Goal: Task Accomplishment & Management: Manage account settings

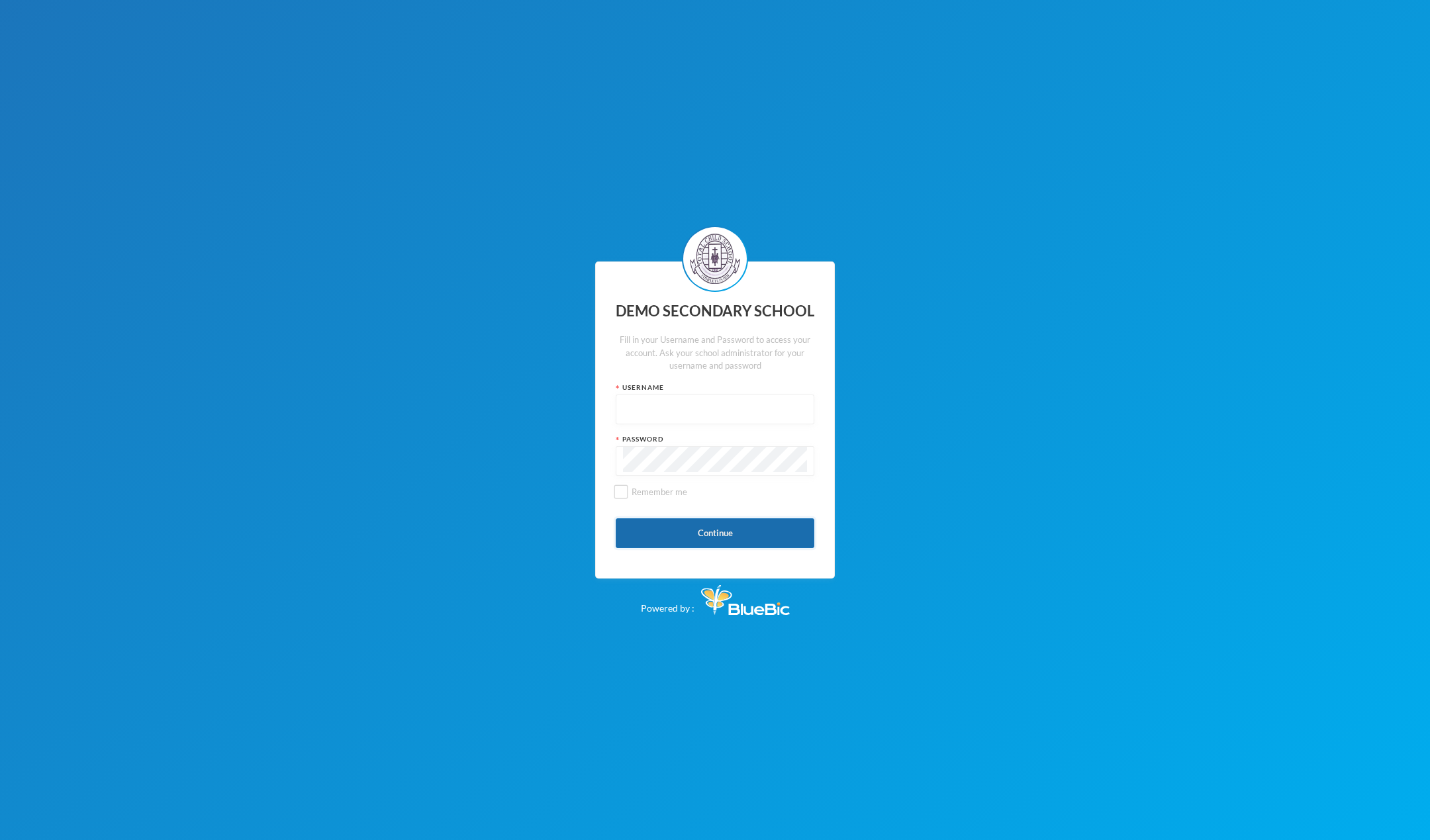
type input "admin"
click at [677, 541] on button "Continue" at bounding box center [715, 533] width 198 height 30
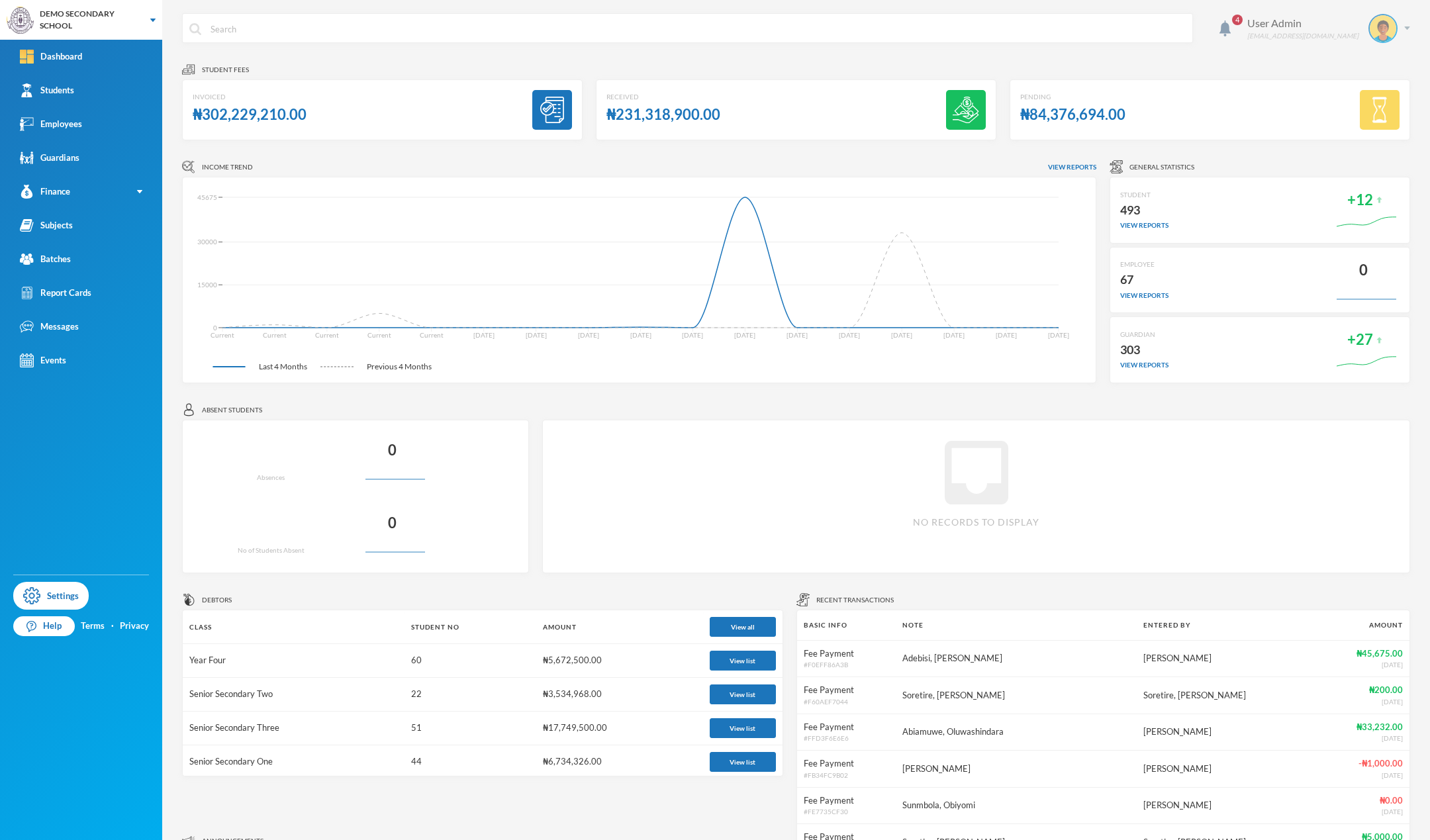
click at [1378, 33] on img at bounding box center [1383, 29] width 27 height 27
click at [1369, 97] on button "Logout" at bounding box center [1364, 97] width 60 height 20
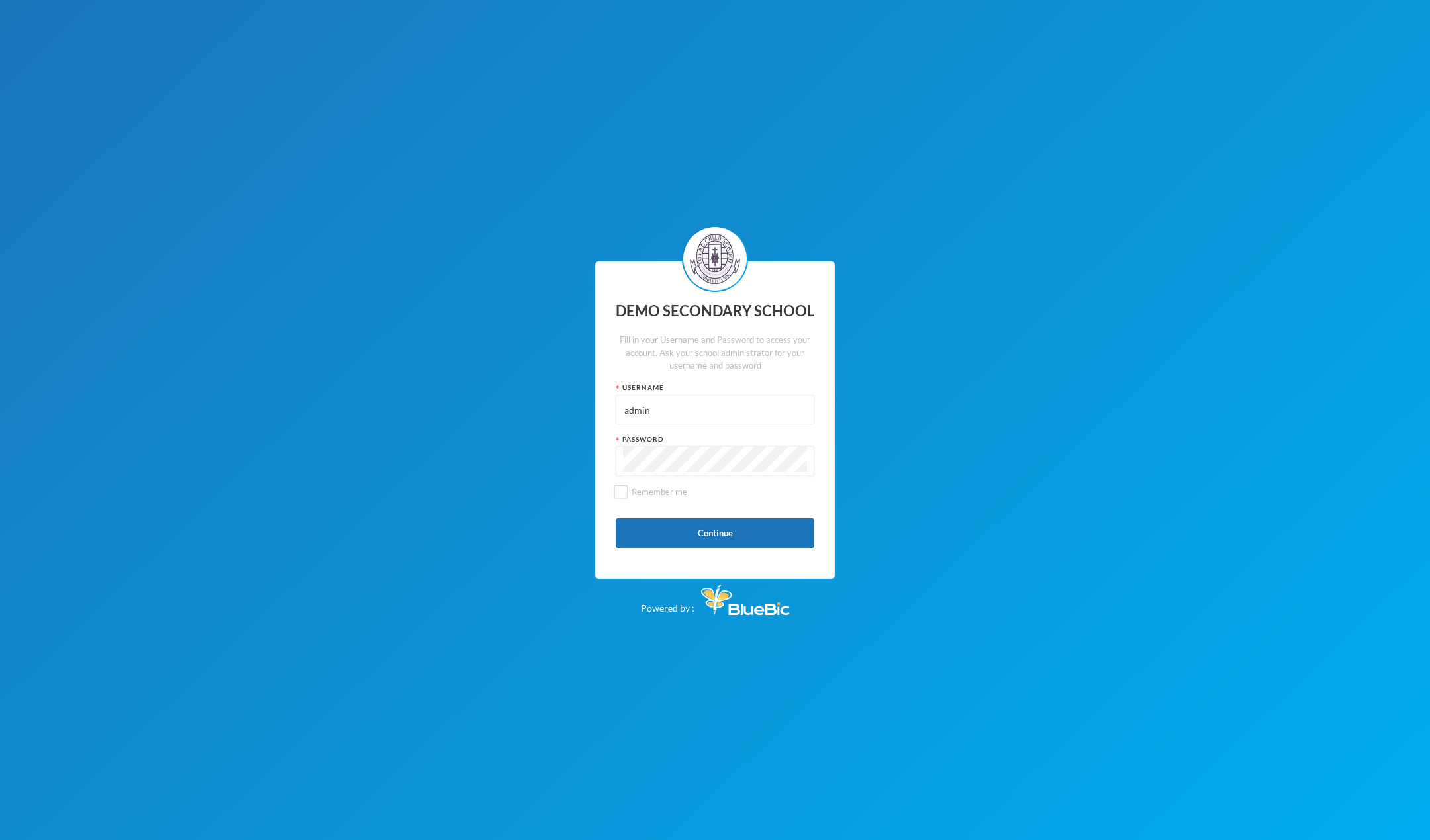
click at [671, 416] on input "admin" at bounding box center [715, 410] width 184 height 30
drag, startPoint x: 671, startPoint y: 416, endPoint x: 499, endPoint y: 412, distance: 172.0
click at [499, 412] on div "DEMO SECONDARY SCHOOL Fill in your Username and Password to access your account…" at bounding box center [715, 420] width 1430 height 840
click at [534, 431] on div "DEMO SECONDARY SCHOOL Fill in your Username and Password to access your account…" at bounding box center [715, 420] width 1430 height 840
click at [618, 490] on input "Remember me" at bounding box center [621, 492] width 14 height 14
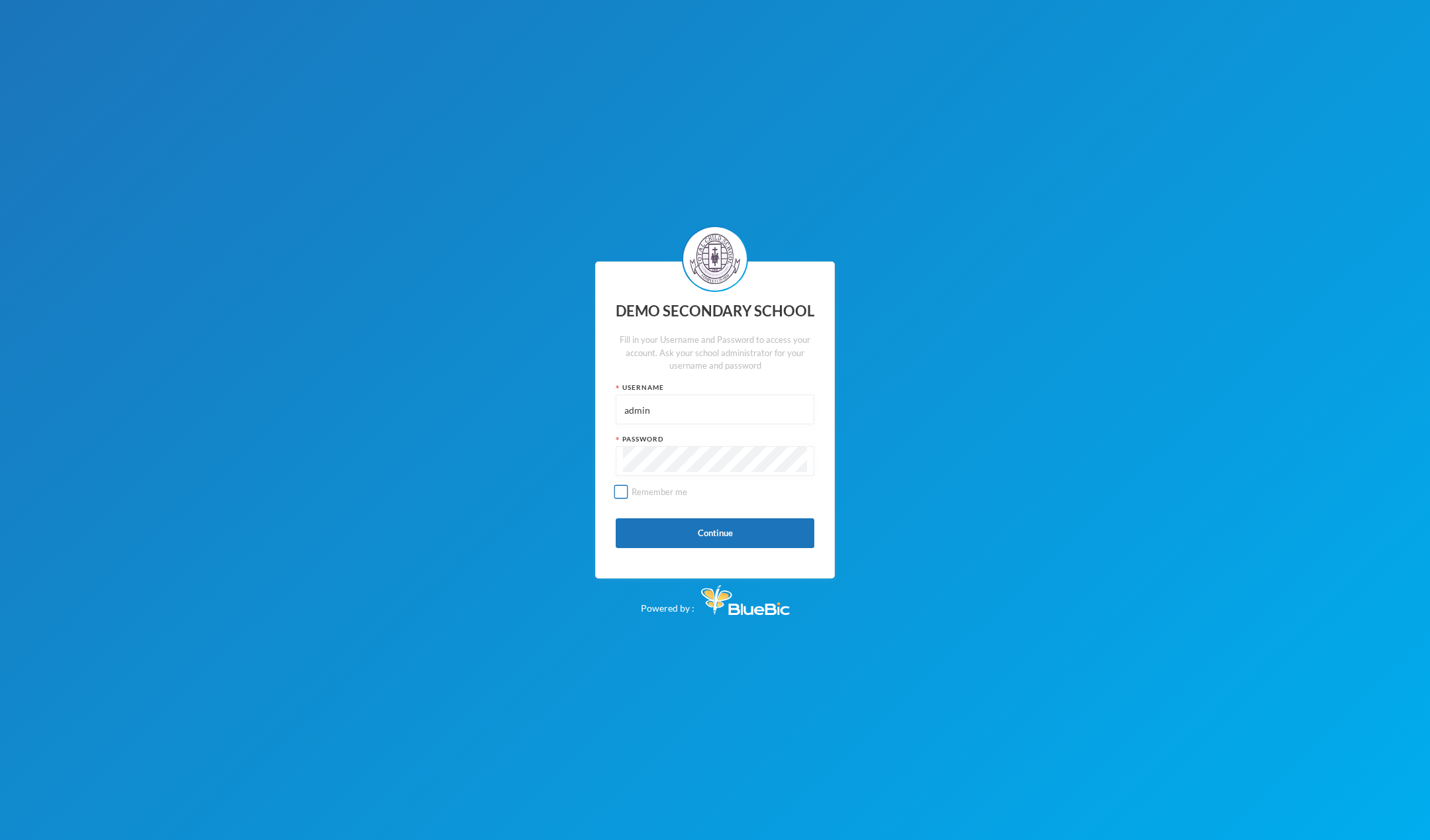
checkbox input "true"
click at [685, 534] on button "Continue" at bounding box center [715, 533] width 198 height 30
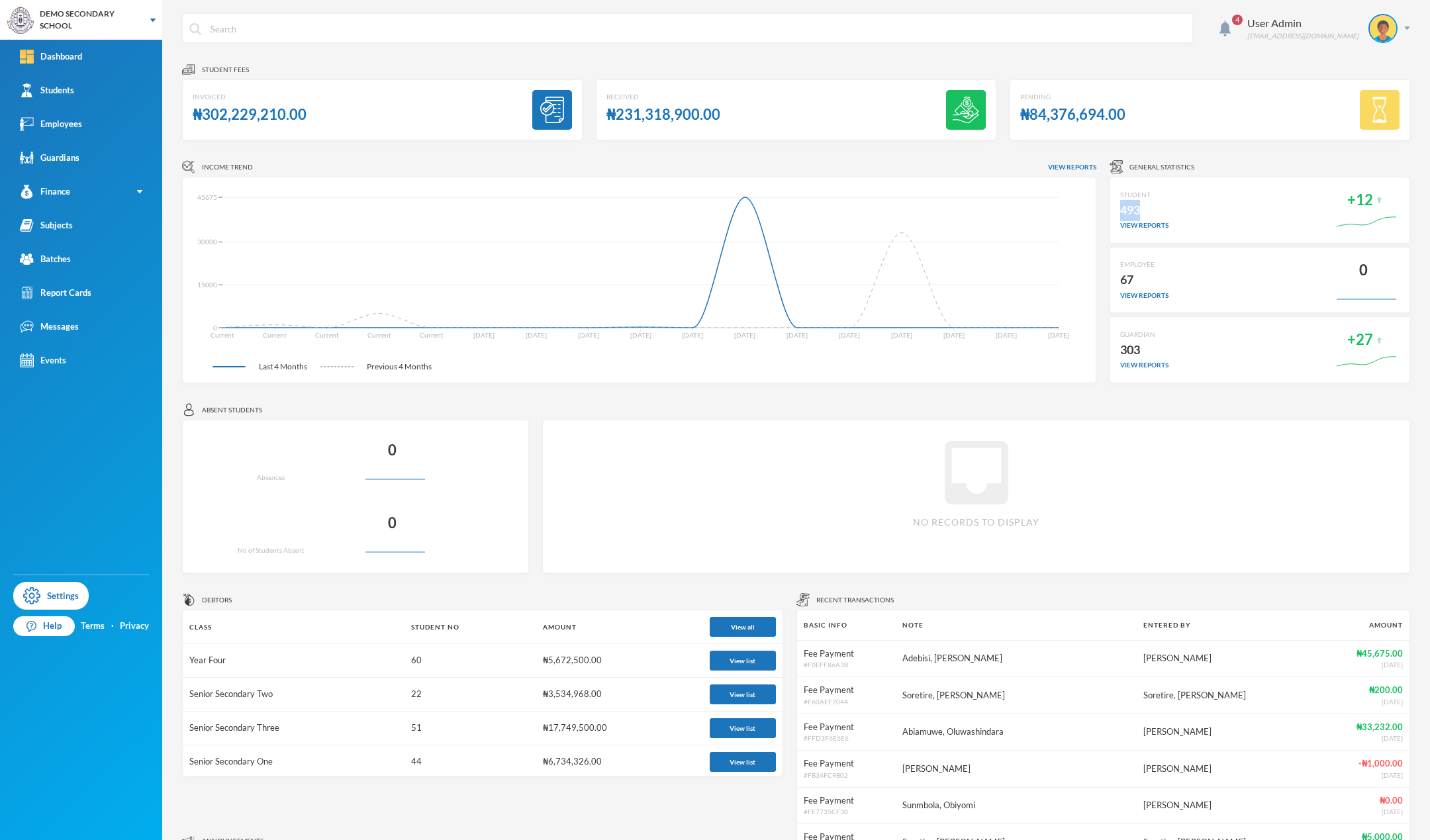
drag, startPoint x: 1136, startPoint y: 208, endPoint x: 1115, endPoint y: 210, distance: 21.1
click at [1120, 210] on div "493" at bounding box center [1144, 210] width 49 height 21
drag, startPoint x: 1336, startPoint y: 200, endPoint x: 1374, endPoint y: 198, distance: 38.1
click at [1374, 198] on div "+12" at bounding box center [1366, 210] width 66 height 46
drag, startPoint x: 1112, startPoint y: 284, endPoint x: 1136, endPoint y: 274, distance: 26.0
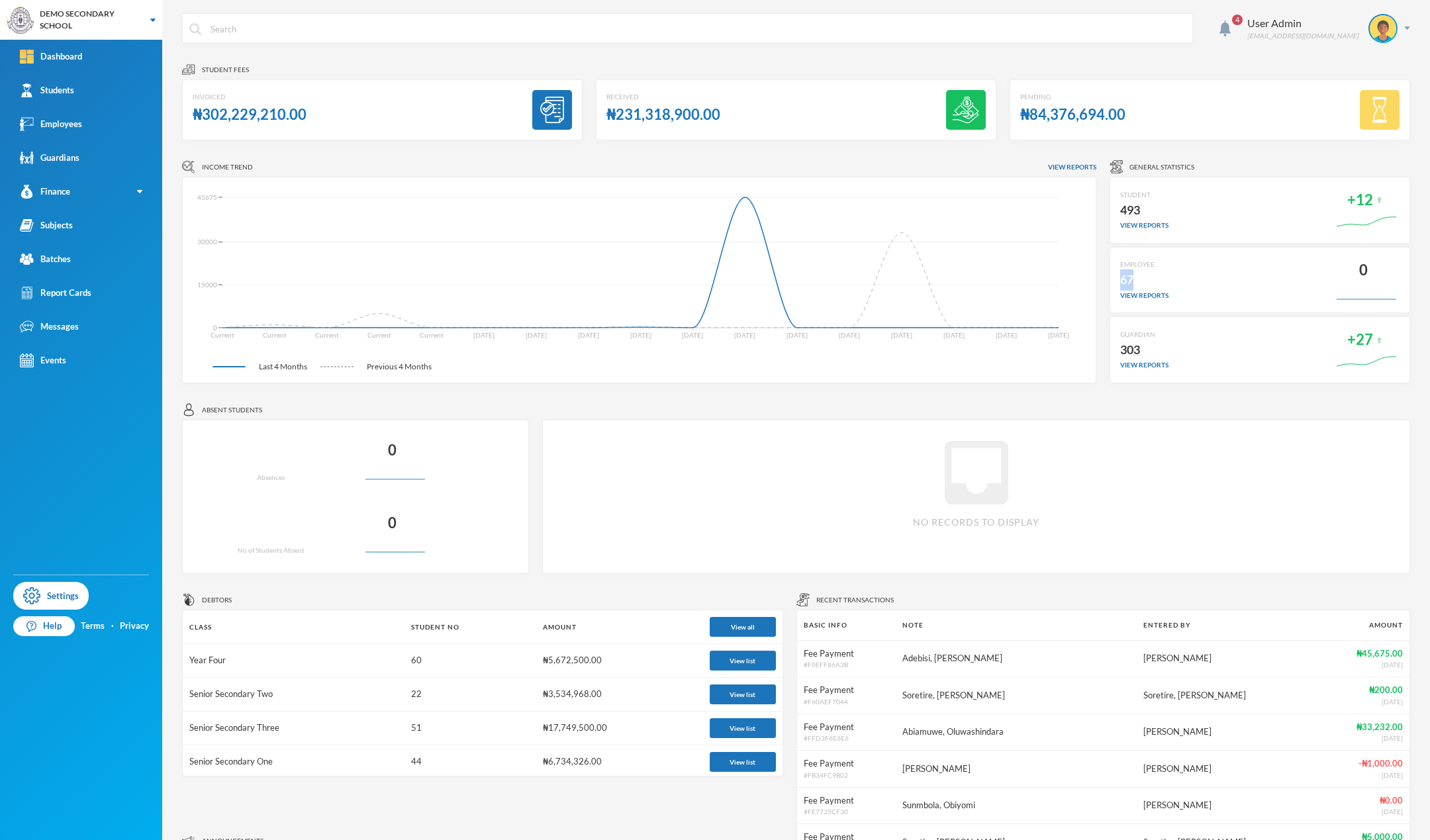
click at [1136, 274] on div "EMPLOYEE 67 view reports 0" at bounding box center [1260, 280] width 301 height 67
drag, startPoint x: 1108, startPoint y: 348, endPoint x: 1156, endPoint y: 348, distance: 48.0
click at [1156, 348] on div "GUARDIAN 303 view reports +27" at bounding box center [1260, 349] width 301 height 67
drag, startPoint x: 1332, startPoint y: 336, endPoint x: 1377, endPoint y: 335, distance: 45.0
click at [1377, 335] on div "+27" at bounding box center [1366, 349] width 66 height 46
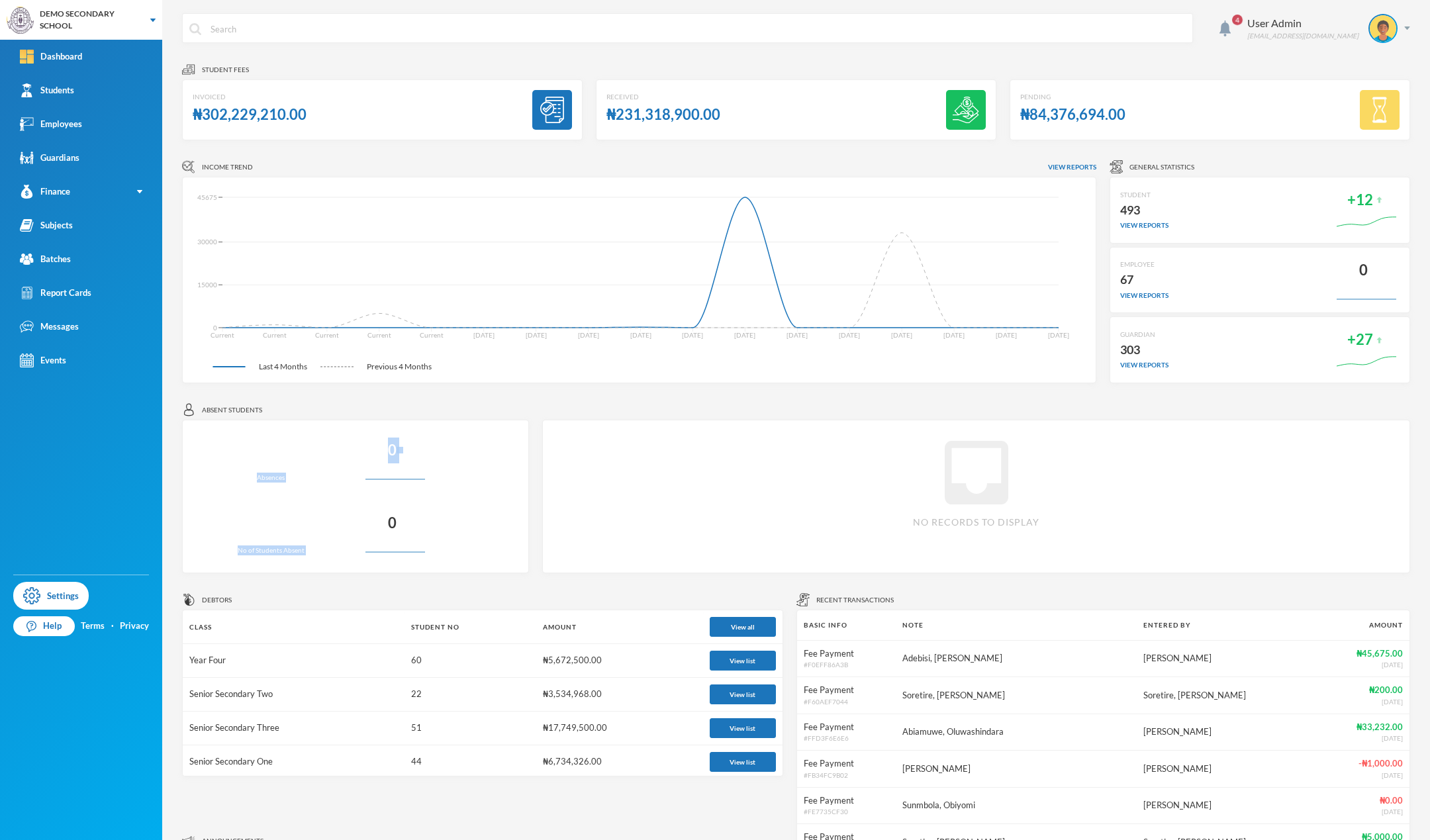
drag, startPoint x: 264, startPoint y: 465, endPoint x: 490, endPoint y: 493, distance: 227.7
click at [490, 493] on div "Loading interface... Absences 0 Loading interface... No of Students Absent 0" at bounding box center [356, 497] width 347 height 154
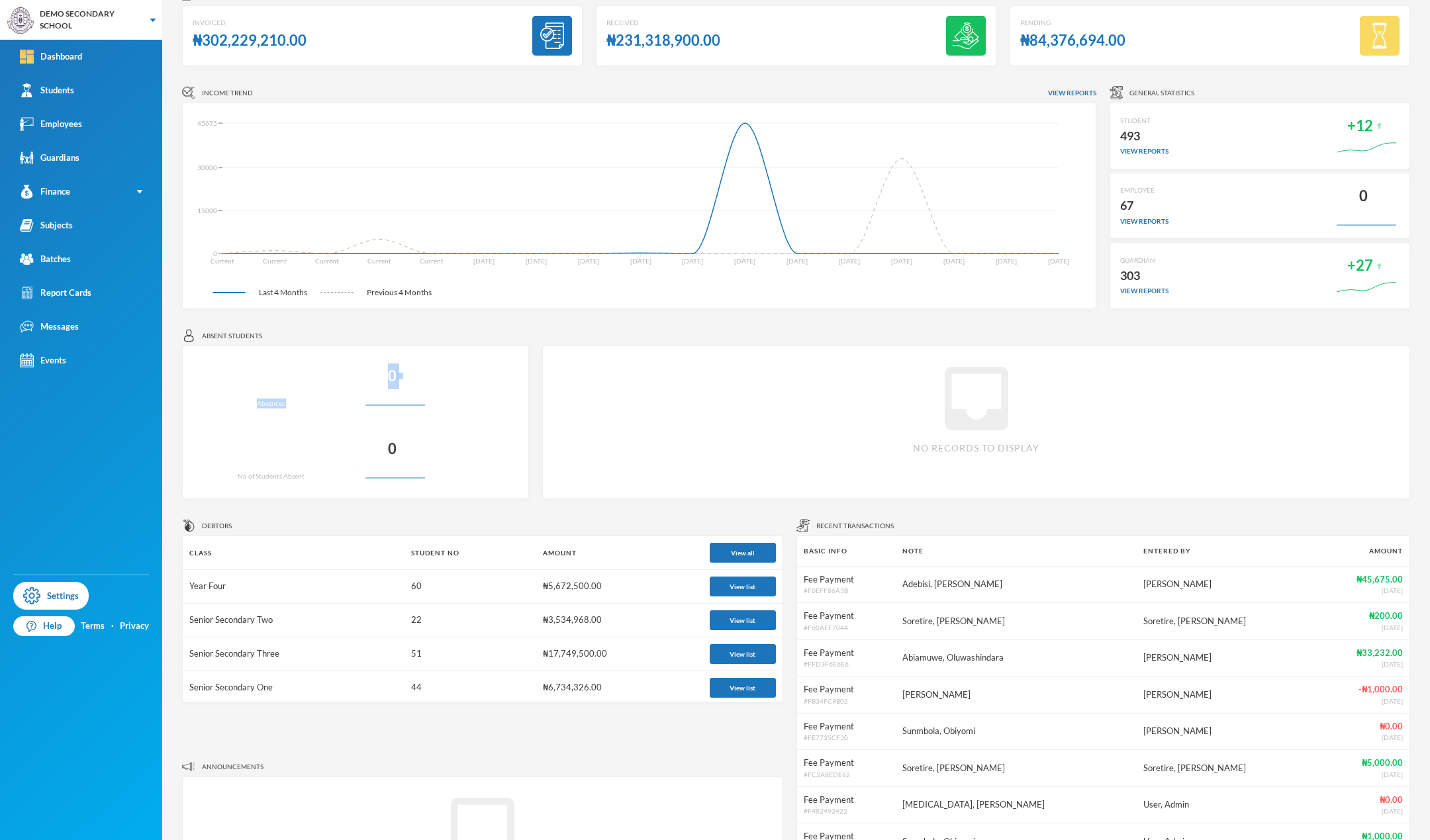
scroll to position [81, 0]
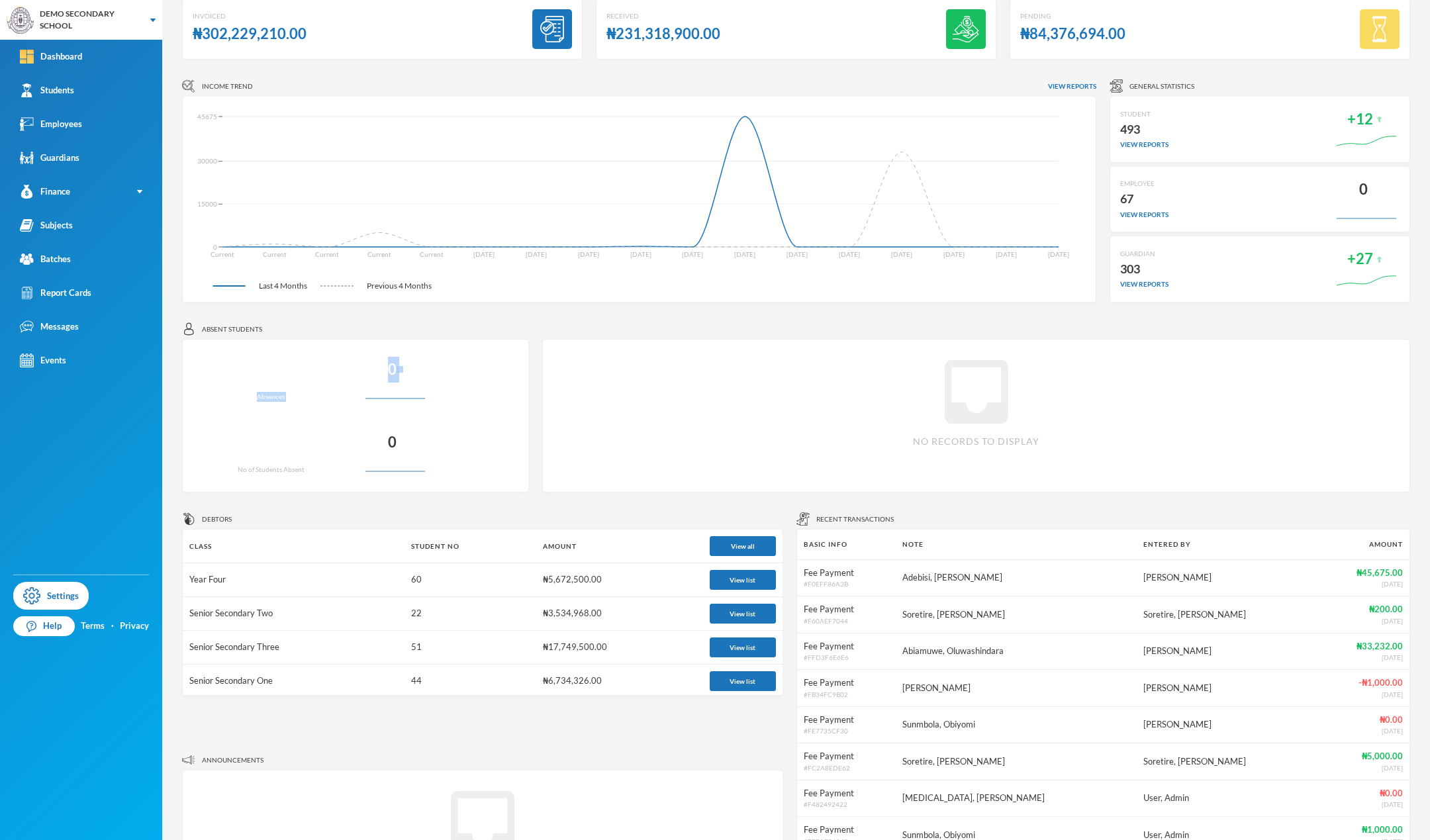
click at [260, 469] on div "No of Students Absent" at bounding box center [271, 469] width 67 height 10
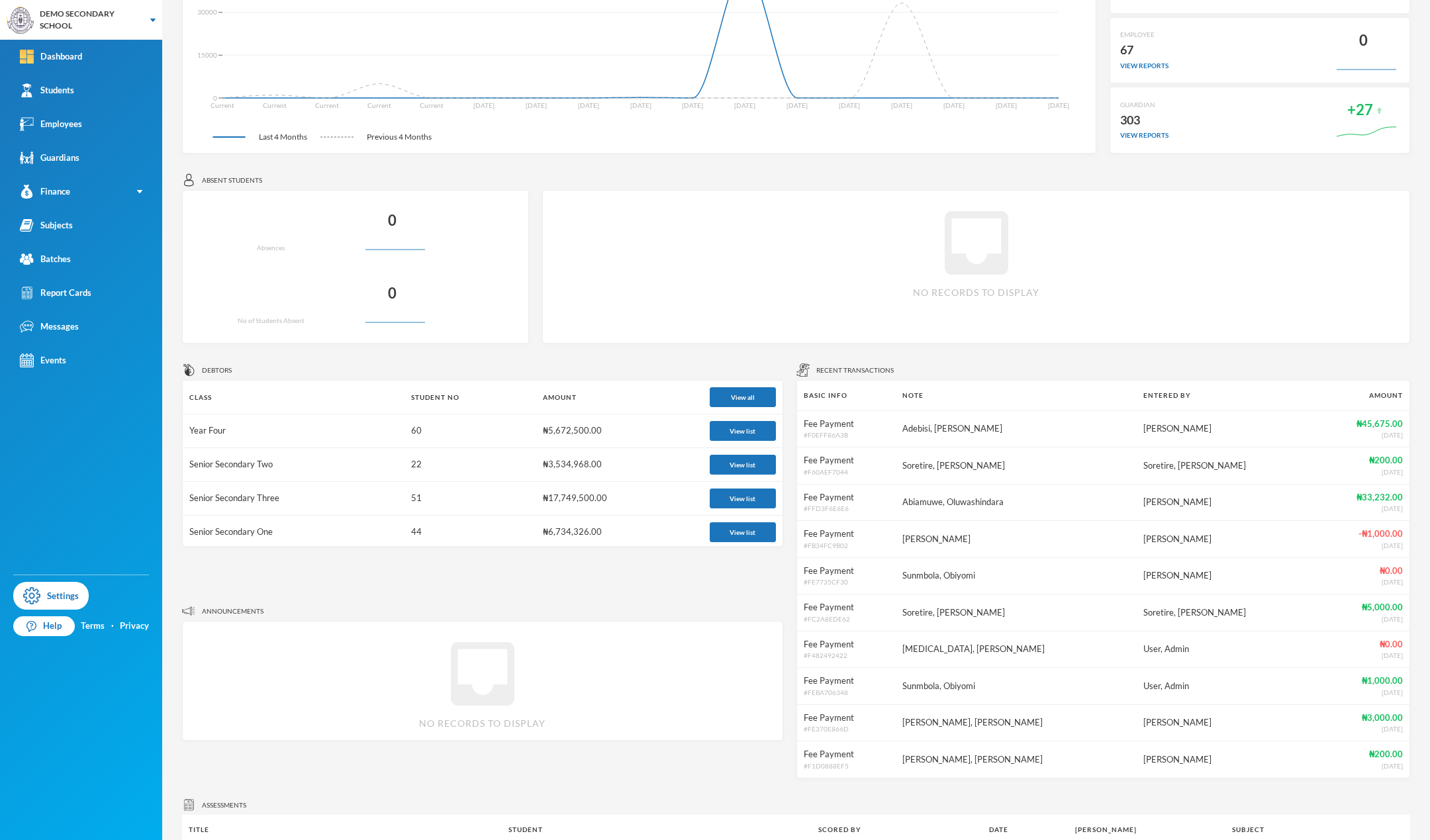
click at [202, 367] on span "Debtors" at bounding box center [216, 370] width 30 height 10
drag, startPoint x: 604, startPoint y: 433, endPoint x: 530, endPoint y: 429, distance: 74.1
click at [537, 429] on td "₦5,672,500.00" at bounding box center [620, 431] width 166 height 34
click at [298, 457] on td "Senior Secondary Two" at bounding box center [294, 465] width 222 height 34
drag, startPoint x: 423, startPoint y: 469, endPoint x: 401, endPoint y: 467, distance: 22.1
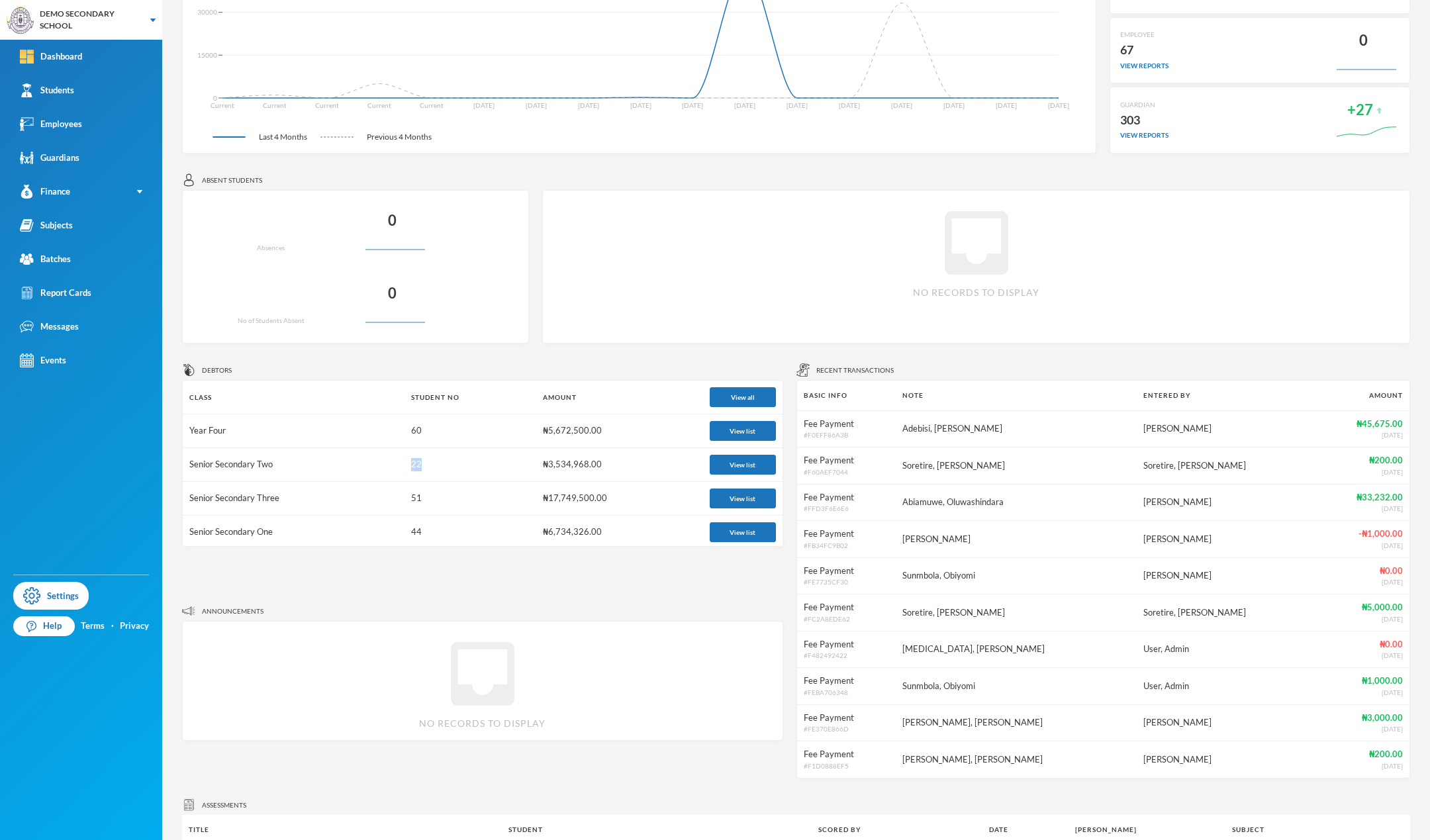
click at [405, 467] on td "22" at bounding box center [471, 465] width 132 height 34
drag, startPoint x: 192, startPoint y: 464, endPoint x: 294, endPoint y: 463, distance: 102.0
click at [294, 463] on td "Senior Secondary Two" at bounding box center [294, 465] width 222 height 34
click at [710, 465] on button "View list" at bounding box center [742, 465] width 66 height 20
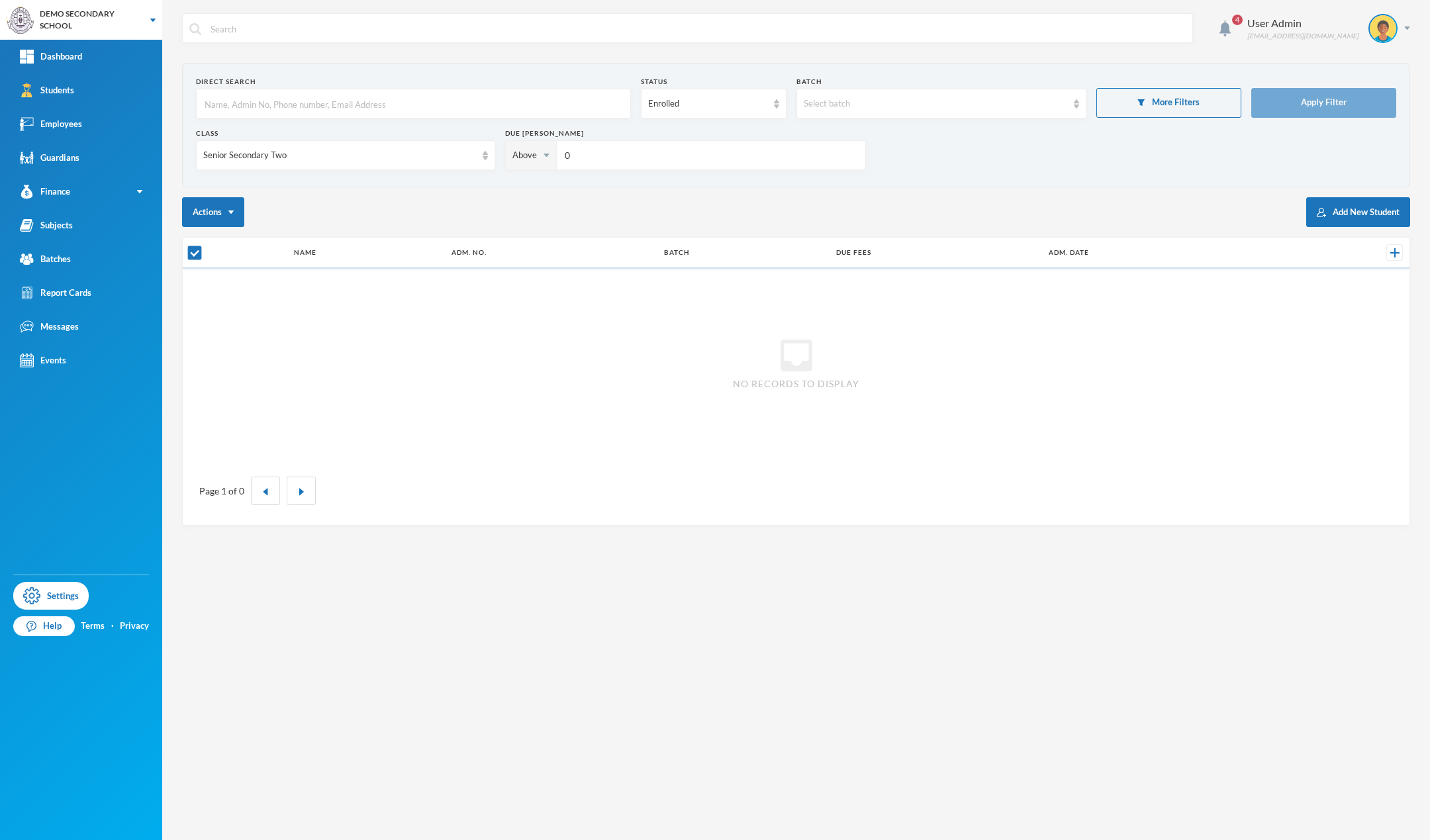
checkbox input "false"
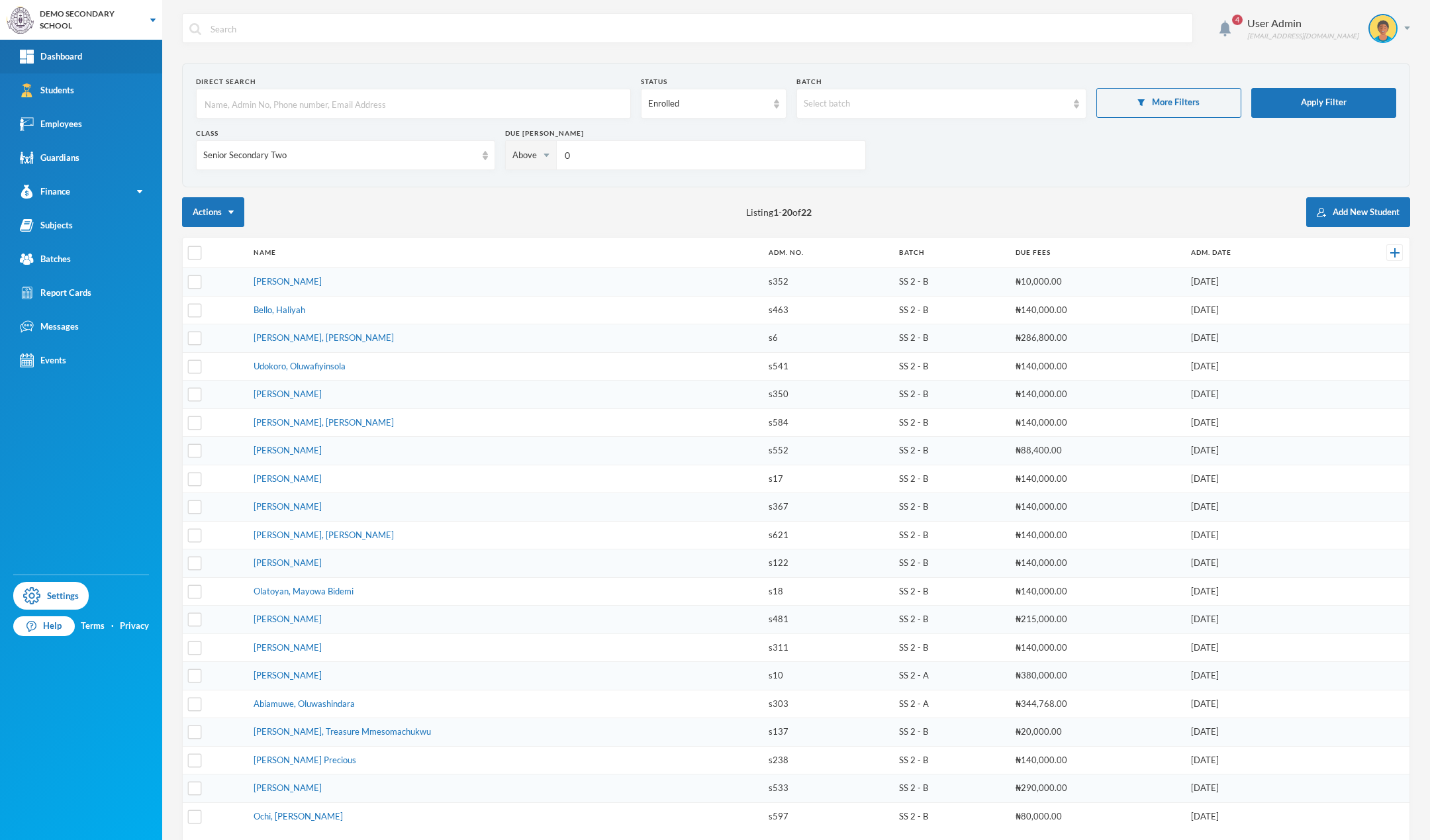
click at [68, 65] on link "Dashboard" at bounding box center [81, 57] width 162 height 34
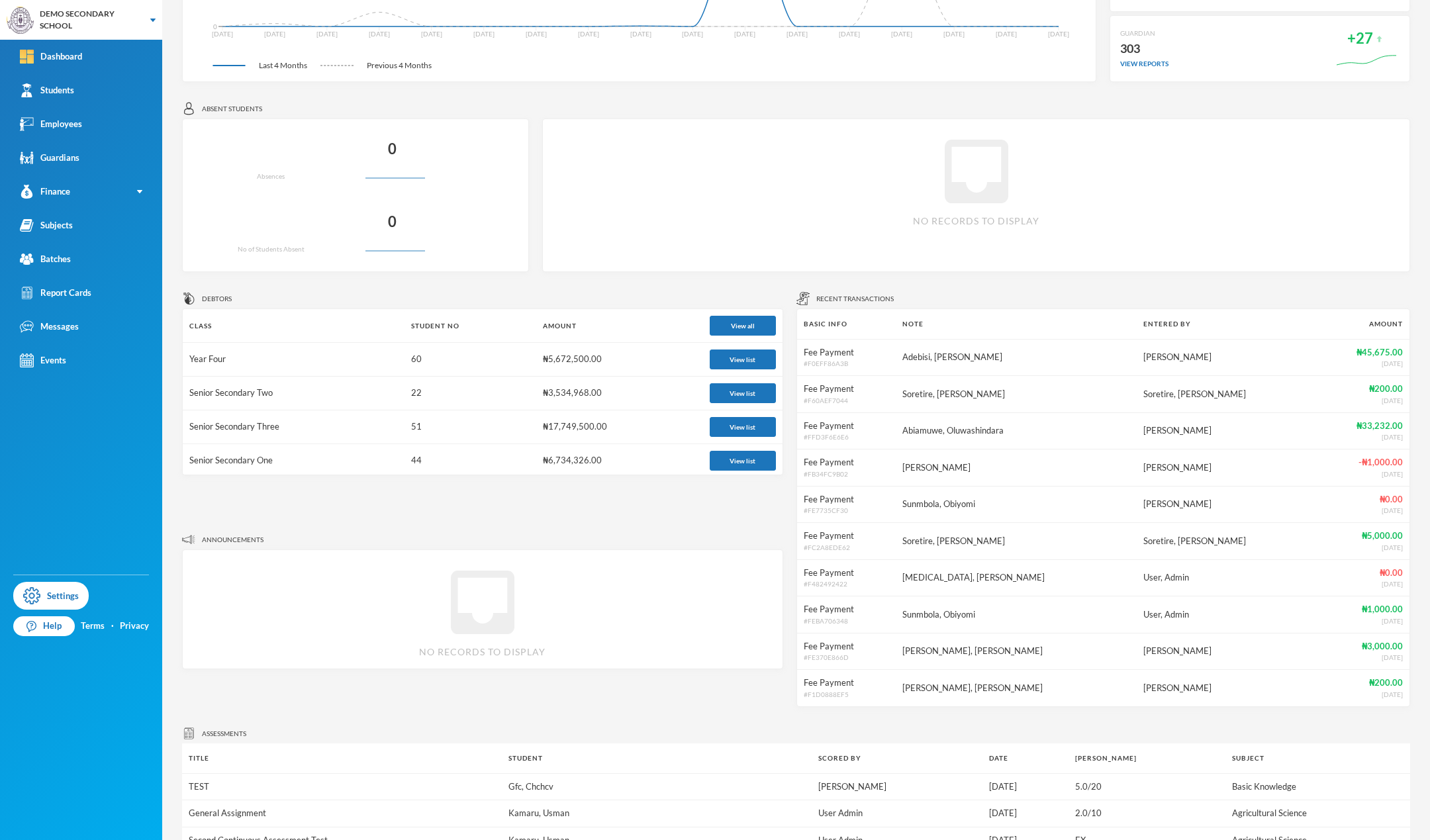
scroll to position [373, 0]
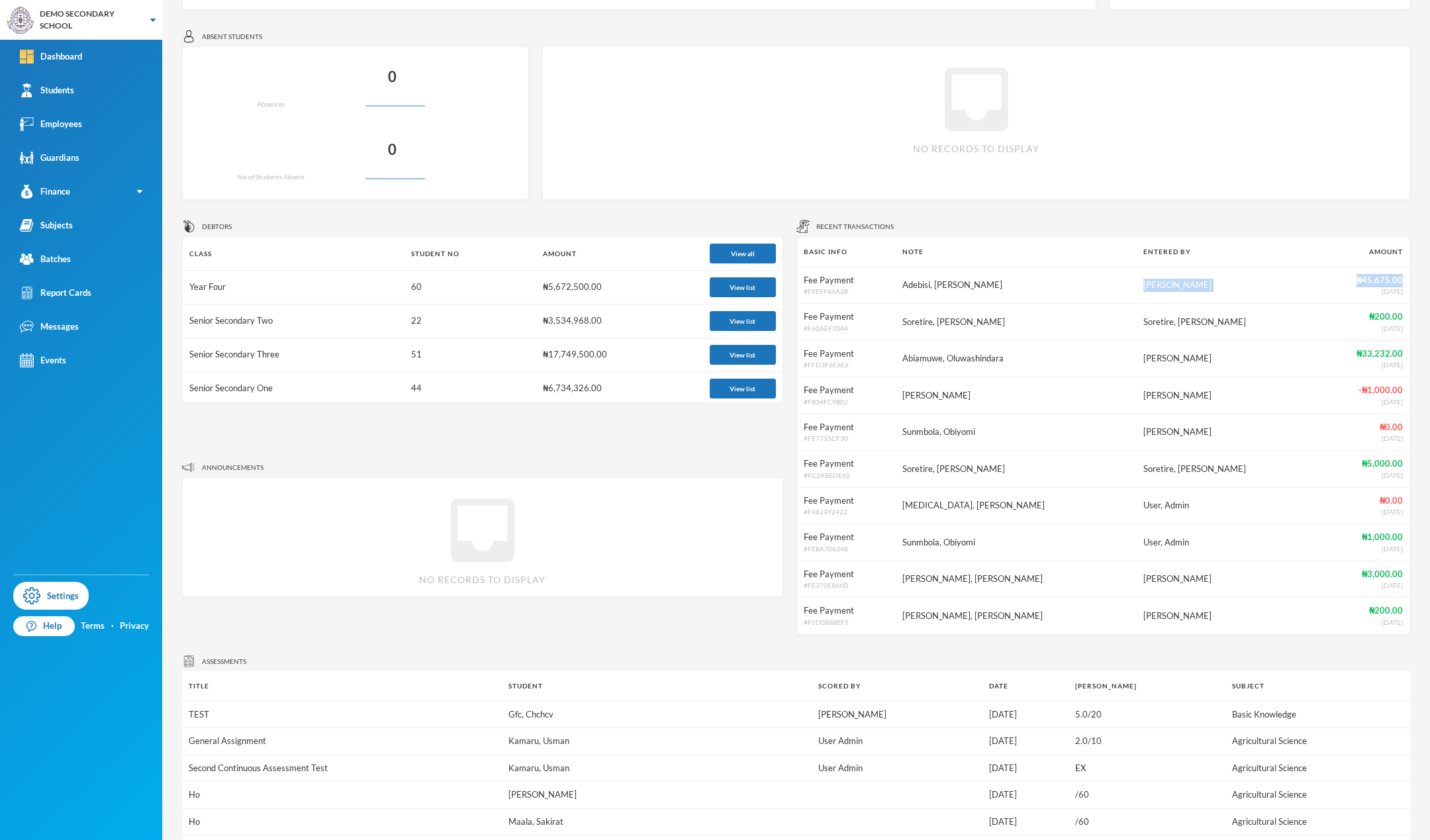
drag, startPoint x: 1393, startPoint y: 279, endPoint x: 1132, endPoint y: 267, distance: 261.3
click at [1132, 267] on tr "Fee Payment # F0EFF86A3B Adebisi, Ishola Jamiu Edeh, Gabriel ₦45,675.00 11/07/2…" at bounding box center [1104, 286] width 613 height 37
drag, startPoint x: 1395, startPoint y: 430, endPoint x: 1151, endPoint y: 436, distance: 244.1
click at [1151, 436] on tr "Fee Payment # FE7735CF30 Sunmbola, Obiyomi Edeh, Gabriel ₦0.00 01/02/2025" at bounding box center [1104, 433] width 613 height 37
drag, startPoint x: 1249, startPoint y: 421, endPoint x: 1382, endPoint y: 429, distance: 133.2
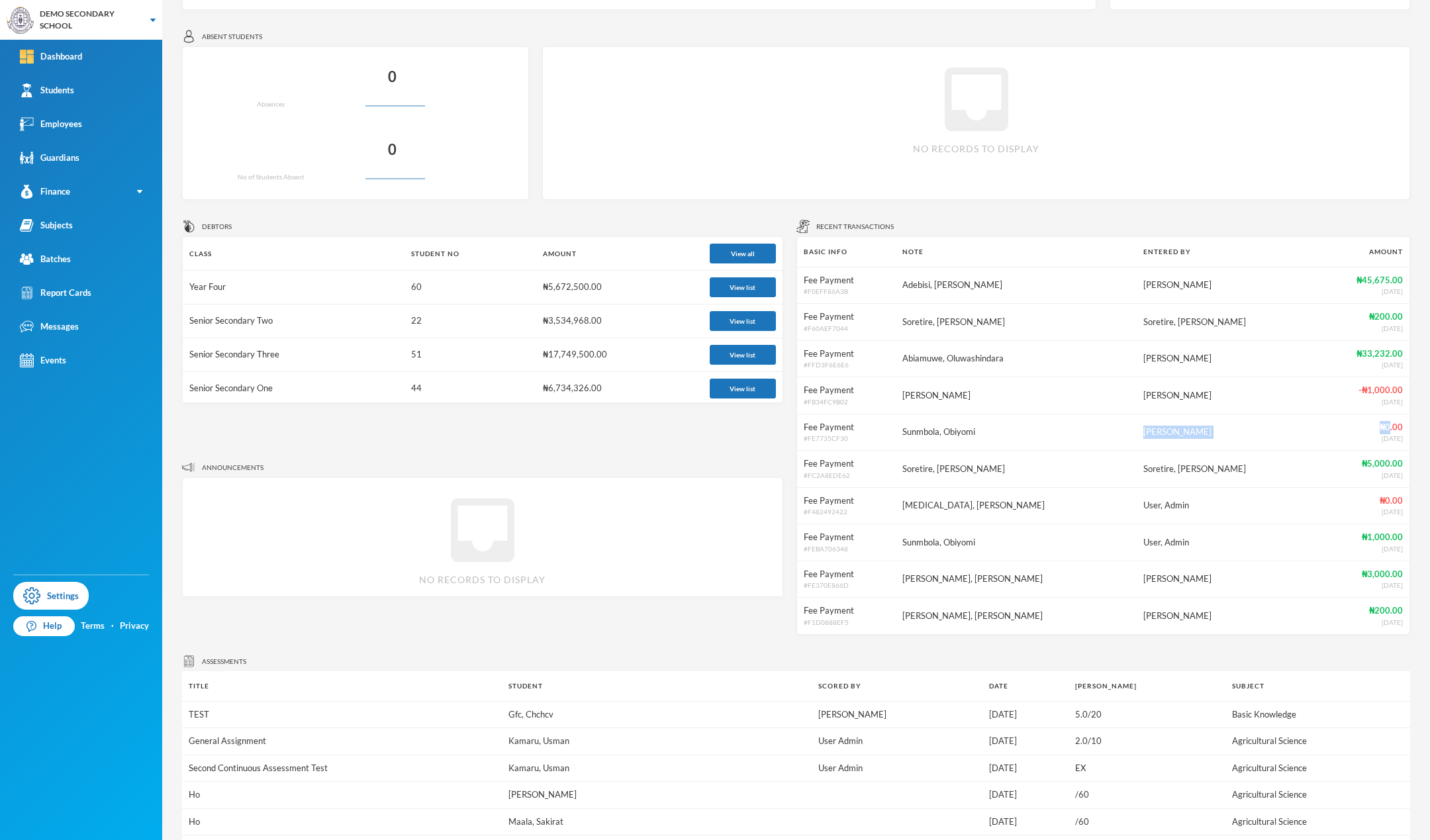
click at [1382, 429] on tr "Fee Payment # FE7735CF30 Sunmbola, Obiyomi Edeh, Gabriel ₦0.00 01/02/2025" at bounding box center [1104, 433] width 613 height 37
click at [1382, 429] on strong "₦0.00" at bounding box center [1391, 427] width 23 height 11
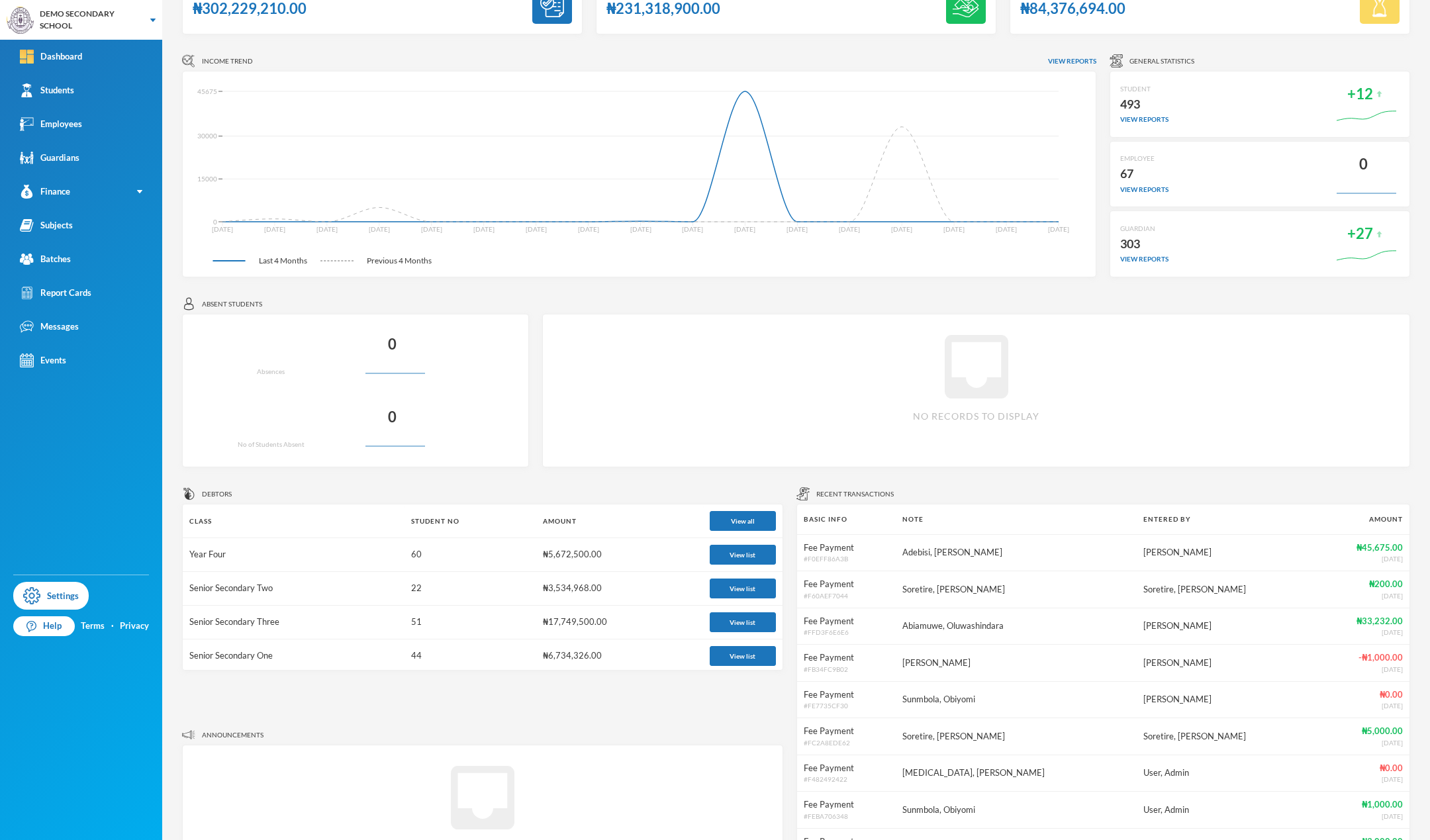
scroll to position [56, 0]
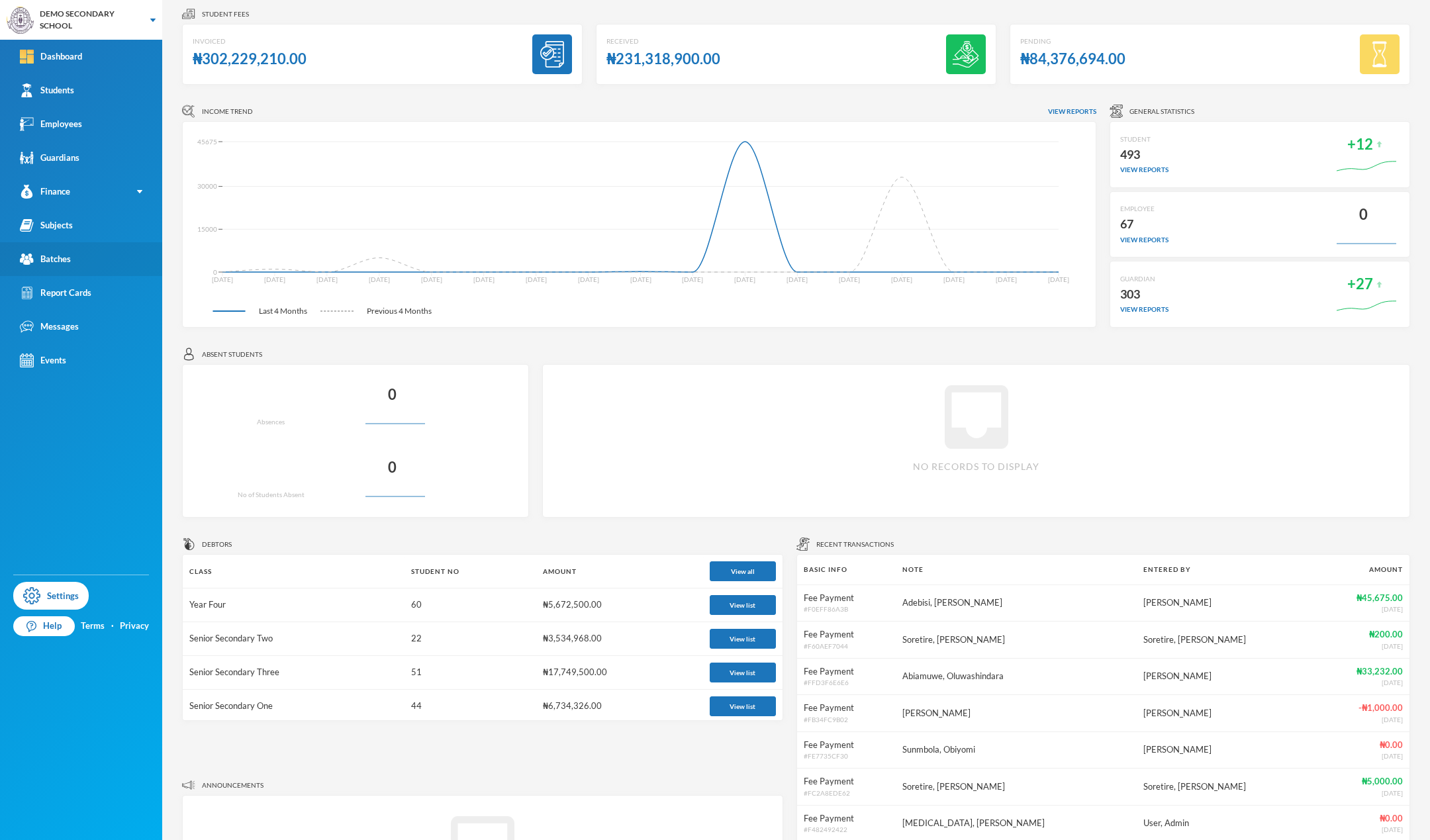
click at [86, 260] on link "Batches" at bounding box center [81, 259] width 162 height 34
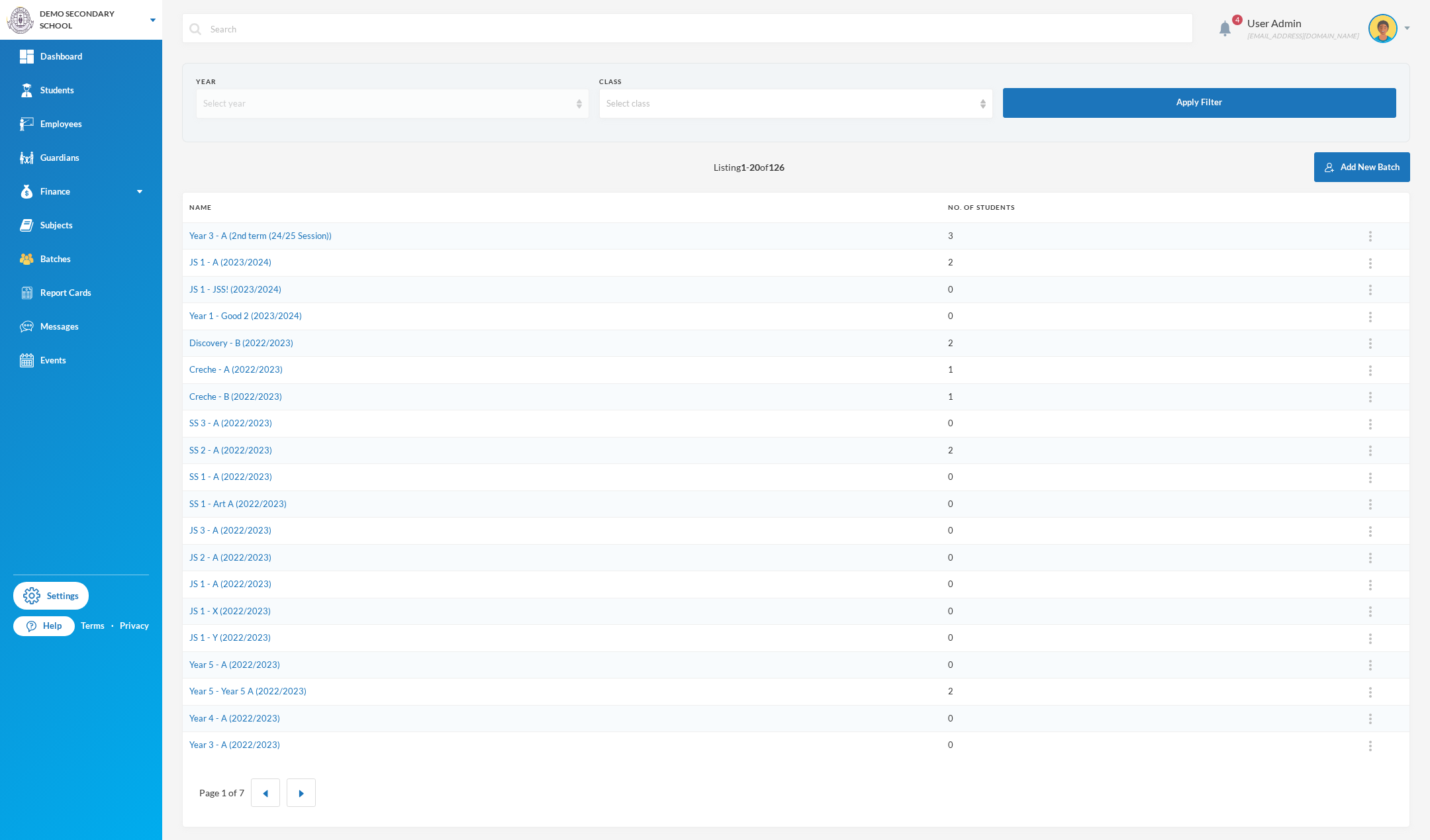
click at [480, 102] on div "Select year" at bounding box center [386, 104] width 367 height 13
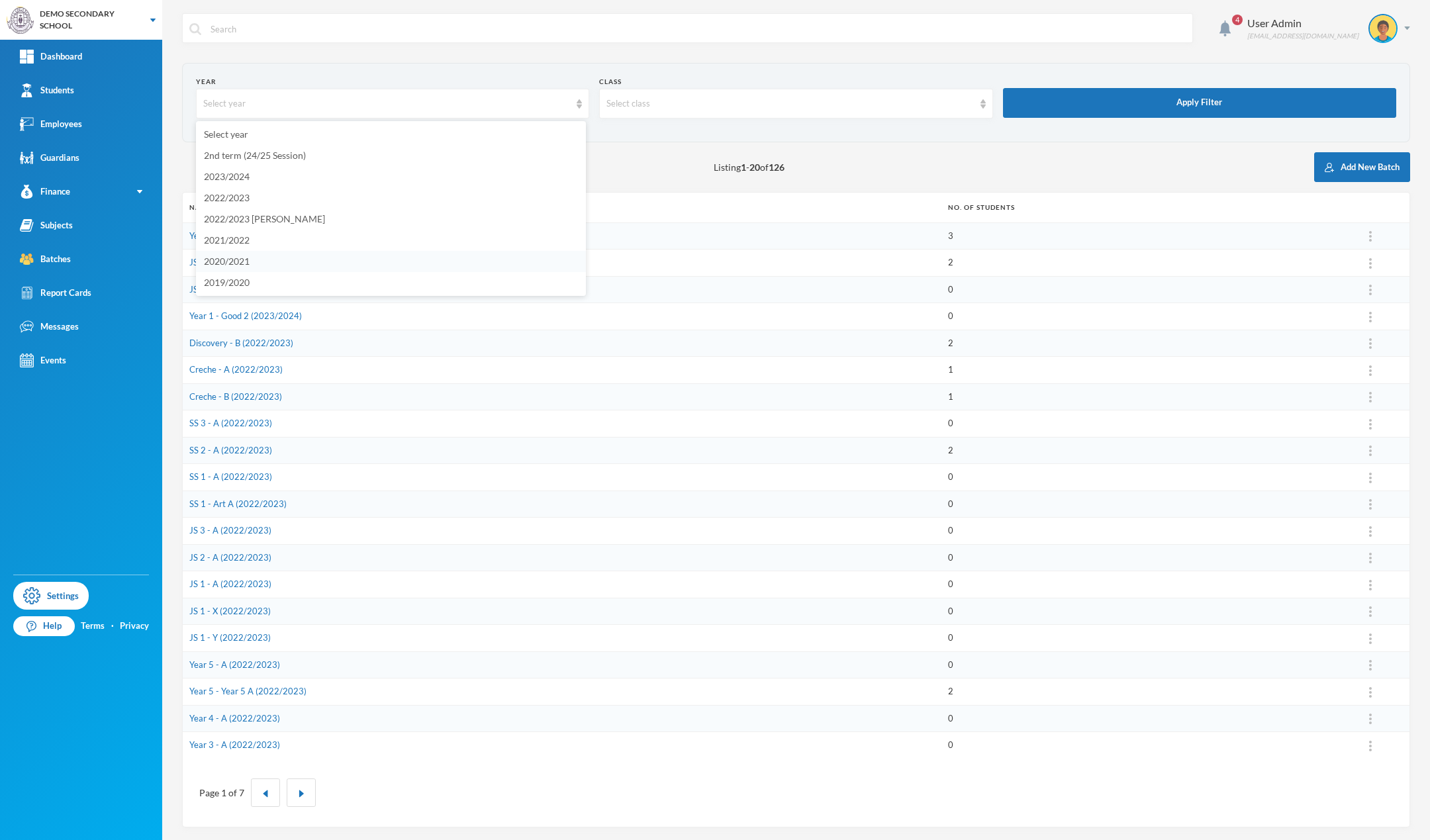
click at [280, 253] on li "2020/2021" at bounding box center [391, 262] width 390 height 21
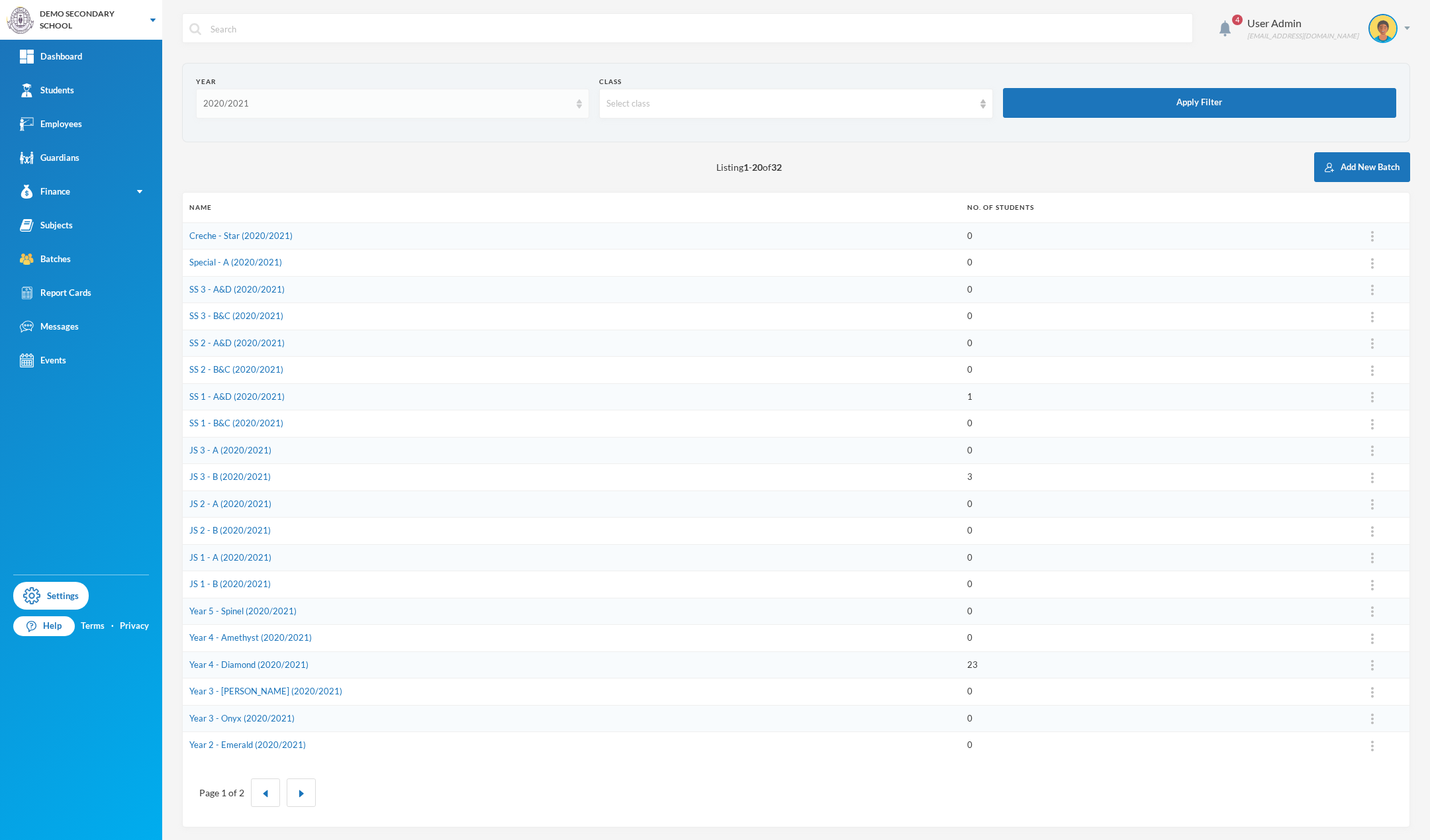
click at [274, 116] on div "2020/2021" at bounding box center [392, 103] width 393 height 30
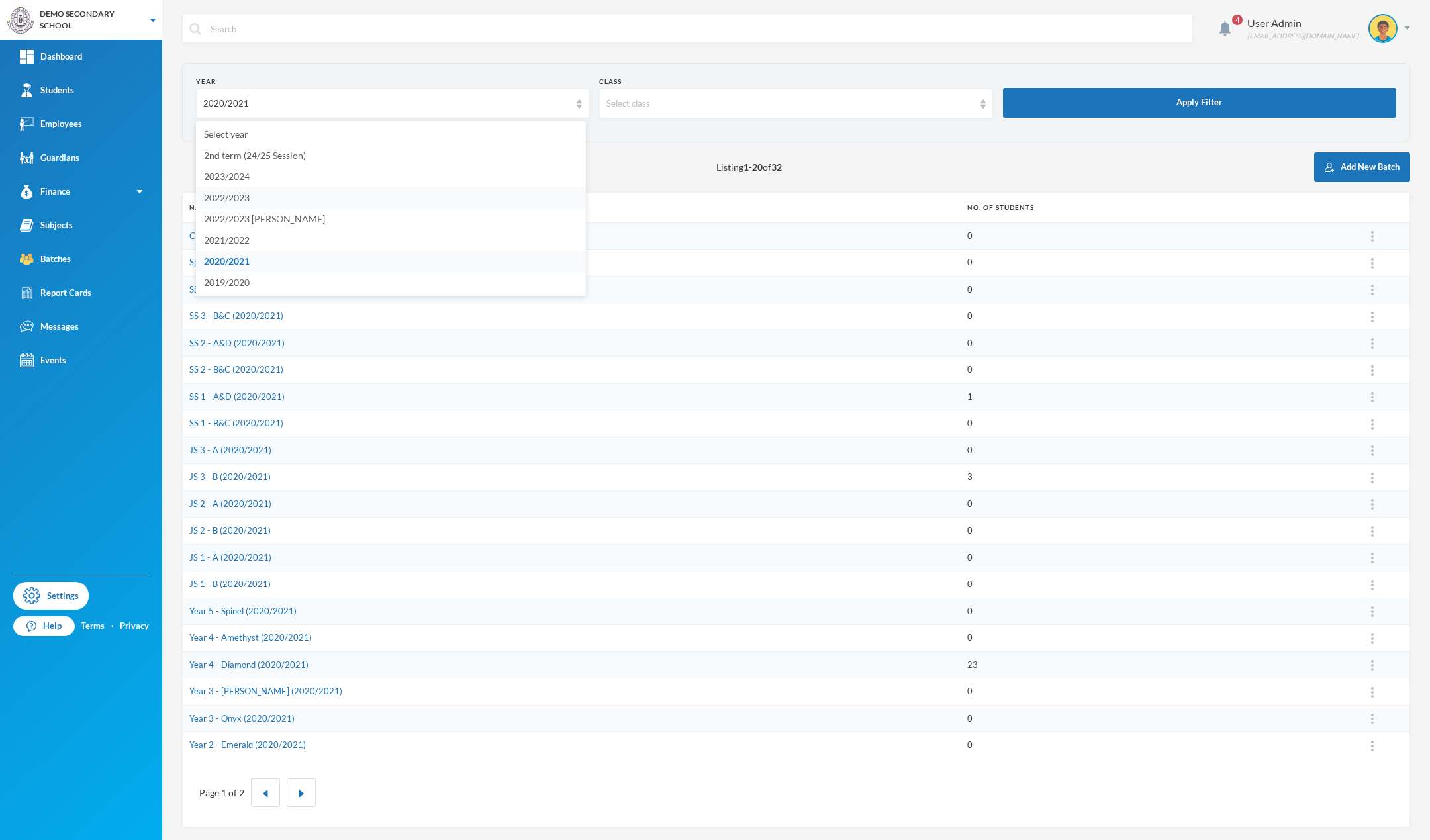
click at [250, 196] on span "2022/2023" at bounding box center [226, 197] width 46 height 11
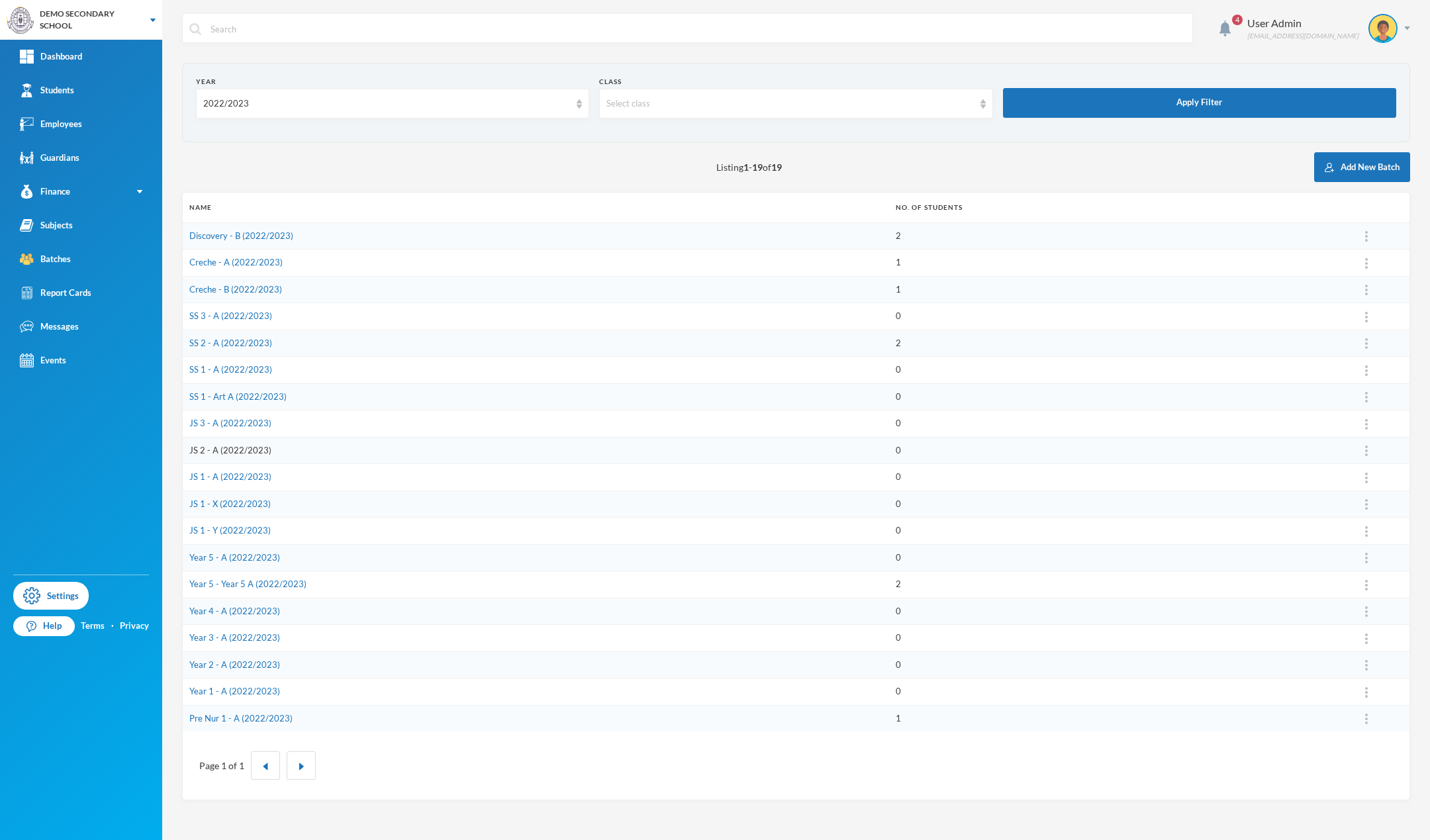
click at [240, 449] on link "JS 2 - A (2022/2023)" at bounding box center [230, 450] width 82 height 11
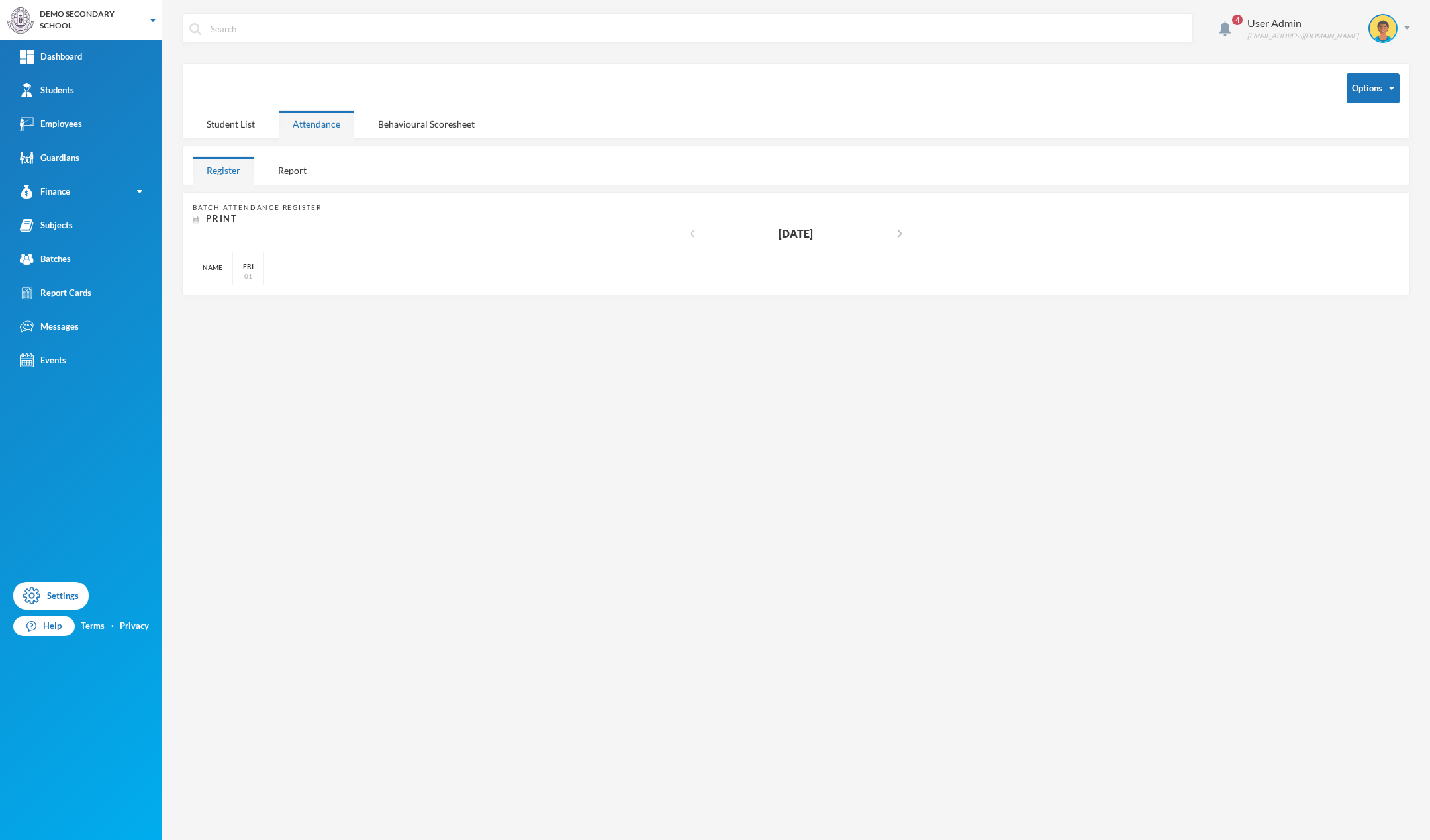
click at [689, 232] on icon "chevron_left" at bounding box center [692, 234] width 16 height 16
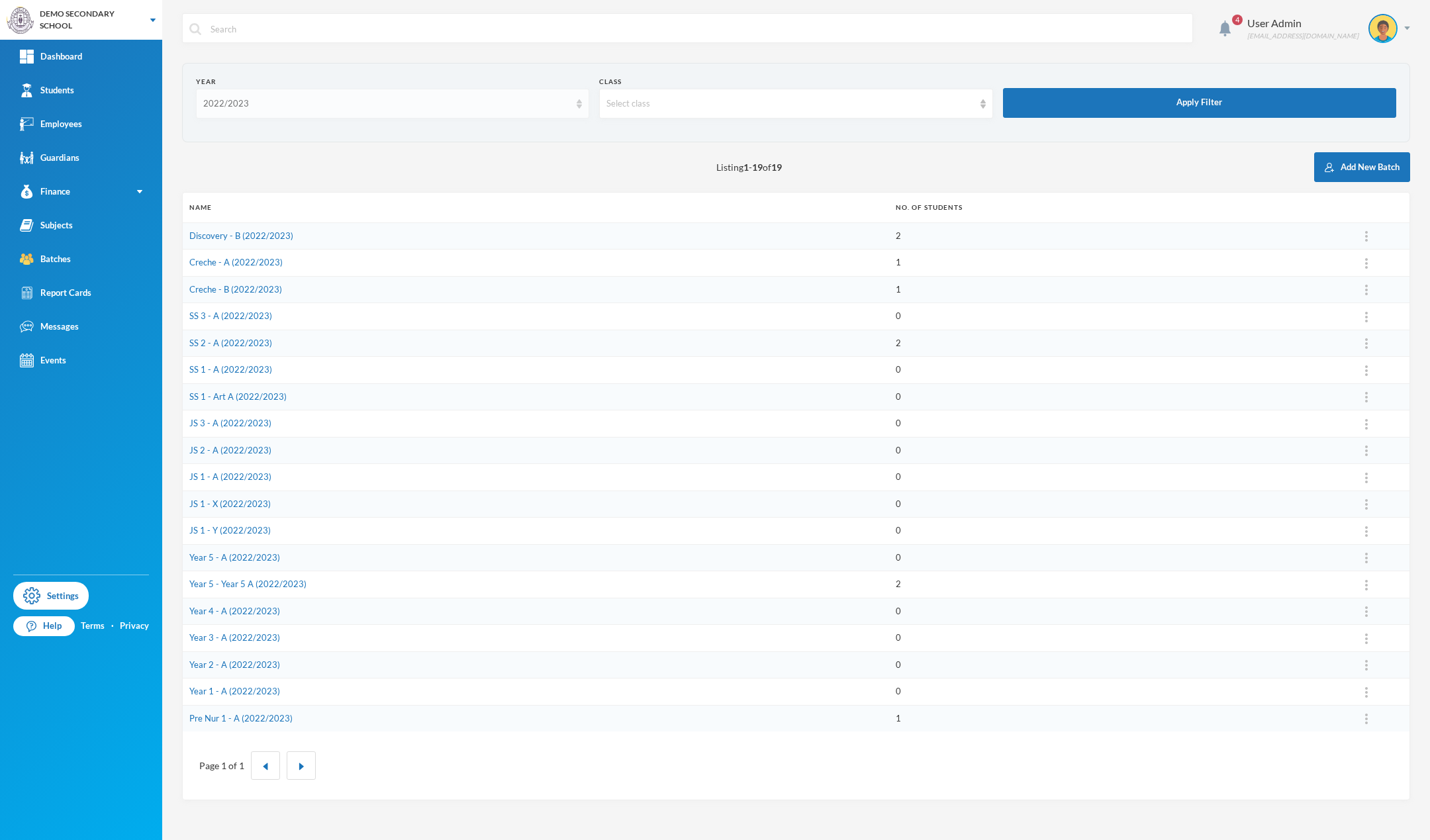
click at [318, 99] on div "2022/2023" at bounding box center [386, 104] width 367 height 13
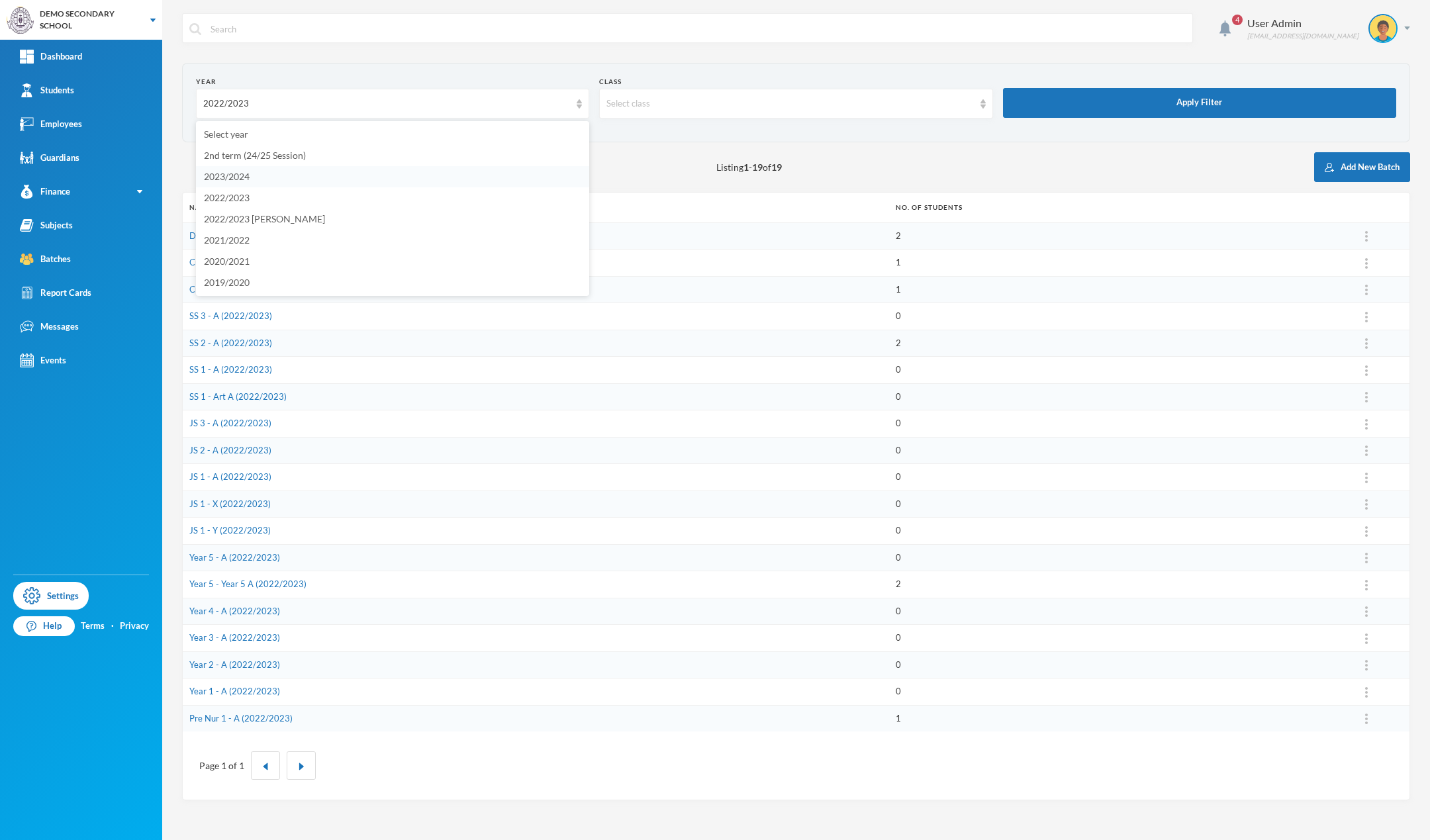
click at [260, 175] on li "2023/2024" at bounding box center [392, 177] width 393 height 21
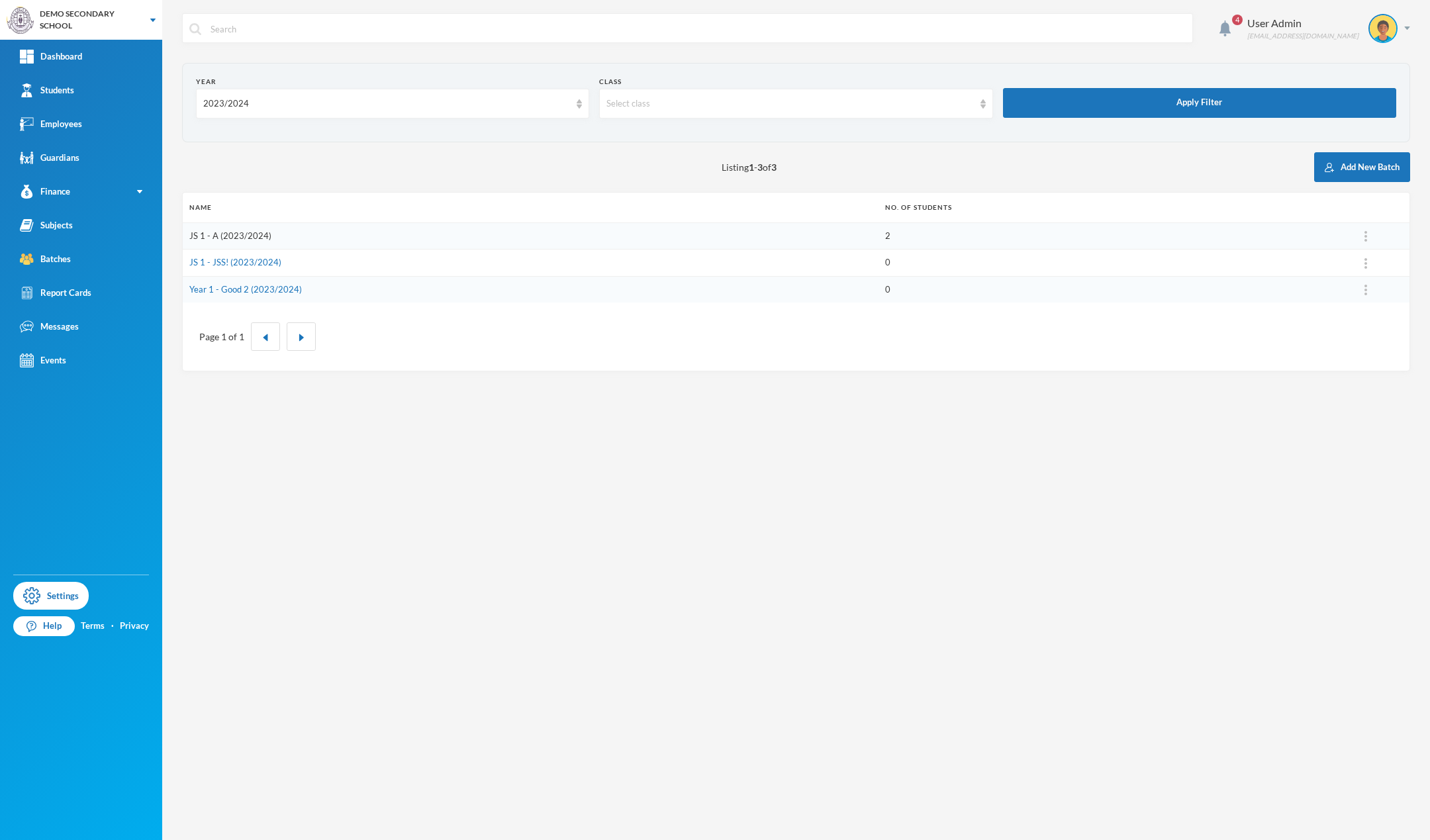
click at [240, 231] on link "JS 1 - A (2023/2024)" at bounding box center [230, 236] width 82 height 11
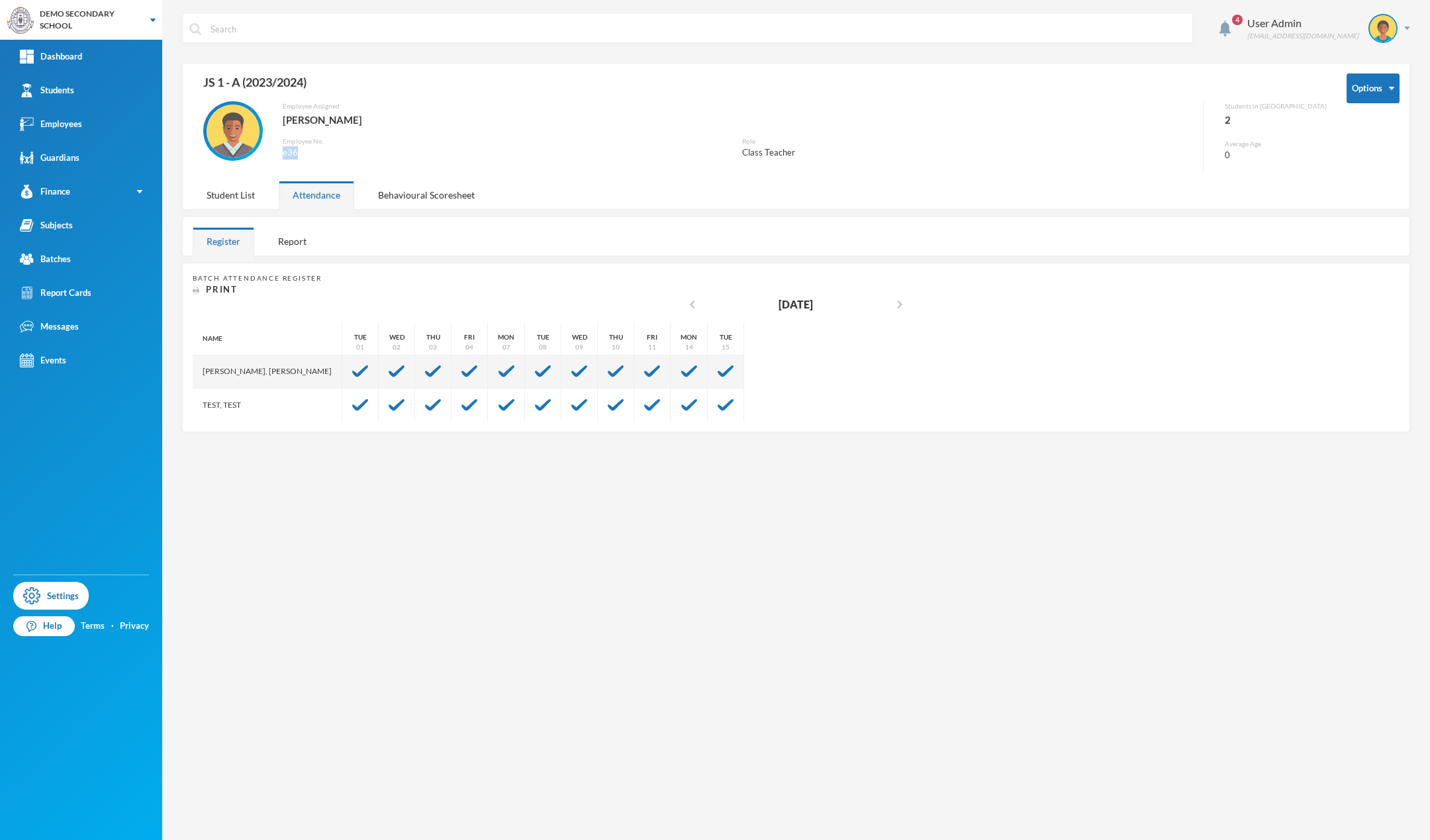
drag, startPoint x: 306, startPoint y: 152, endPoint x: 280, endPoint y: 152, distance: 26.0
click at [280, 152] on div "Employee Assigned Omotoso, Tony Employee No. e36 Role Class Teacher" at bounding box center [698, 137] width 1011 height 73
copy div "e36"
click at [1376, 31] on img at bounding box center [1383, 29] width 27 height 27
click at [1365, 97] on button "Logout" at bounding box center [1374, 97] width 60 height 20
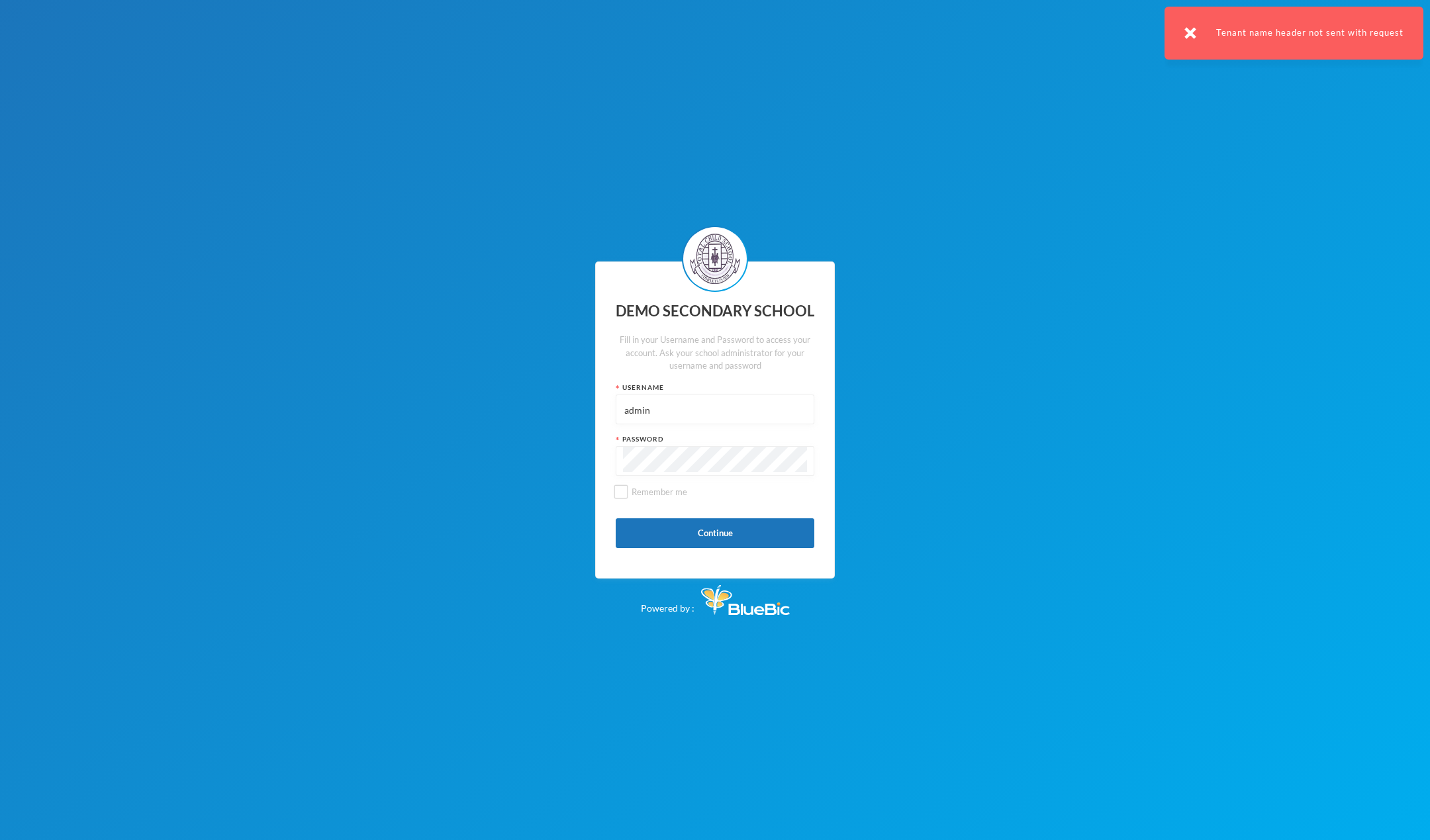
click at [672, 406] on input "admin" at bounding box center [715, 410] width 184 height 30
paste input "e36"
type input "e36"
click at [672, 530] on button "Continue" at bounding box center [715, 533] width 198 height 30
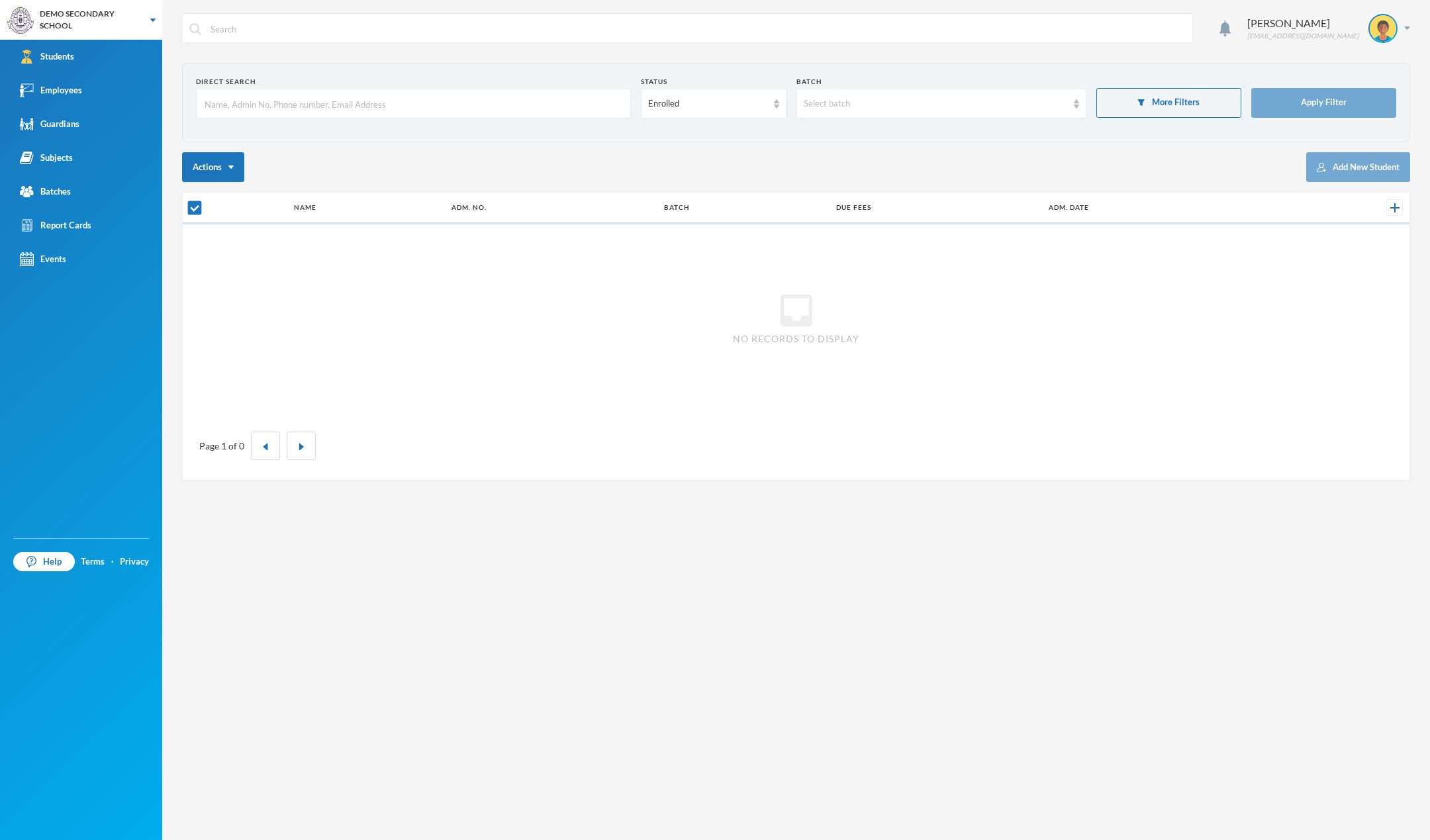
checkbox input "false"
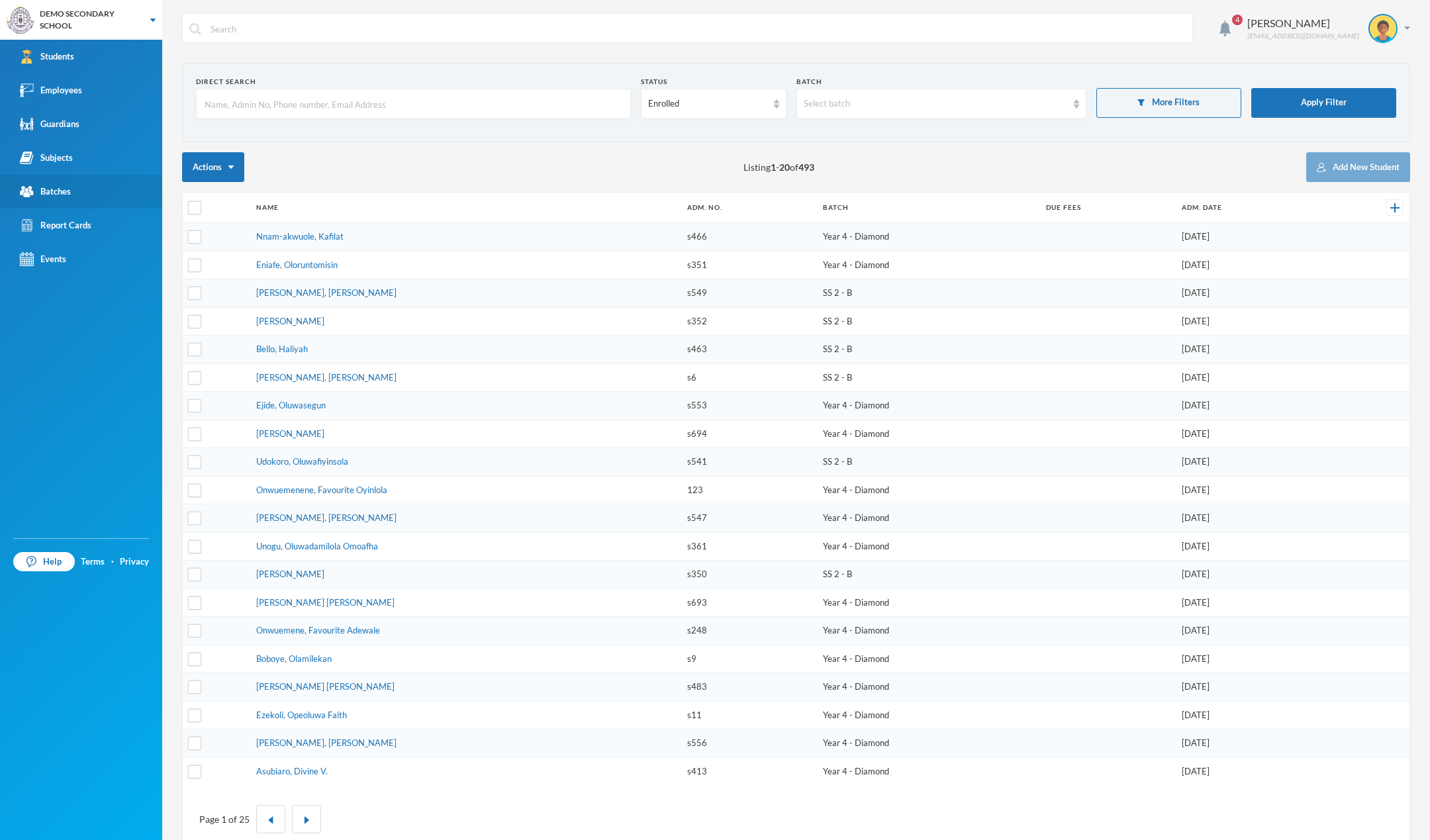
click at [60, 190] on div "Batches" at bounding box center [45, 192] width 51 height 14
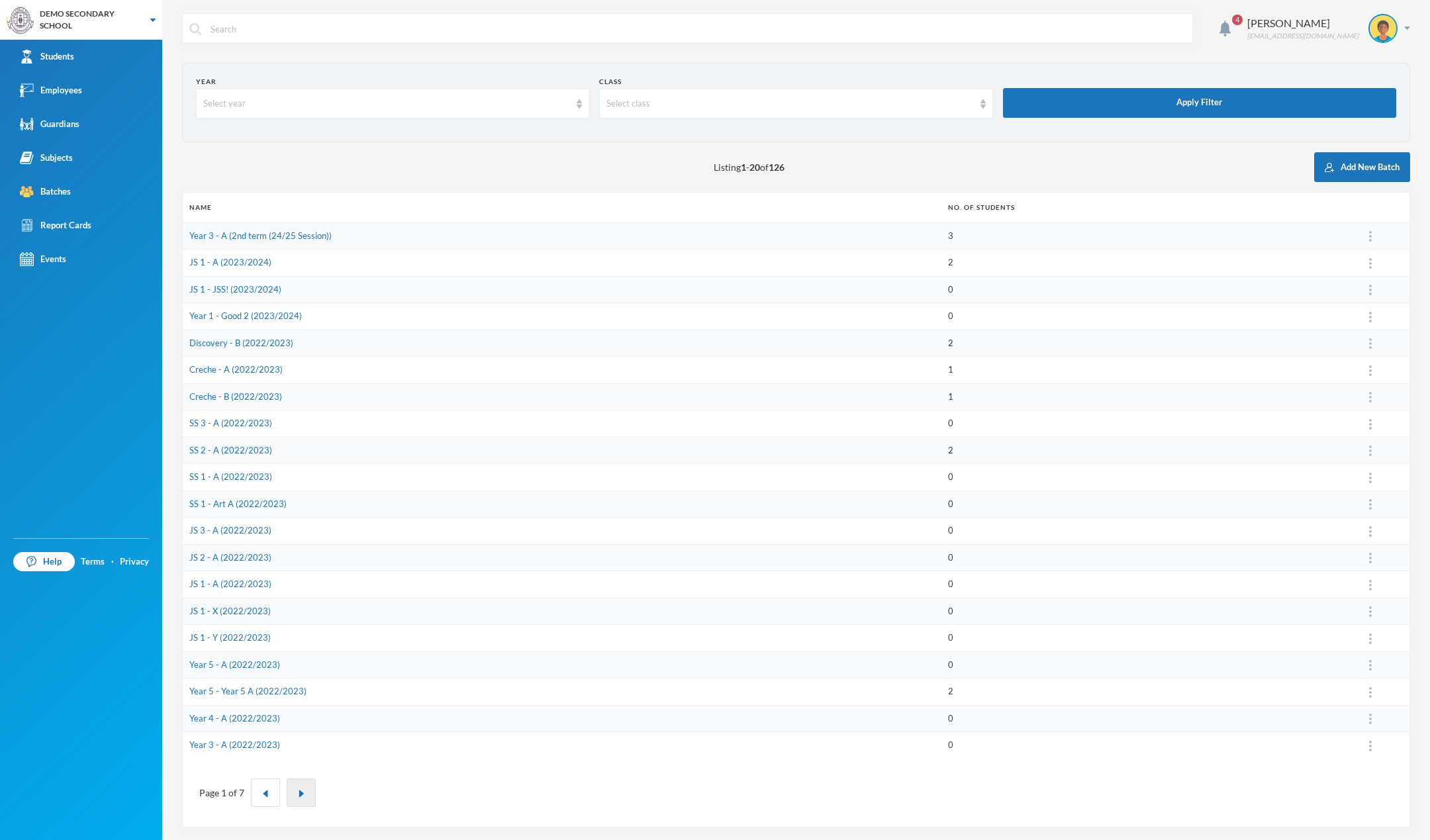
click at [301, 801] on button "button" at bounding box center [302, 793] width 29 height 29
click at [215, 585] on link "SS 2 - B (2021/2022)" at bounding box center [230, 584] width 82 height 11
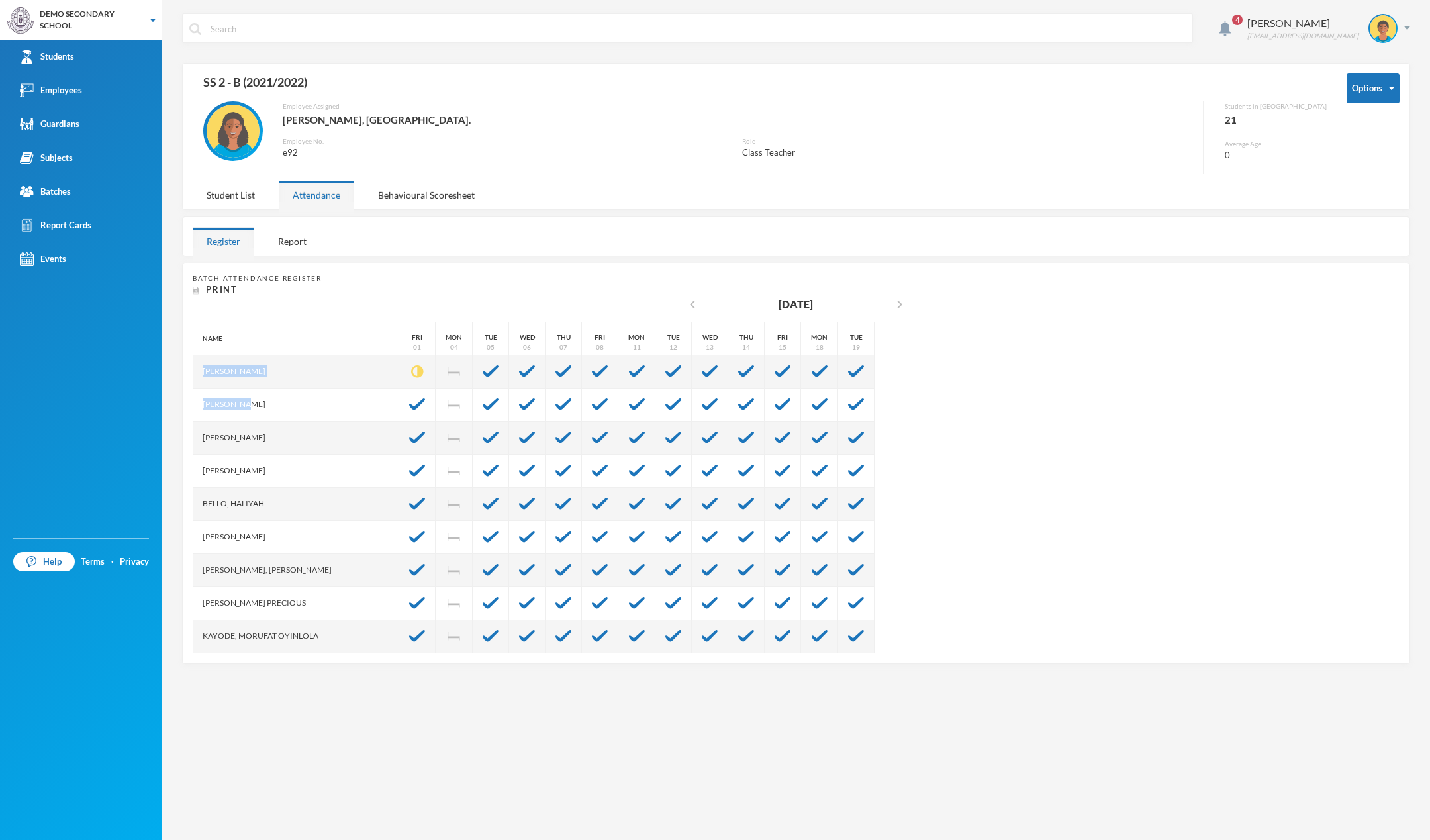
drag, startPoint x: 204, startPoint y: 369, endPoint x: 298, endPoint y: 522, distance: 179.6
click at [298, 522] on div "Name Adebayo, Adebimpe Adekoya, Janet Oluwaferanmi Ajakaye, Daniel Teminioluwa …" at bounding box center [296, 686] width 206 height 728
click at [343, 726] on div "4 Omotoso Tony no-reply@bluebic.com Options SS 2 - B (2021/2022) Employee Assig…" at bounding box center [796, 420] width 1268 height 840
click at [556, 570] on img at bounding box center [564, 570] width 16 height 12
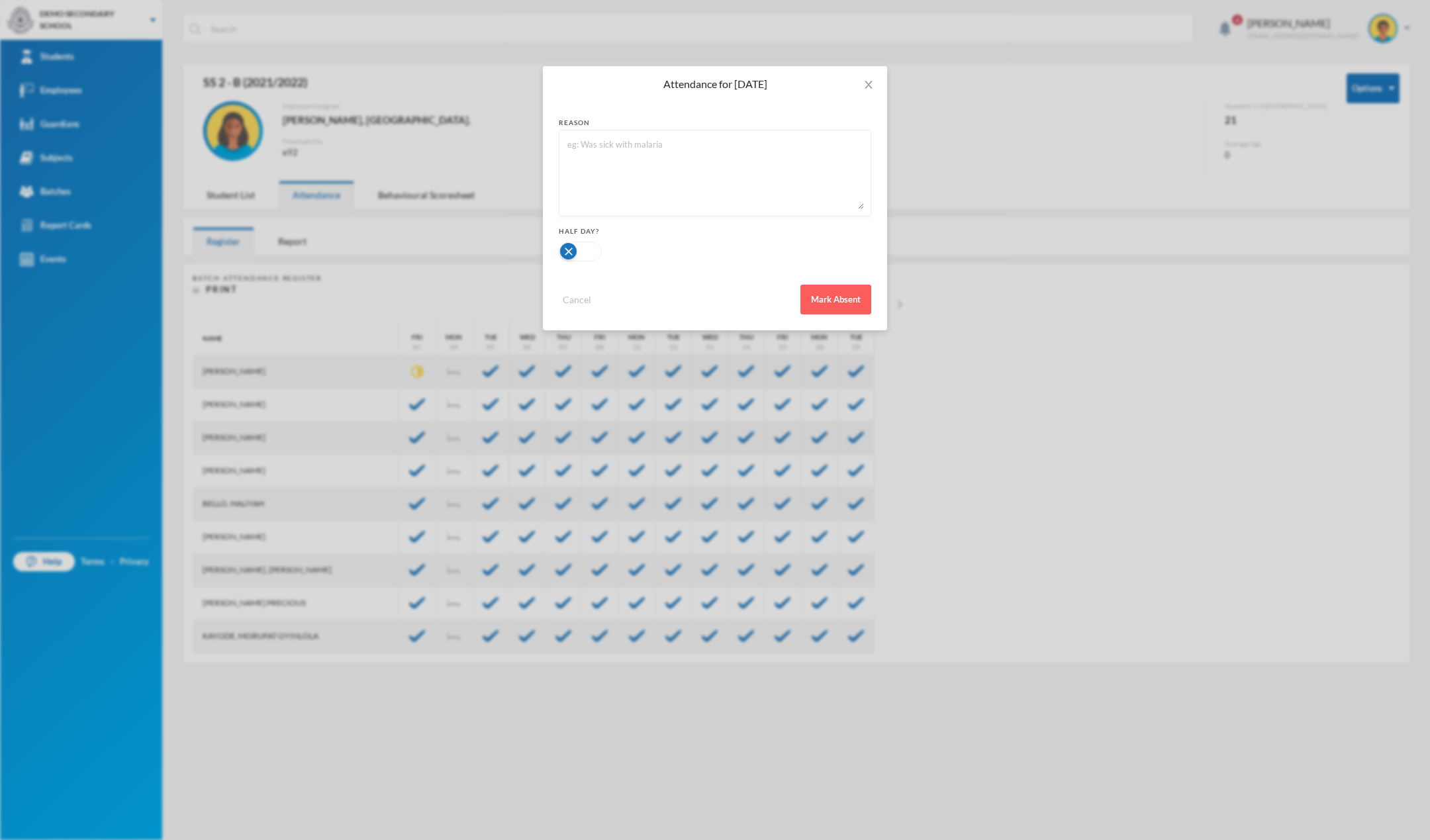
click at [668, 165] on textarea at bounding box center [715, 173] width 298 height 72
type textarea "Field tip"
click at [821, 302] on button "Mark Absent" at bounding box center [836, 300] width 71 height 30
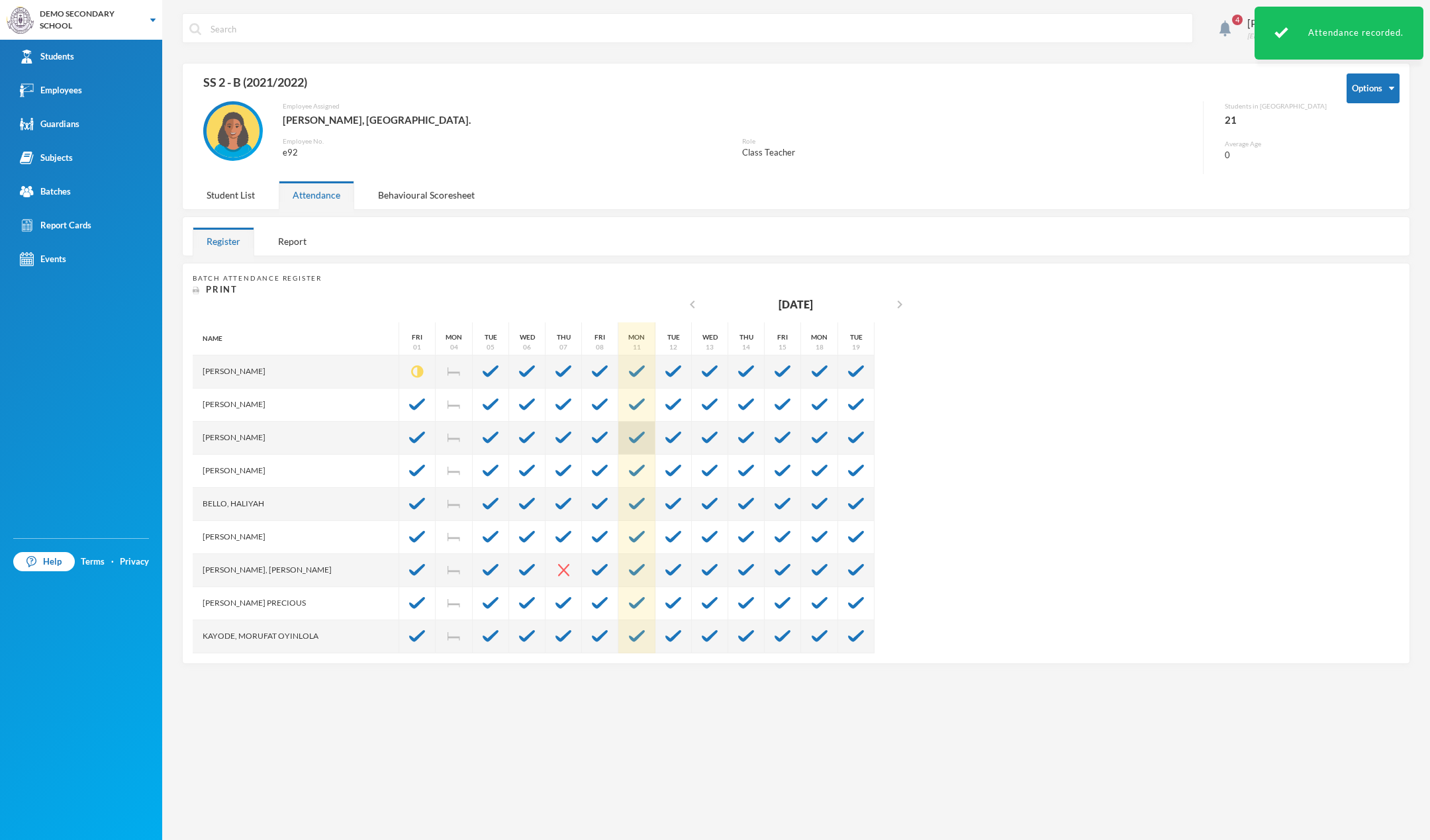
click at [629, 437] on img at bounding box center [637, 438] width 16 height 12
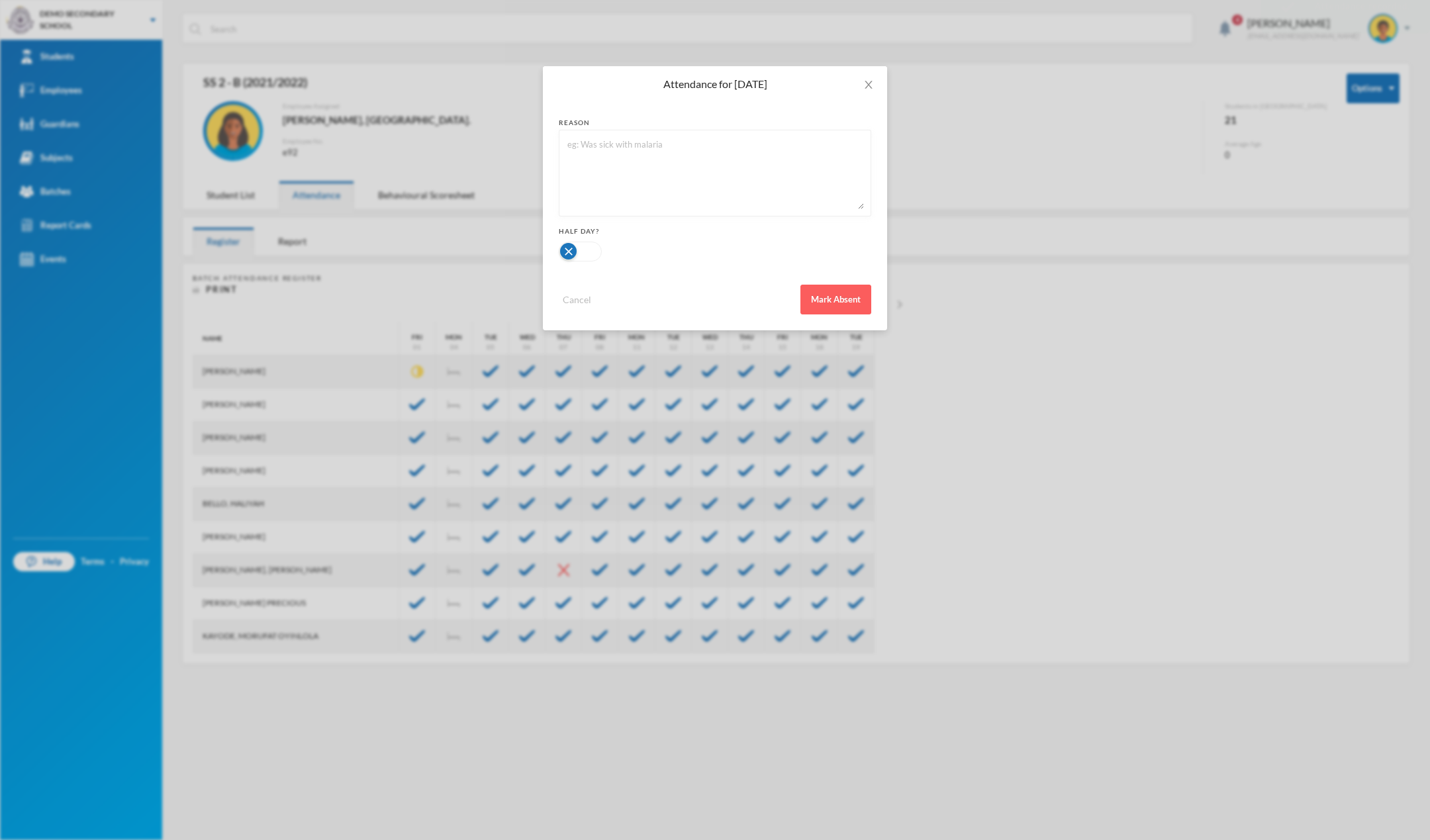
click at [577, 258] on button "button" at bounding box center [581, 252] width 43 height 20
click at [856, 297] on button "Mark Absent" at bounding box center [836, 300] width 71 height 30
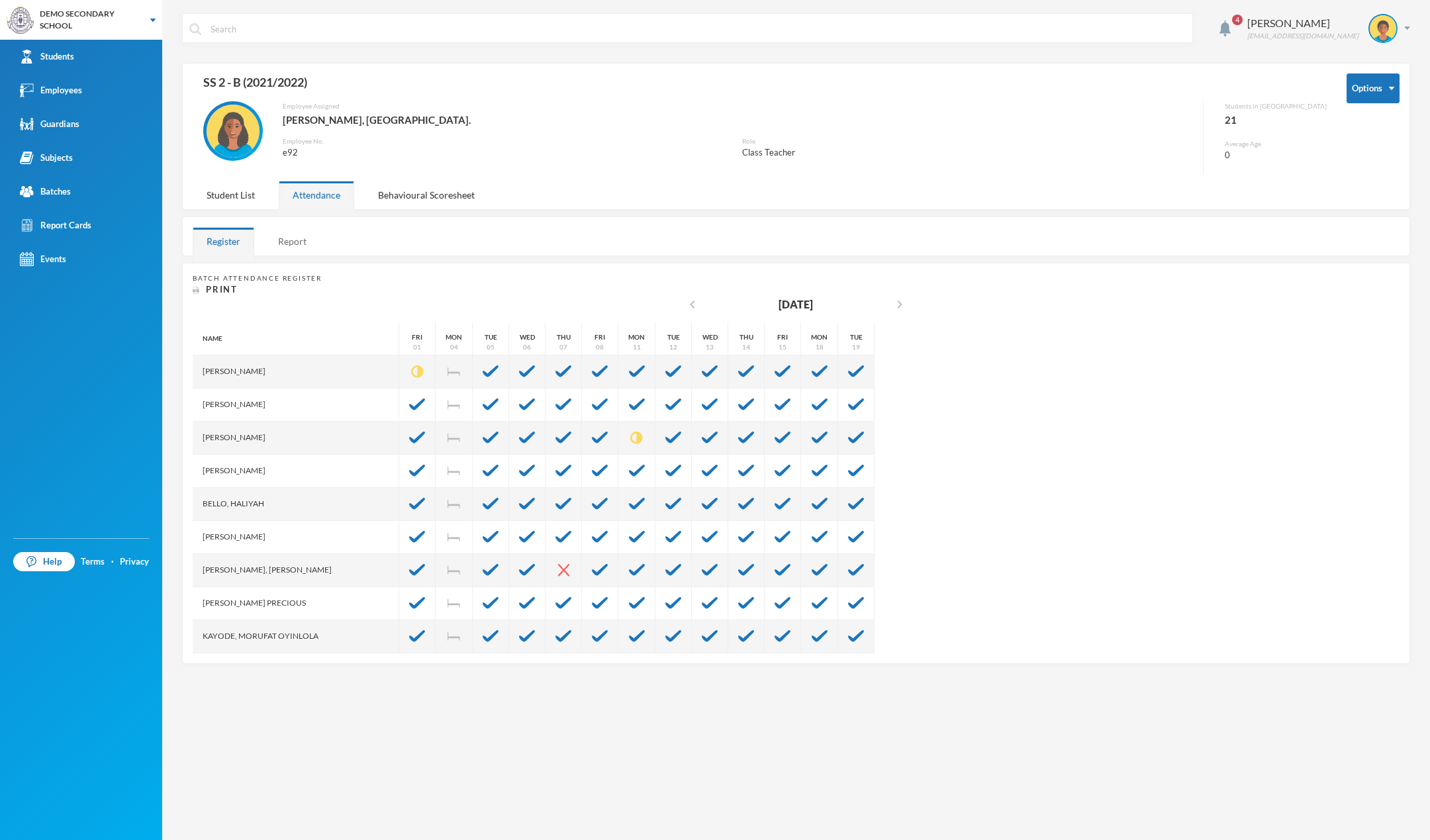
click at [296, 237] on div "Report" at bounding box center [292, 241] width 57 height 29
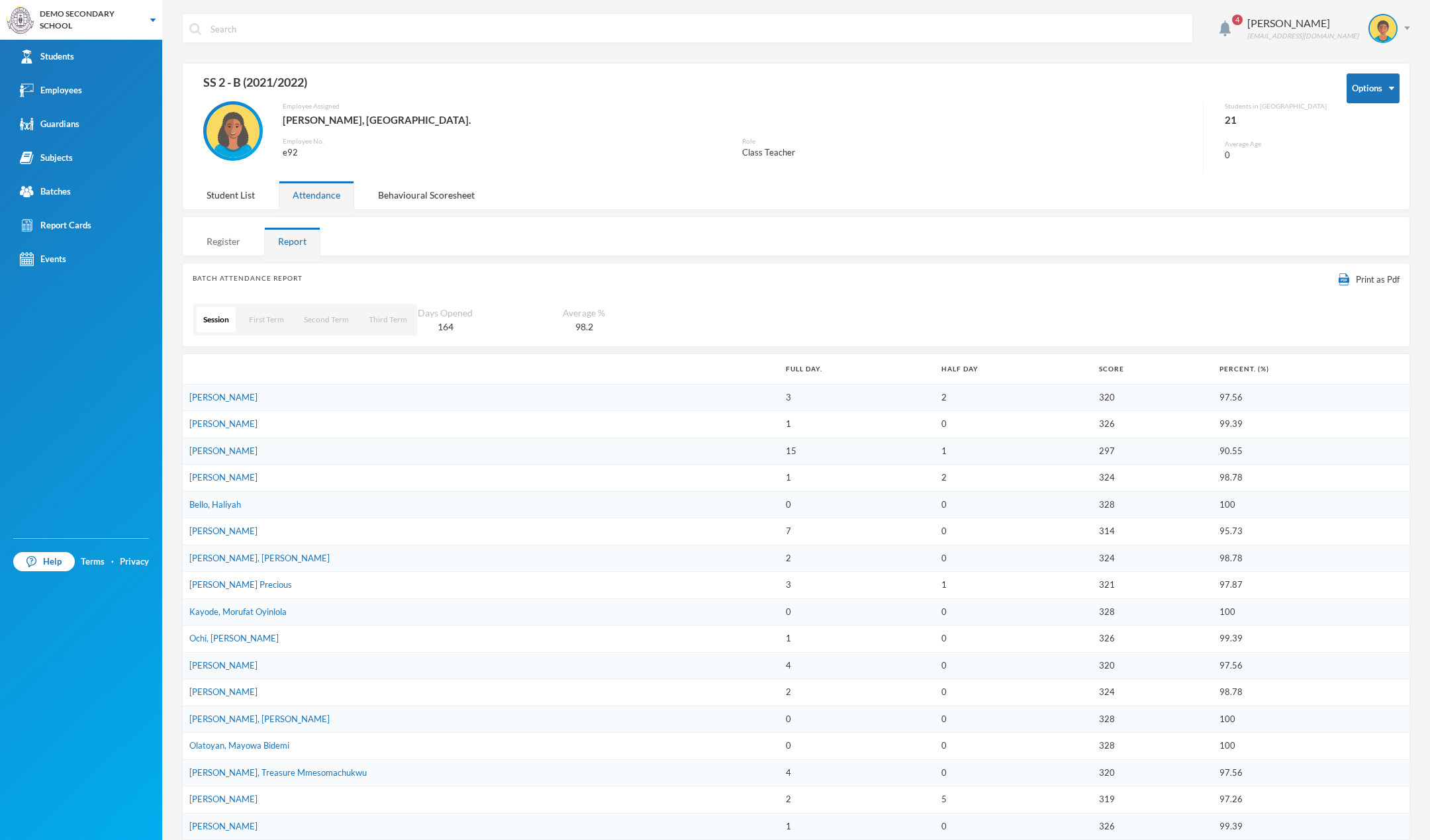
click at [232, 245] on div "Register" at bounding box center [223, 241] width 62 height 29
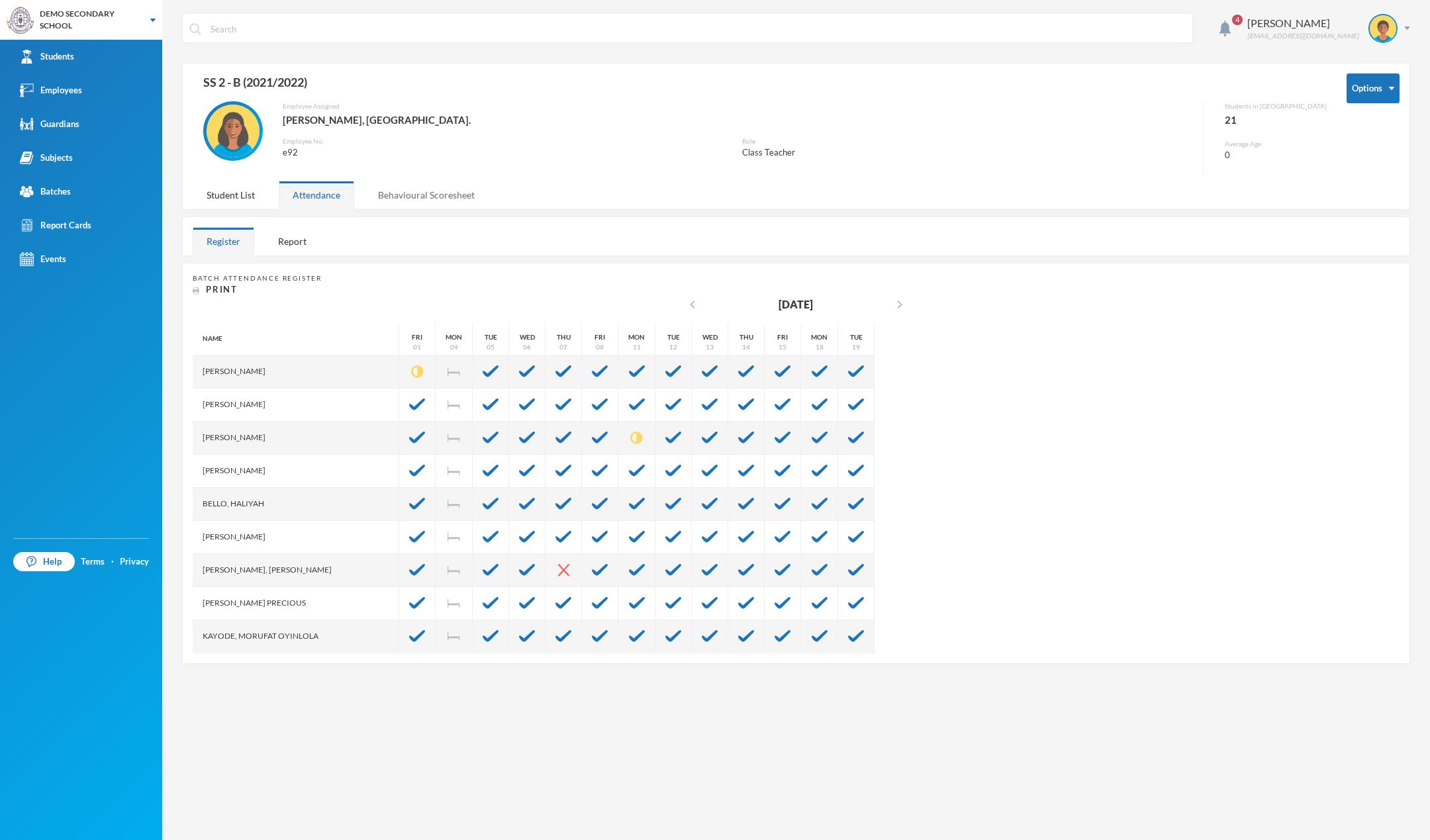
click at [423, 189] on div "Behavioural Scoresheet" at bounding box center [426, 195] width 124 height 29
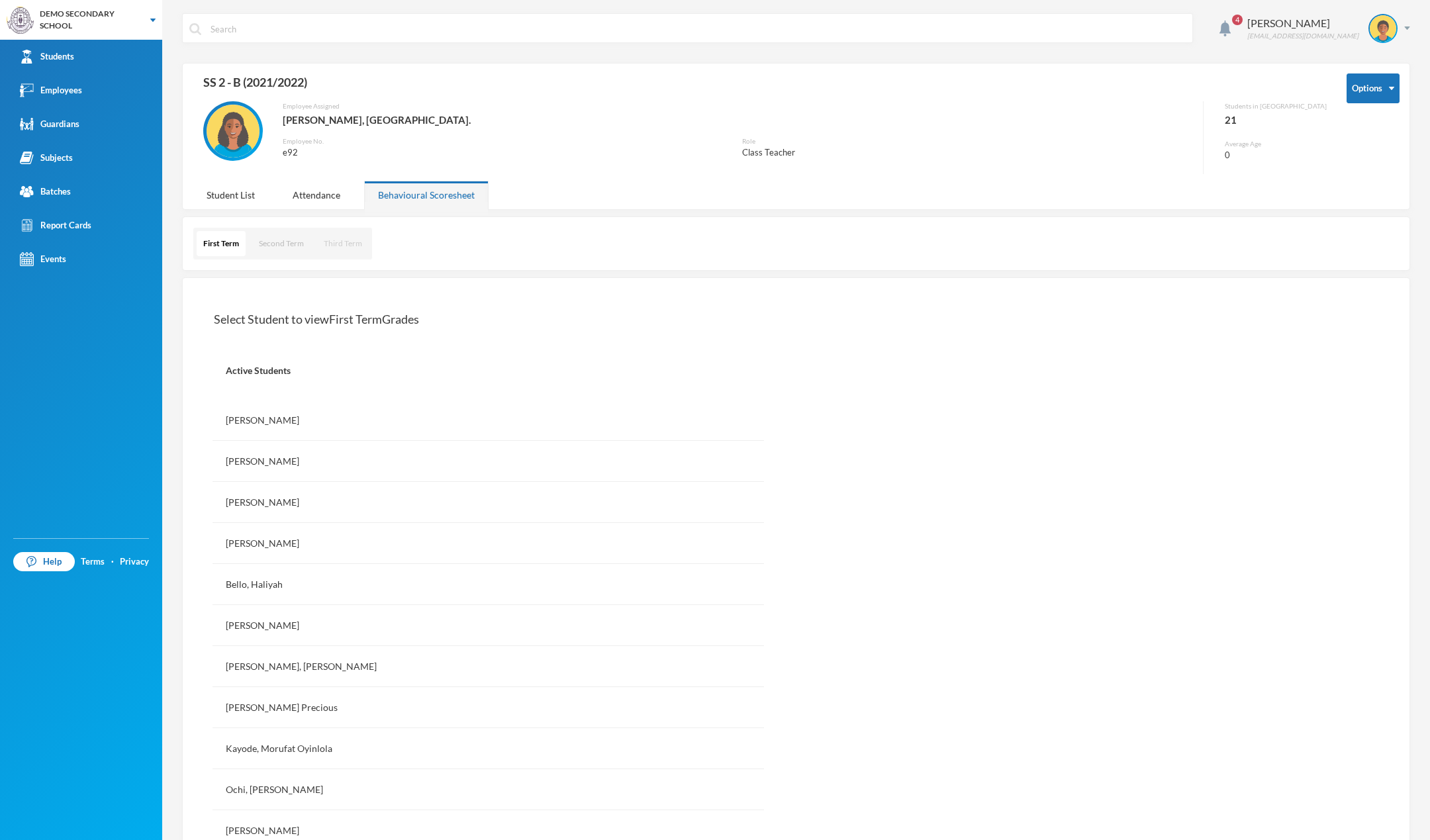
click at [344, 248] on button "Third Term" at bounding box center [343, 244] width 52 height 25
click at [266, 461] on div "Adekoya, Janet Oluwaferanmi" at bounding box center [488, 461] width 552 height 41
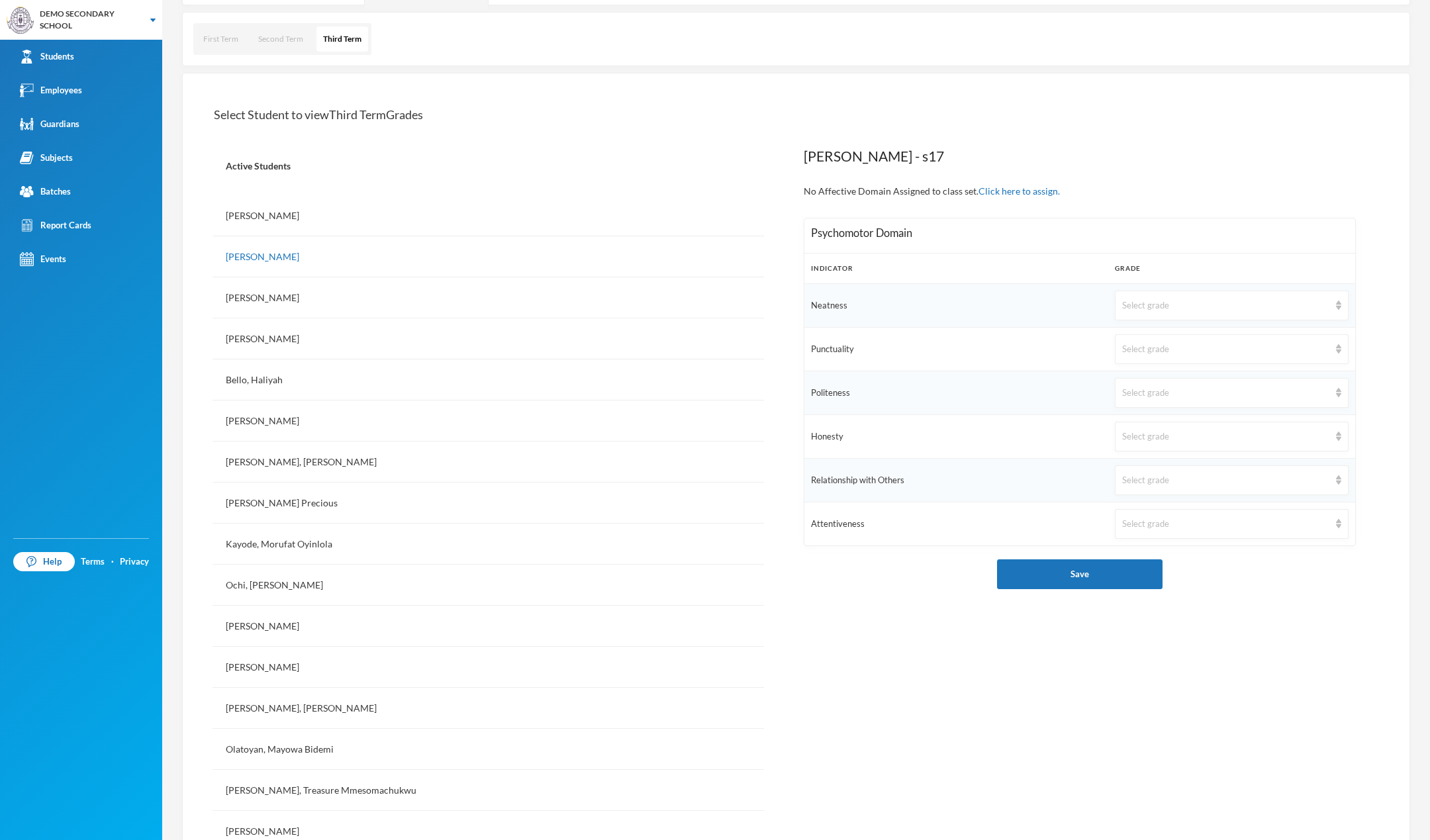
scroll to position [203, 0]
drag, startPoint x: 926, startPoint y: 240, endPoint x: 796, endPoint y: 232, distance: 130.2
click at [796, 232] on div "Adekoya, Janet Oluwaferanmi - s17 No Affective Domain Assigned to class set. Cl…" at bounding box center [1080, 628] width 591 height 1001
click at [1111, 226] on h3 "Psychomotor Domain" at bounding box center [1079, 234] width 537 height 17
click at [1138, 310] on div "Select grade" at bounding box center [1226, 308] width 207 height 13
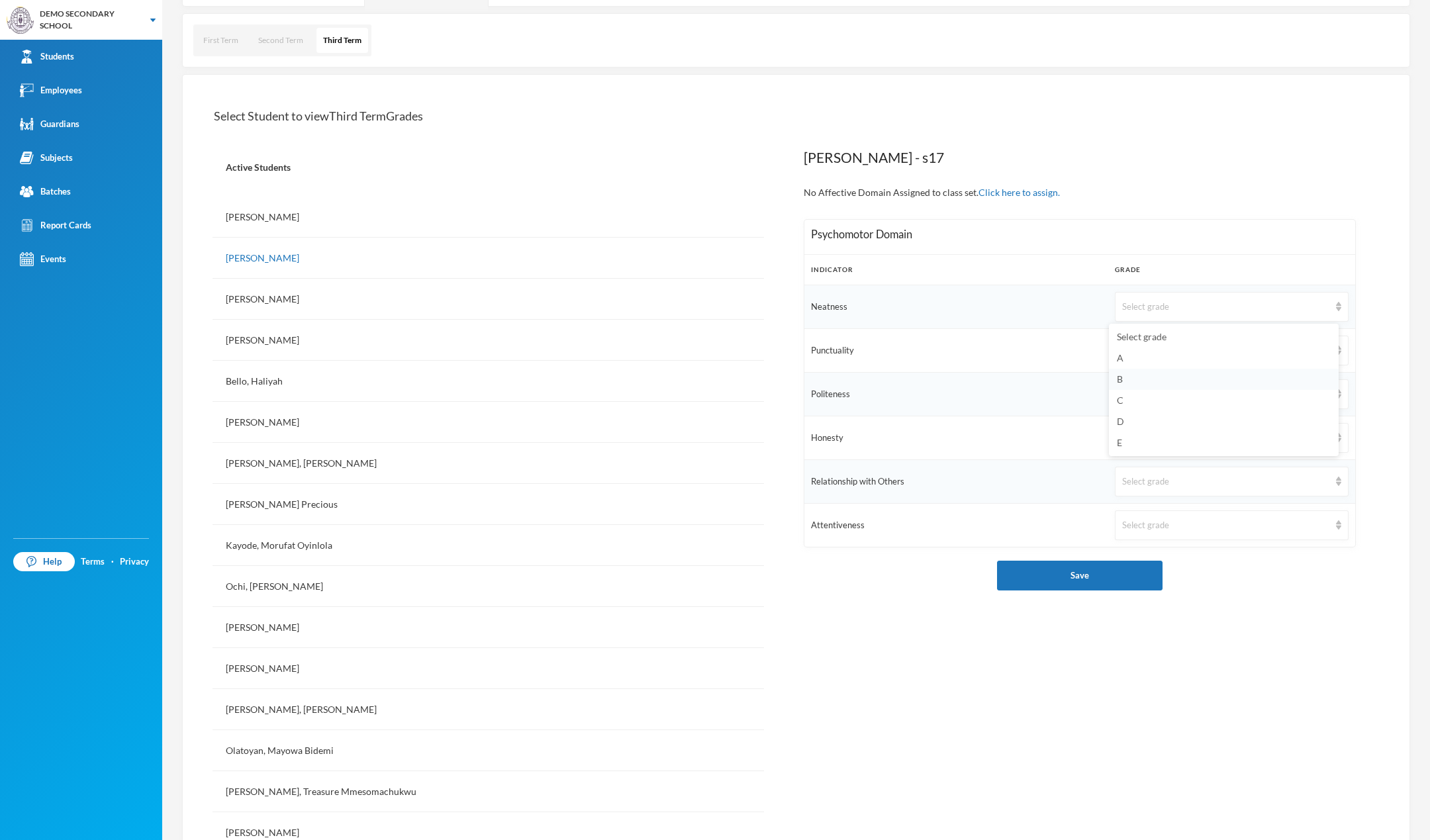
click at [1161, 387] on li "B" at bounding box center [1224, 379] width 230 height 21
click at [1127, 360] on div "Select grade" at bounding box center [1232, 350] width 234 height 30
click at [1173, 470] on li "D" at bounding box center [1224, 465] width 230 height 21
click at [1108, 579] on button "Save" at bounding box center [1080, 575] width 166 height 30
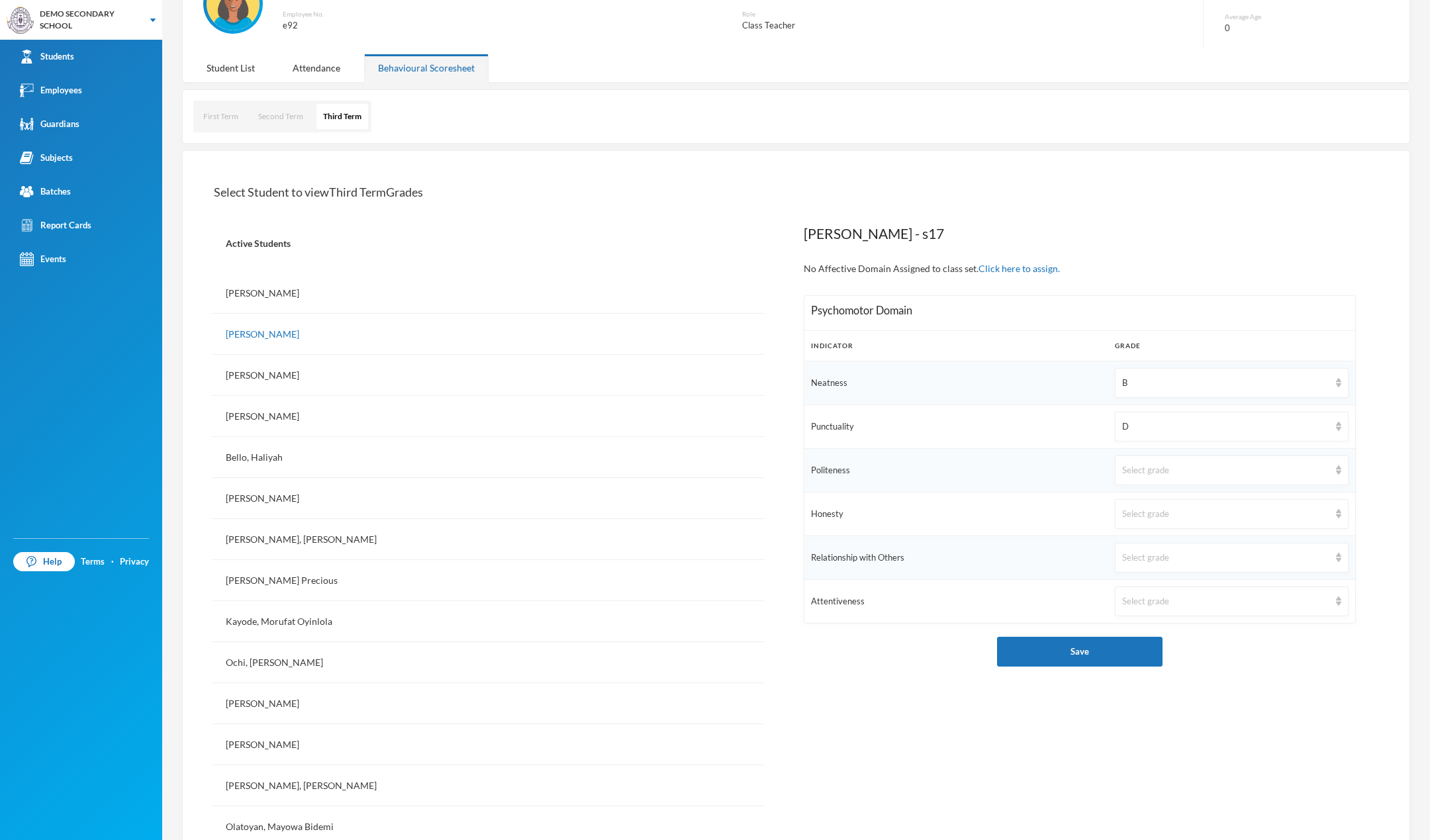
scroll to position [52, 0]
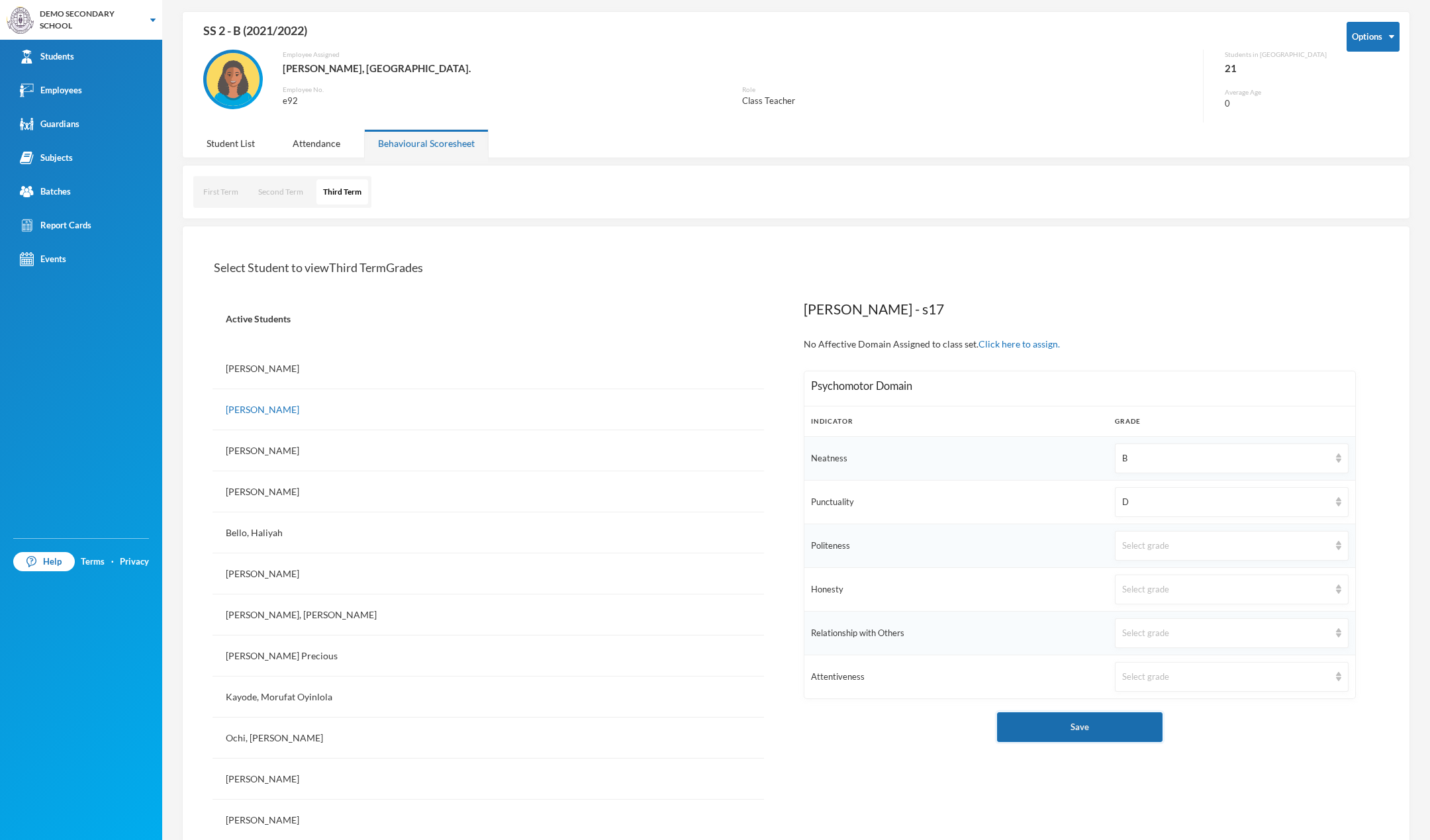
click at [1072, 728] on button "Save" at bounding box center [1080, 727] width 166 height 30
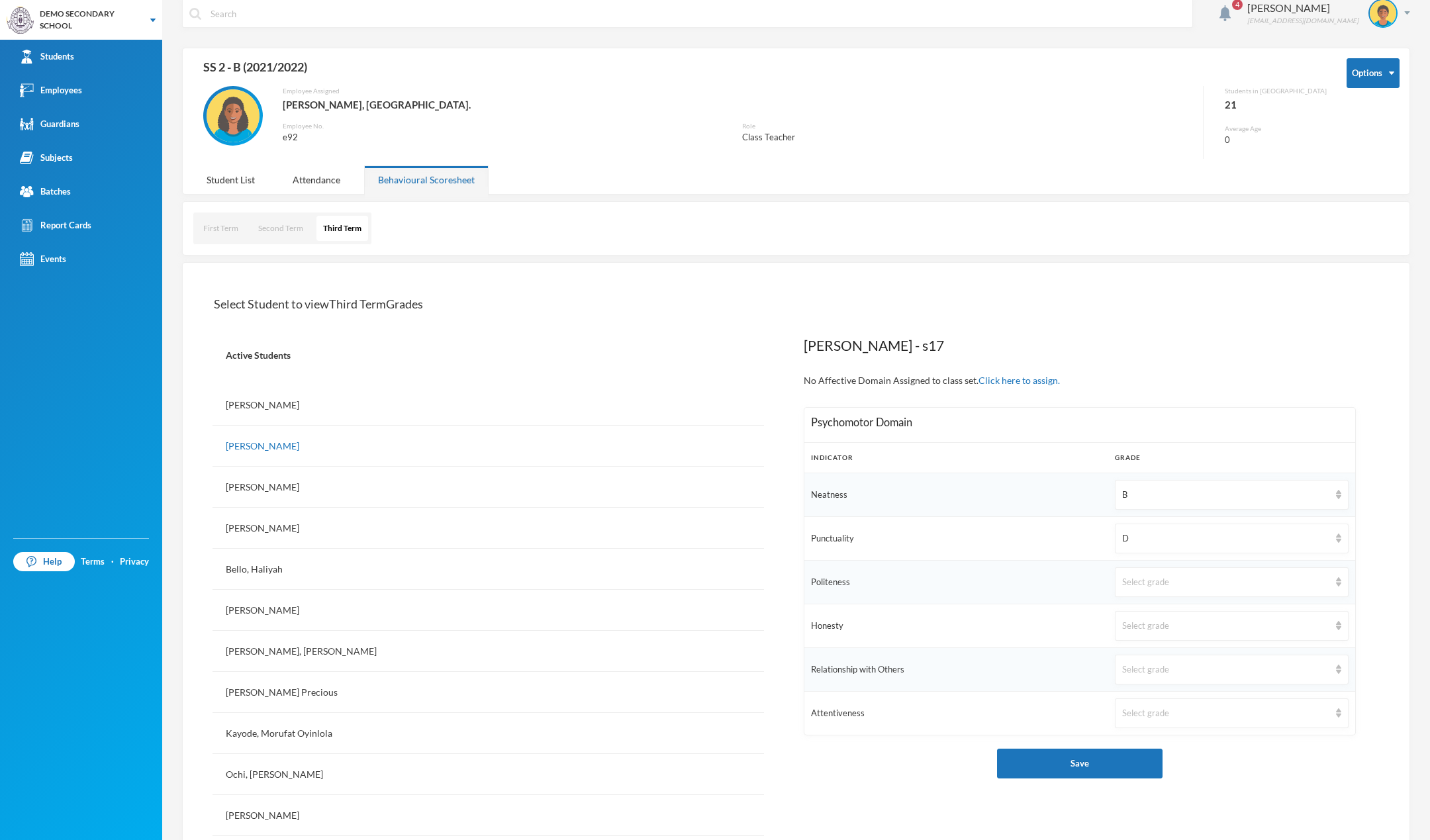
scroll to position [0, 0]
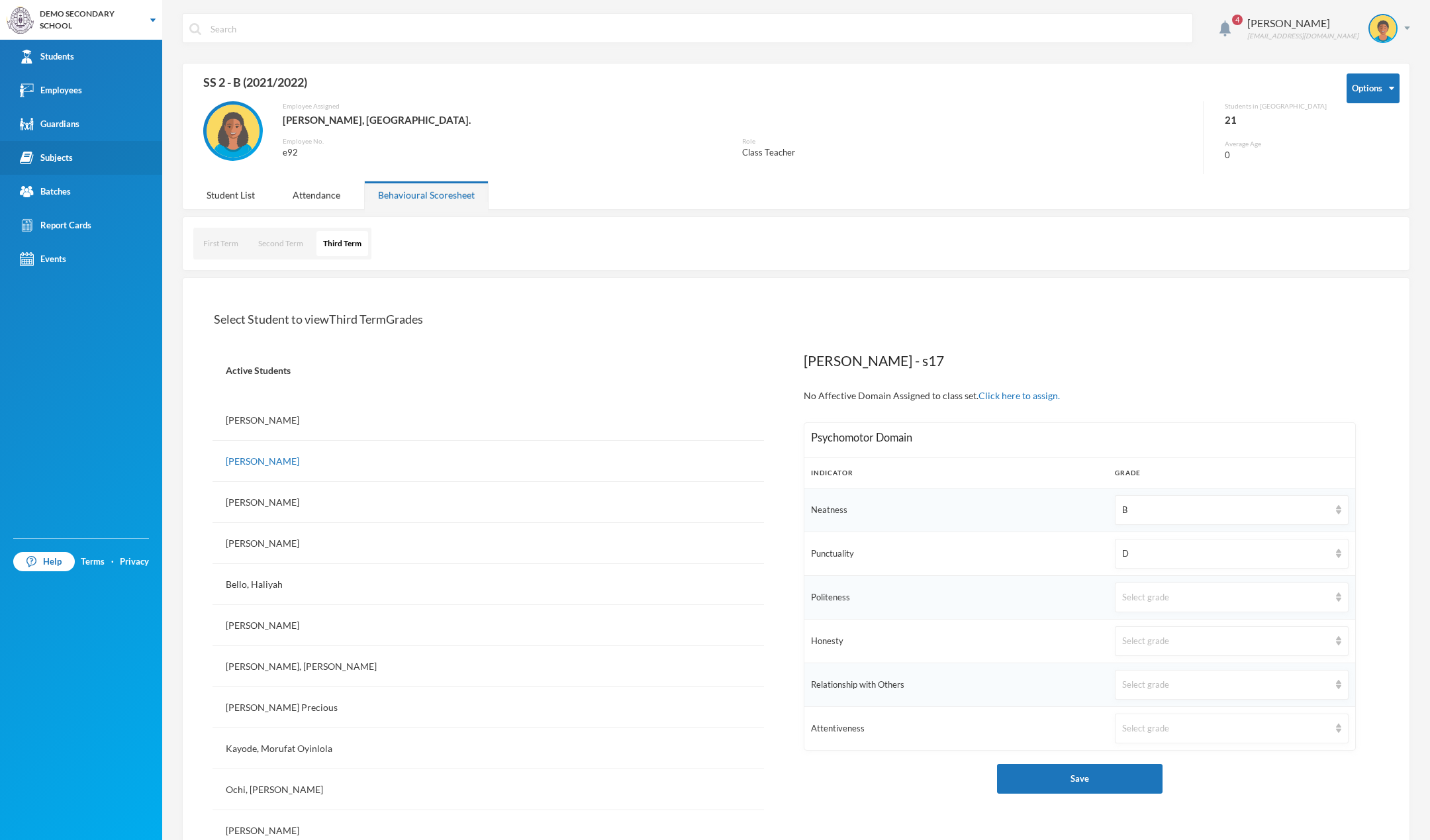
click at [27, 163] on img at bounding box center [27, 158] width 14 height 14
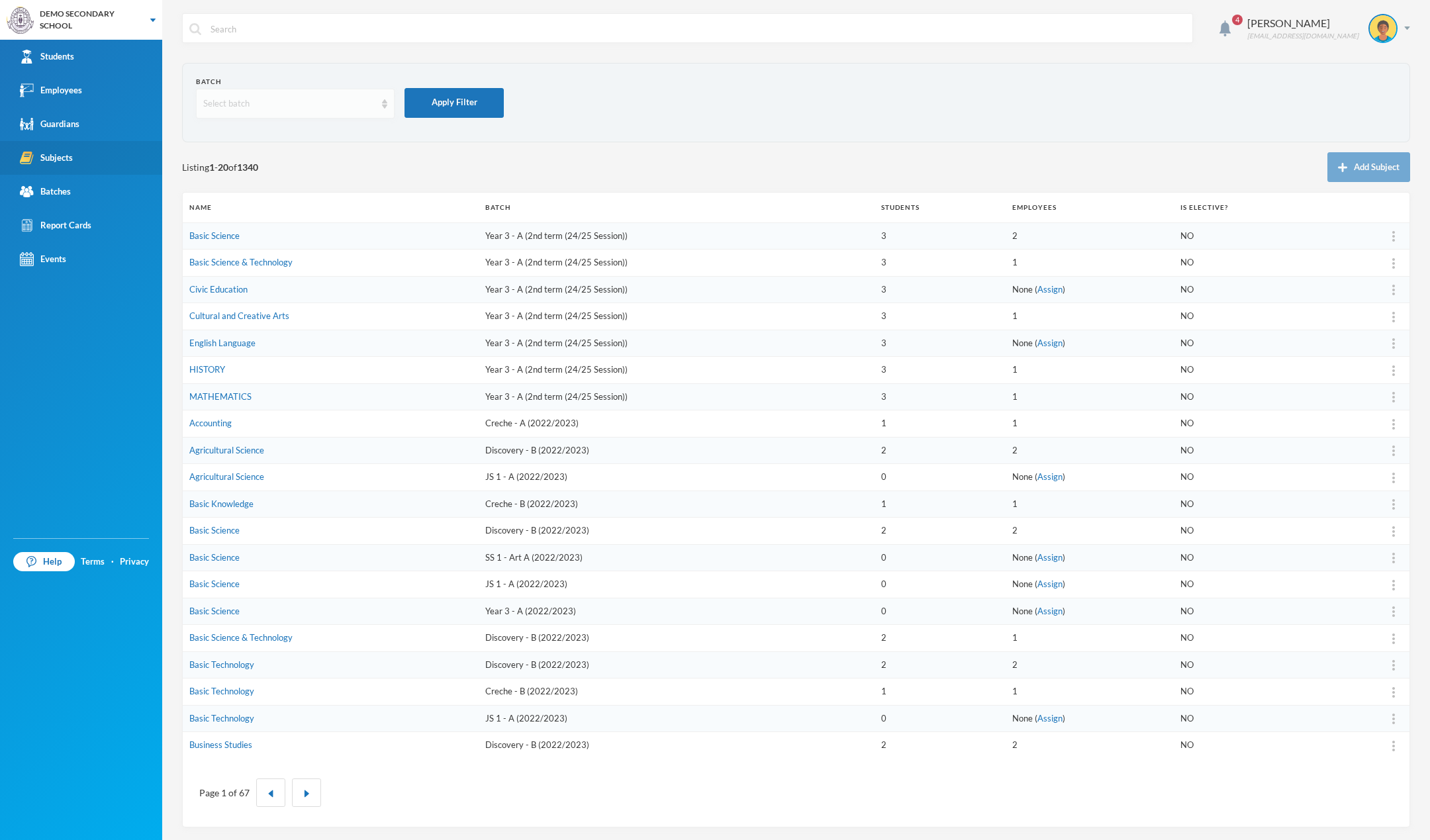
click at [290, 103] on div "Select batch" at bounding box center [289, 104] width 172 height 13
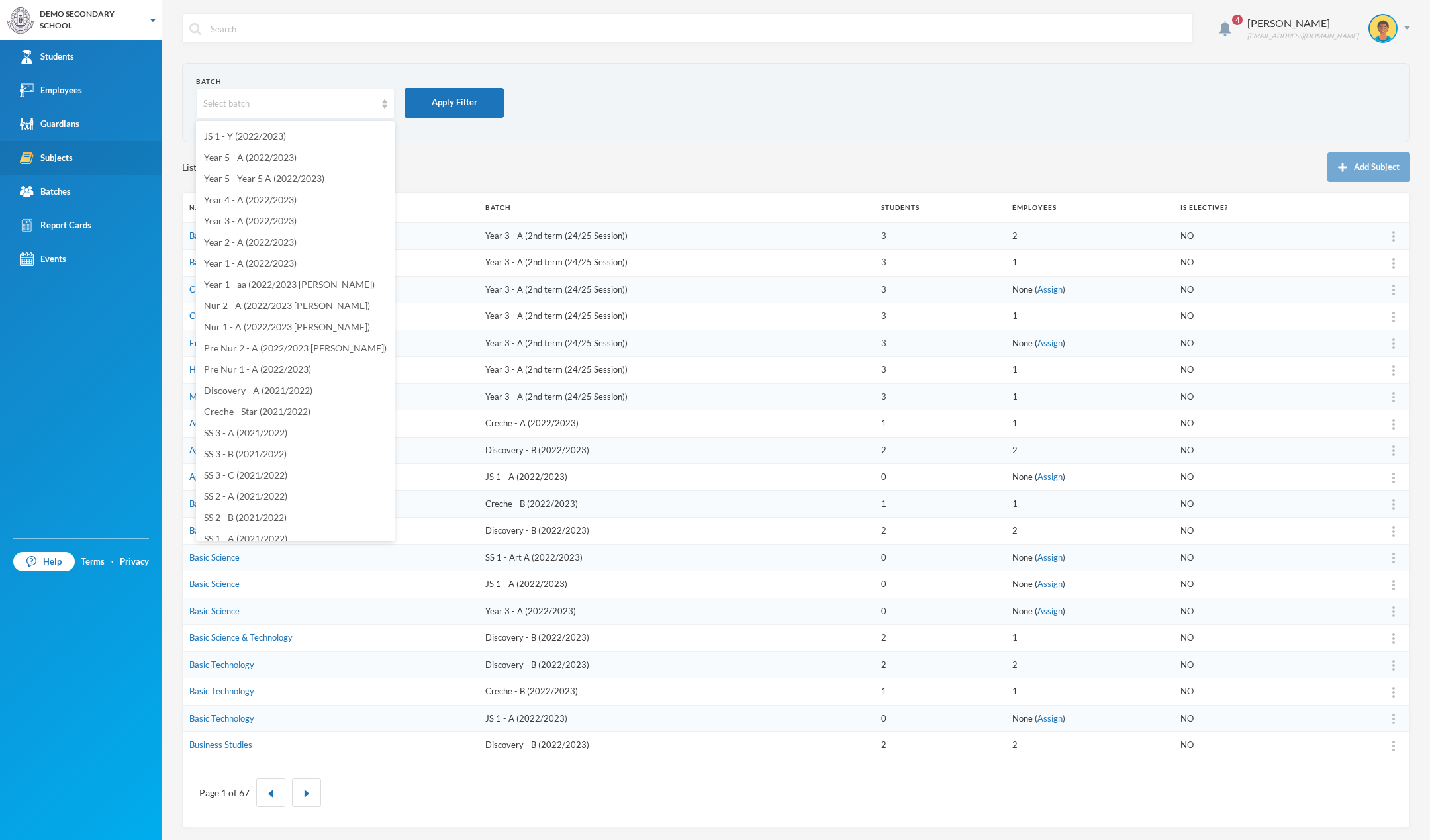
scroll to position [378, 0]
click at [273, 455] on span "SS 2 - A (2021/2022)" at bounding box center [245, 455] width 83 height 11
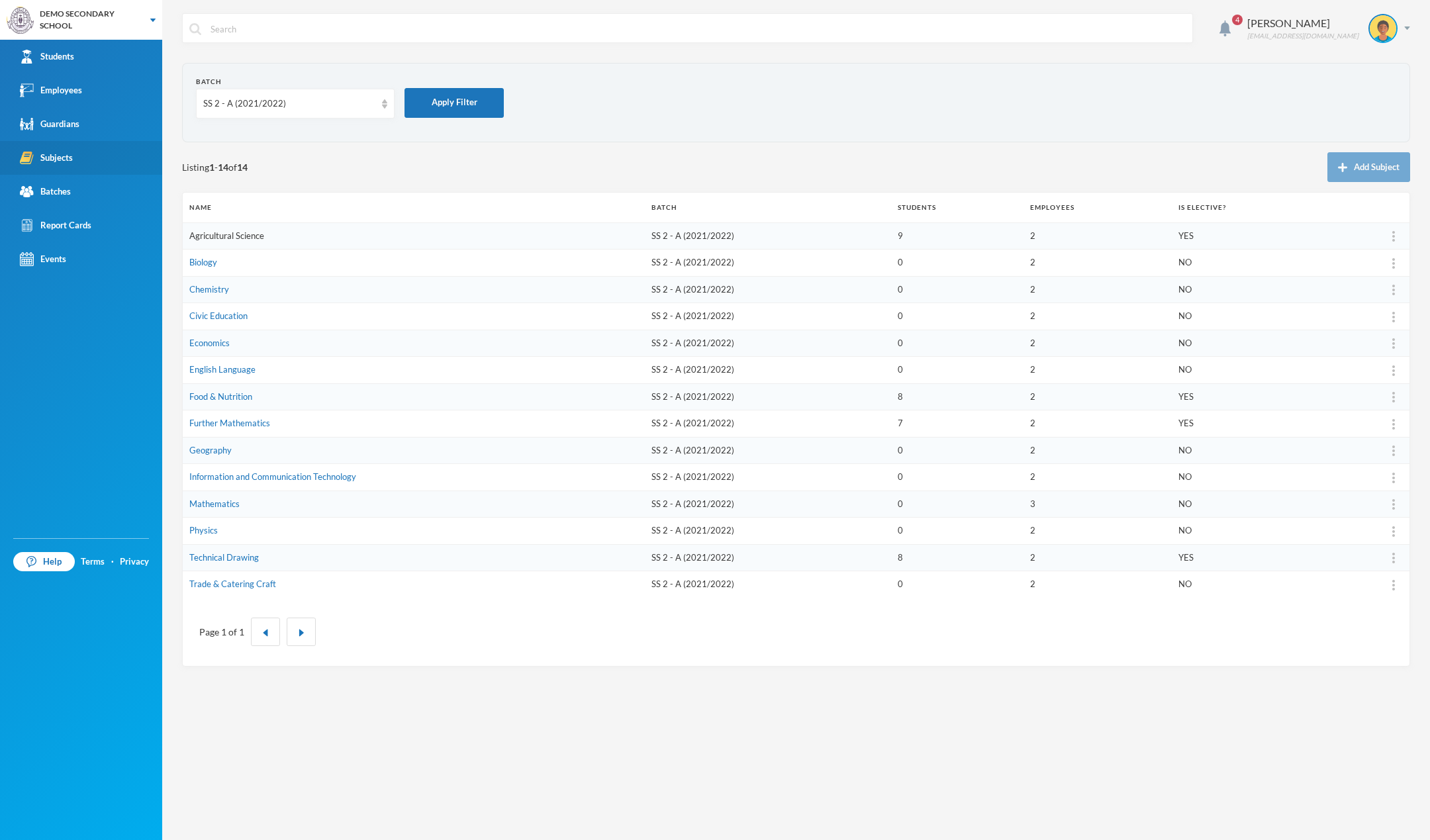
click at [218, 233] on link "Agricultural Science" at bounding box center [226, 236] width 75 height 11
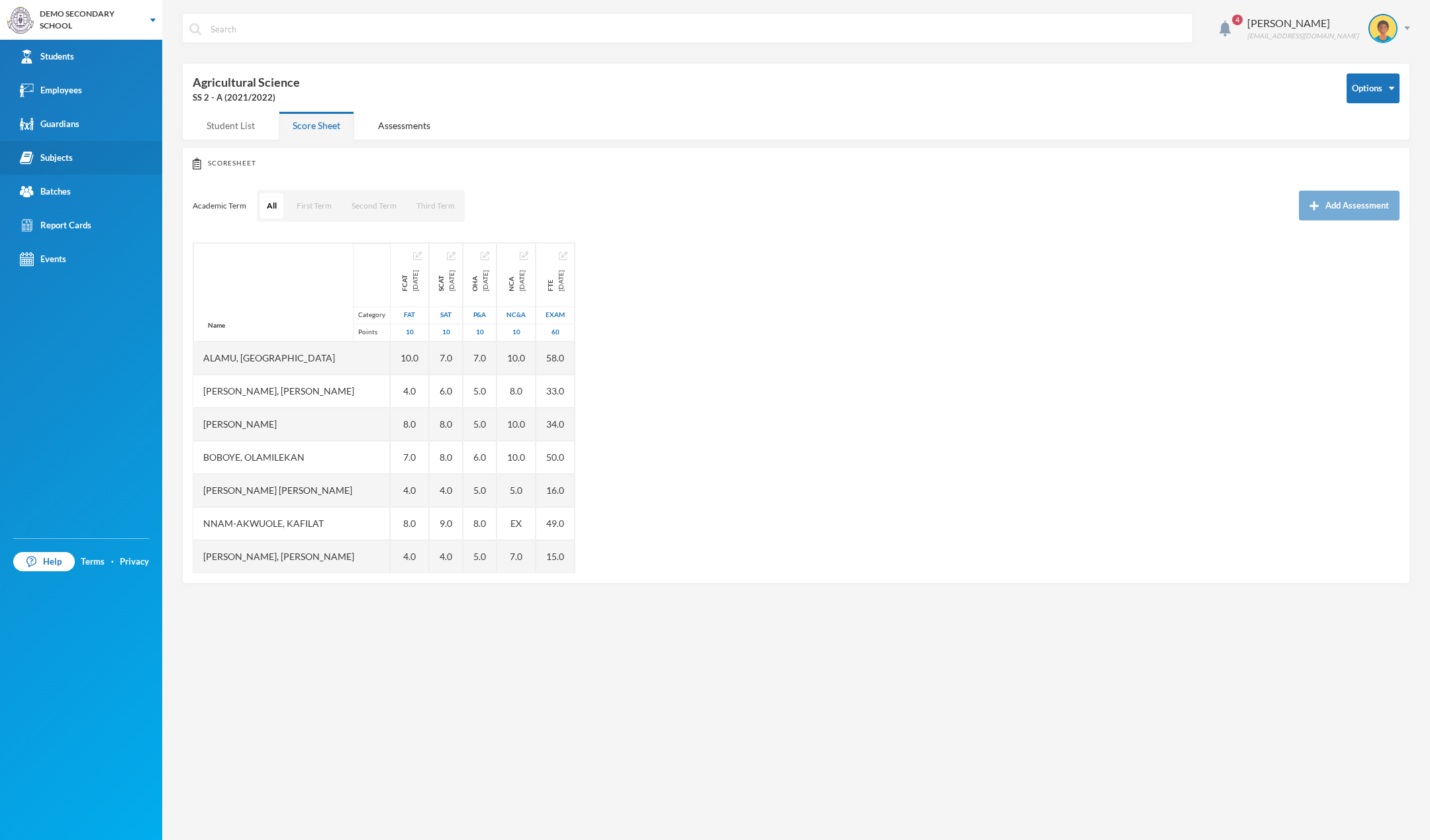
click at [250, 131] on div "Student List" at bounding box center [230, 125] width 76 height 29
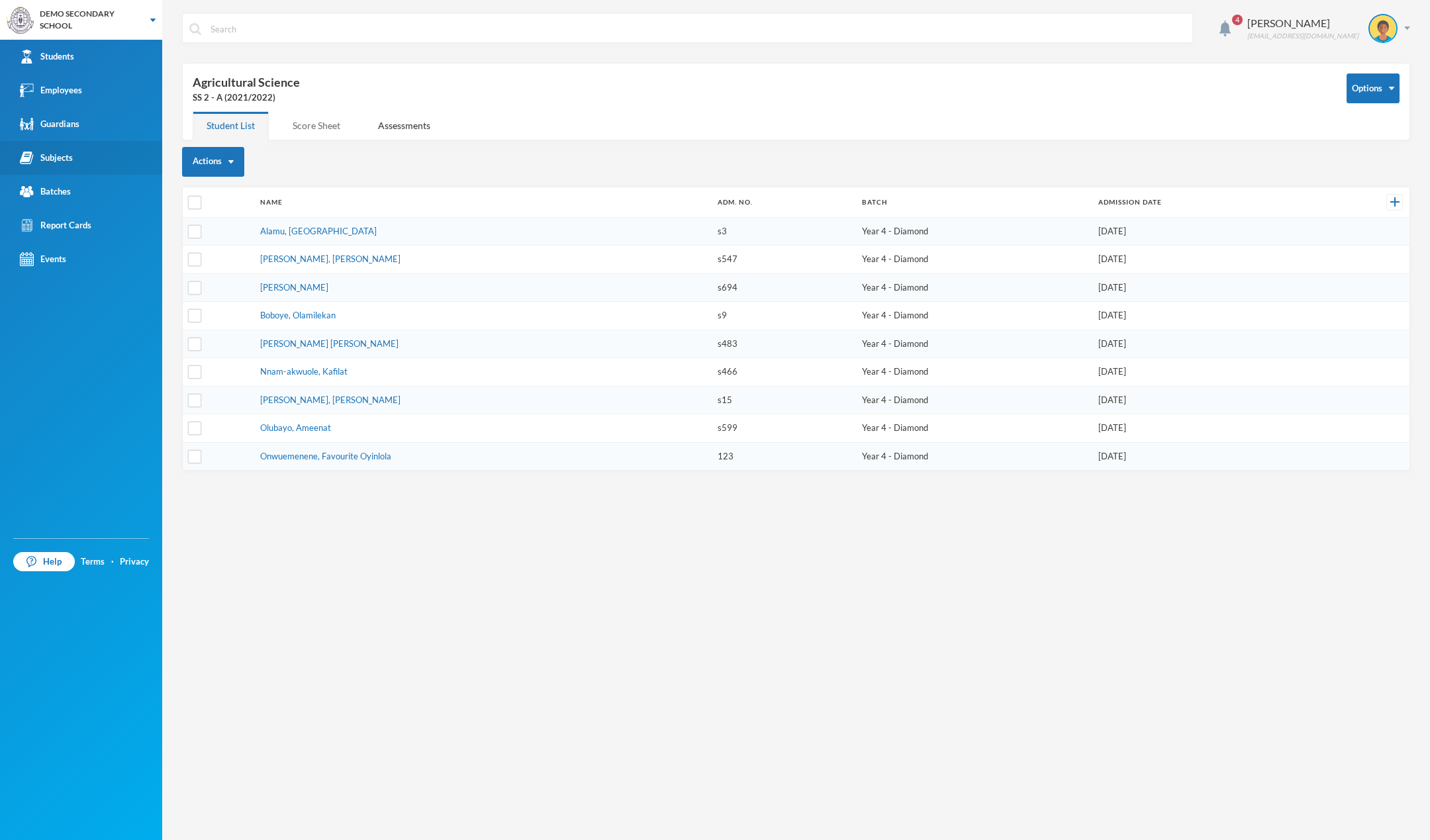
click at [318, 135] on div "Score Sheet" at bounding box center [316, 125] width 75 height 29
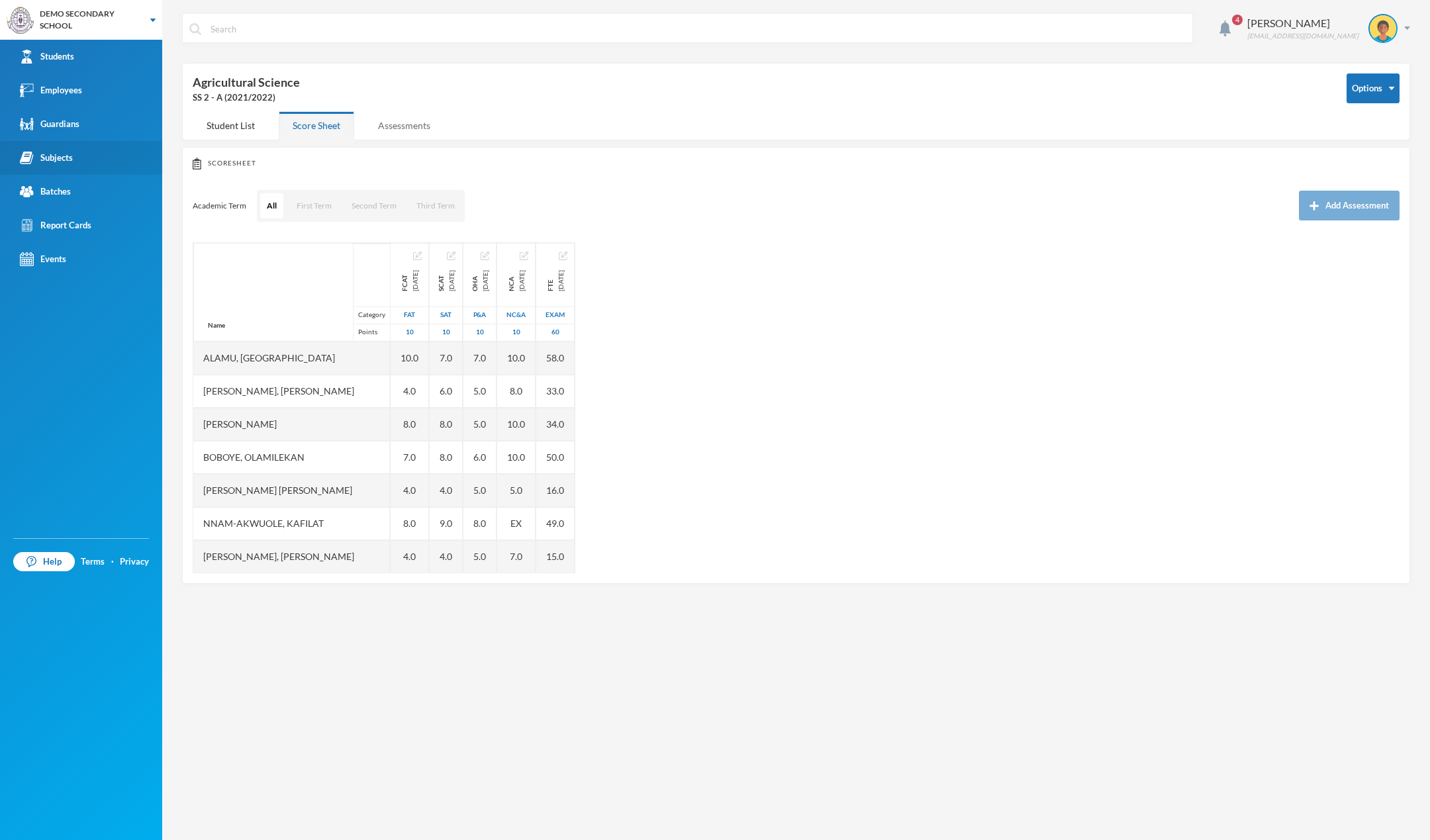
click at [385, 130] on div "Assessments" at bounding box center [404, 125] width 80 height 29
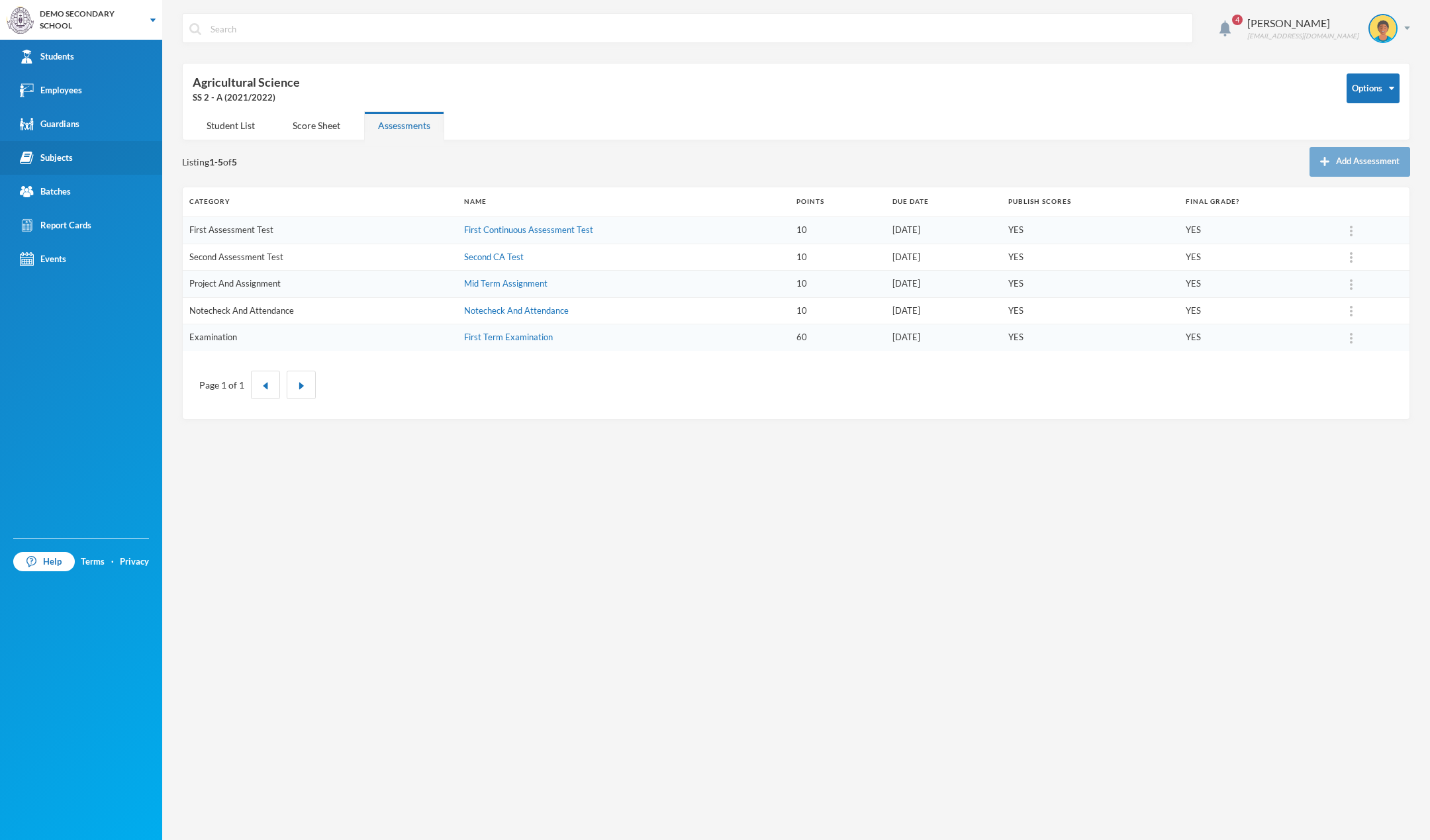
click at [1232, 148] on div "Listing 1 - 5 of 5 Add Assessment" at bounding box center [796, 162] width 1228 height 30
click at [974, 111] on div "Options Agricultural Science SS 2 - A (2021/2022) Student List Score Sheet Asse…" at bounding box center [796, 101] width 1228 height 77
click at [292, 124] on div "Score Sheet" at bounding box center [316, 125] width 75 height 29
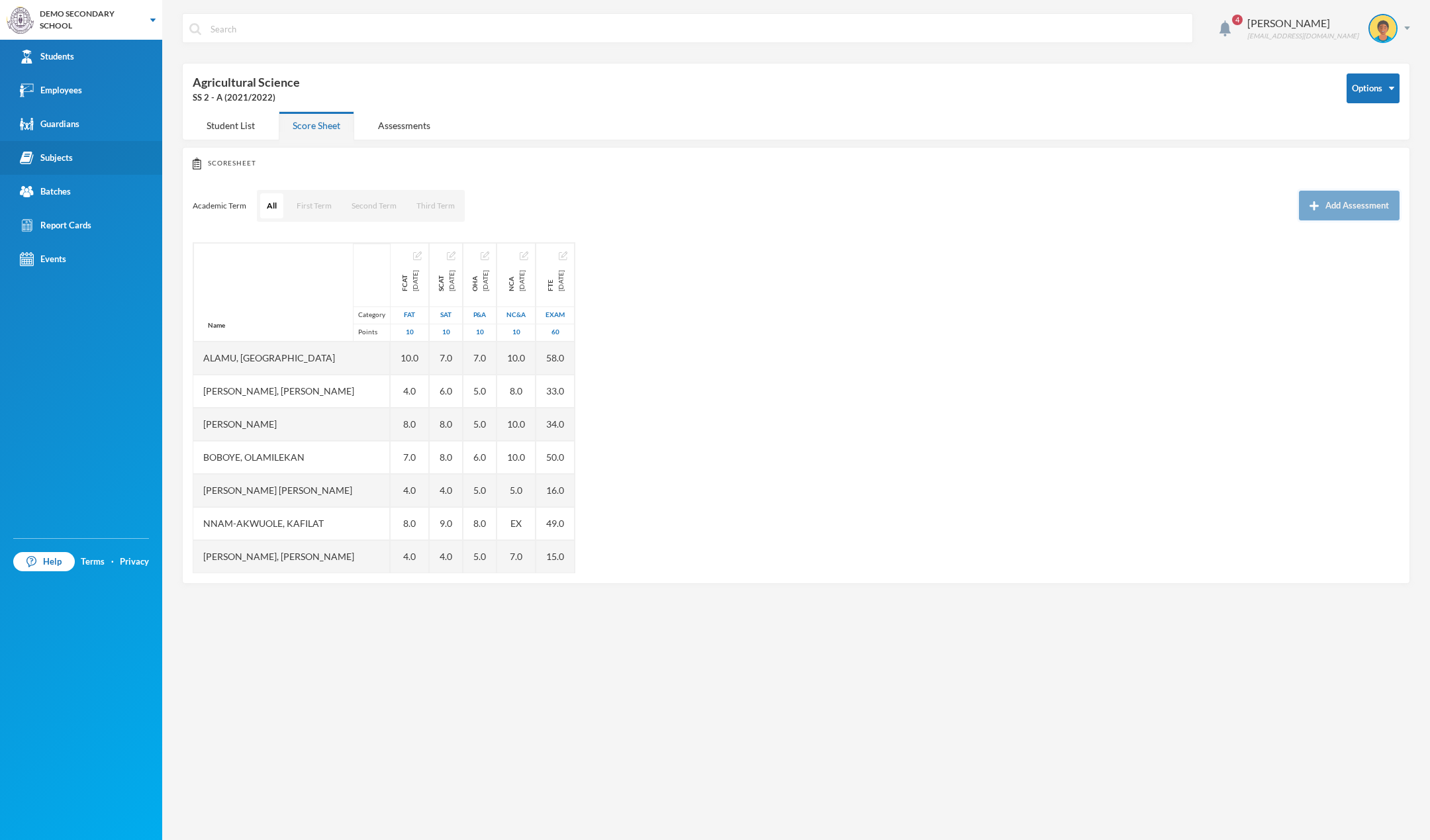
click at [1347, 200] on button "Add Assessment" at bounding box center [1349, 205] width 101 height 30
click at [906, 197] on div "Academic Term All First Term Second Term Third Term Add Assessment" at bounding box center [796, 206] width 1207 height 33
click at [1323, 200] on button "Add Assessment" at bounding box center [1349, 205] width 101 height 30
click at [1394, 35] on img at bounding box center [1383, 29] width 27 height 27
click at [1154, 101] on div "SS 2 - A (2021/2022)" at bounding box center [760, 98] width 1134 height 13
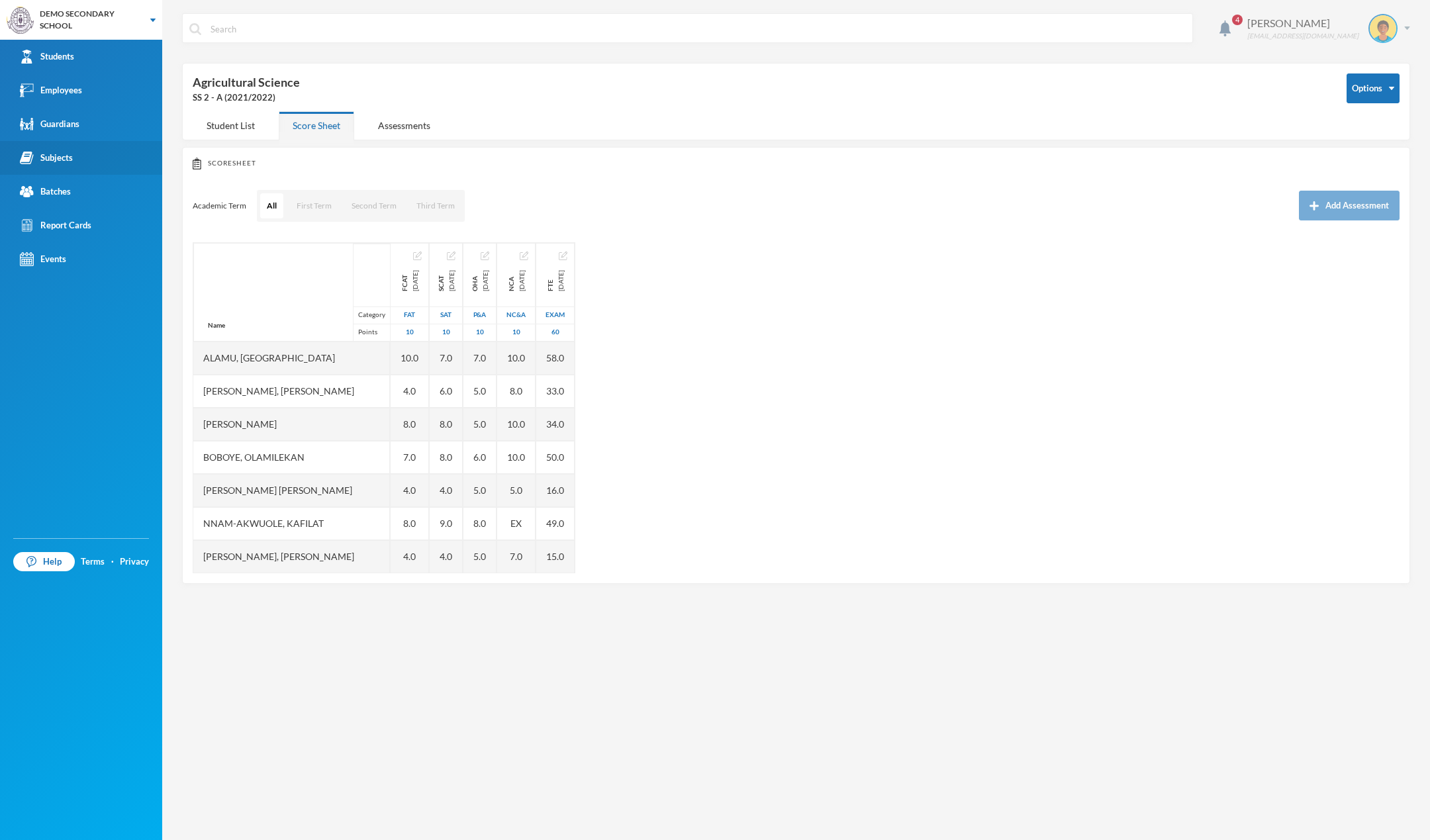
click at [1389, 24] on img at bounding box center [1383, 29] width 27 height 27
click at [1140, 181] on div "Scoresheet Academic Term All First Term Second Term Third Term Add Assessment N…" at bounding box center [796, 365] width 1228 height 437
click at [1386, 32] on img at bounding box center [1383, 29] width 27 height 27
click at [1382, 99] on button "Logout" at bounding box center [1374, 97] width 60 height 20
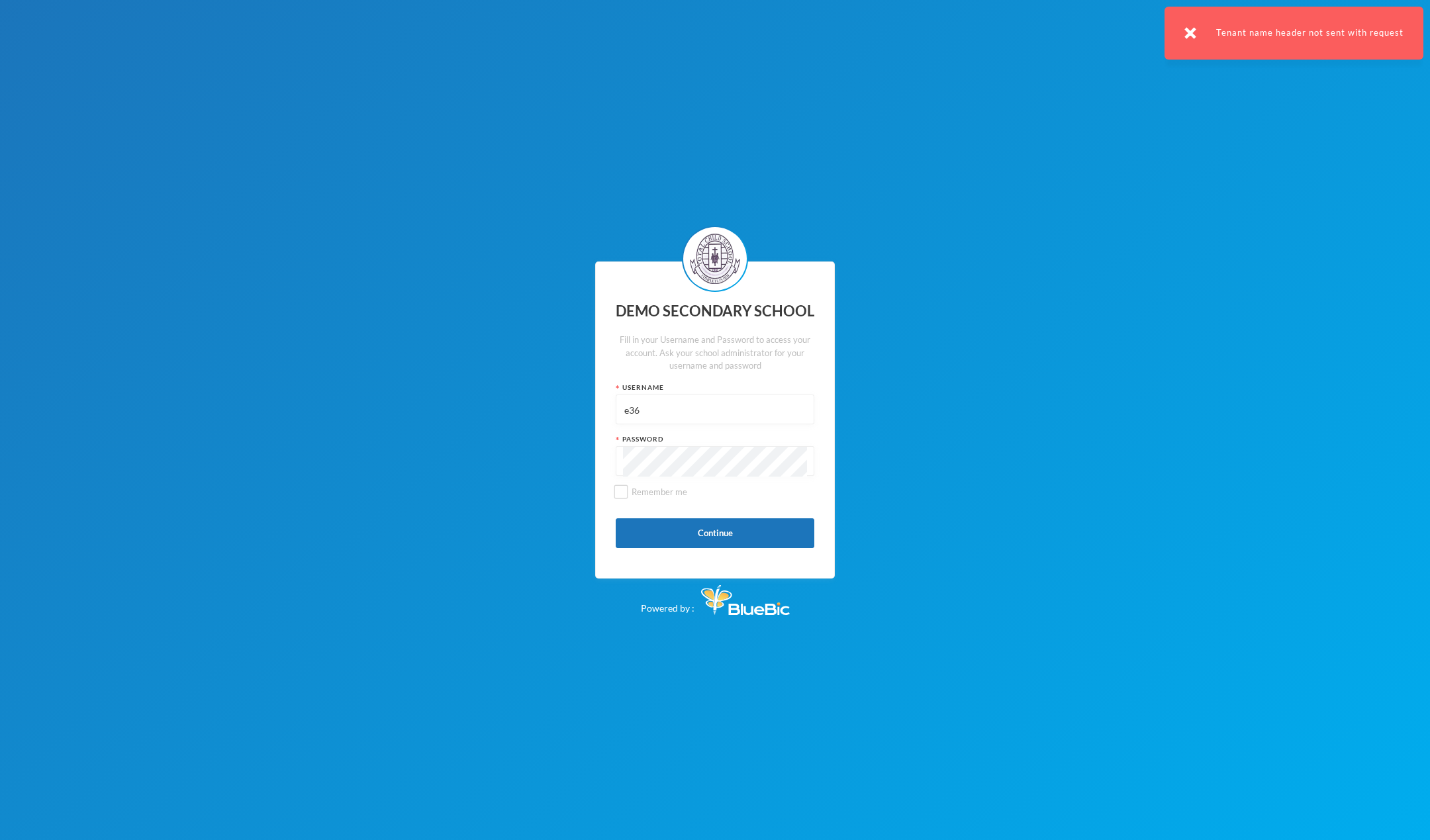
click at [661, 420] on input "e36" at bounding box center [715, 410] width 184 height 30
type input "admin"
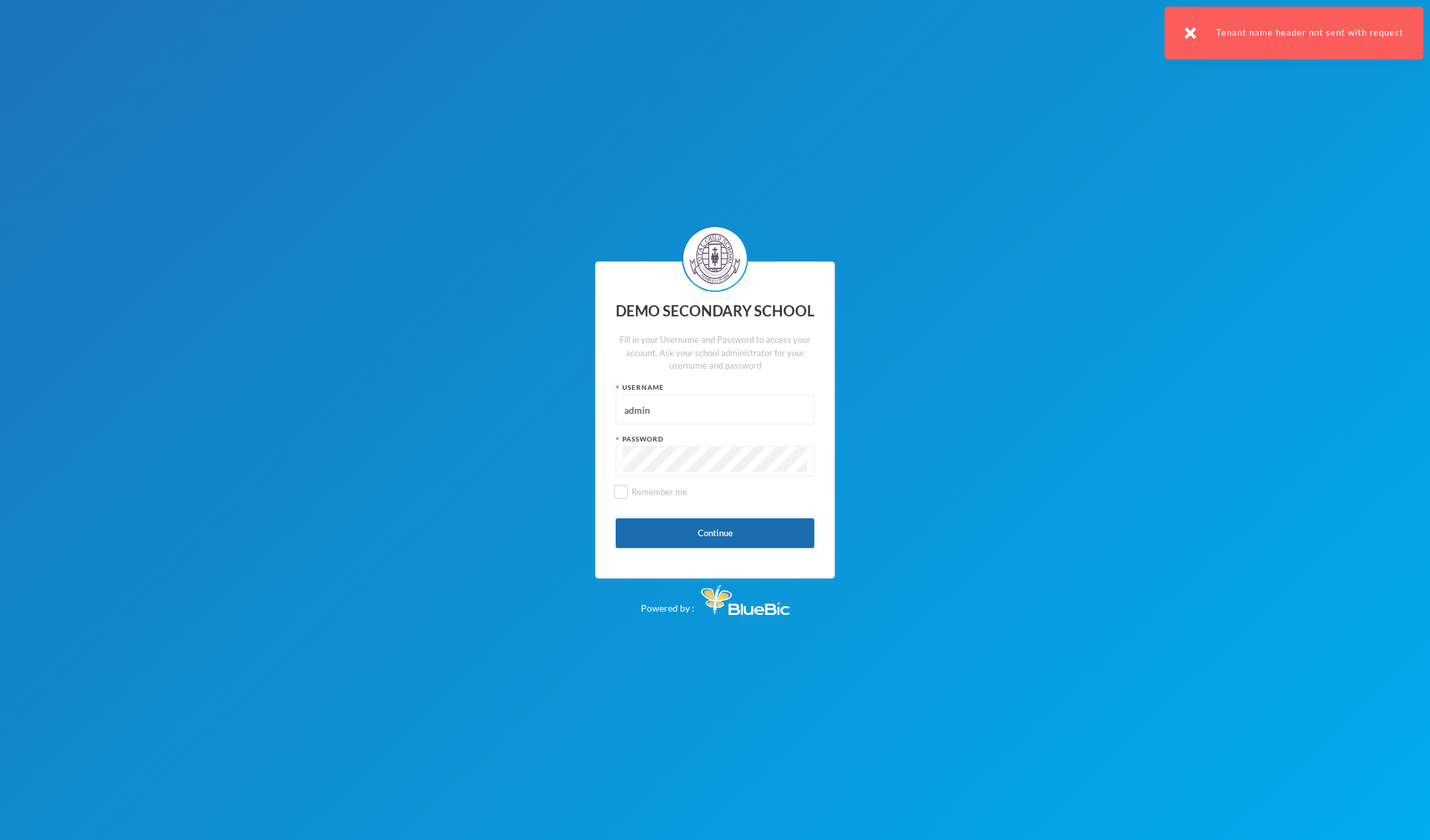
click at [680, 545] on button "Continue" at bounding box center [715, 533] width 198 height 30
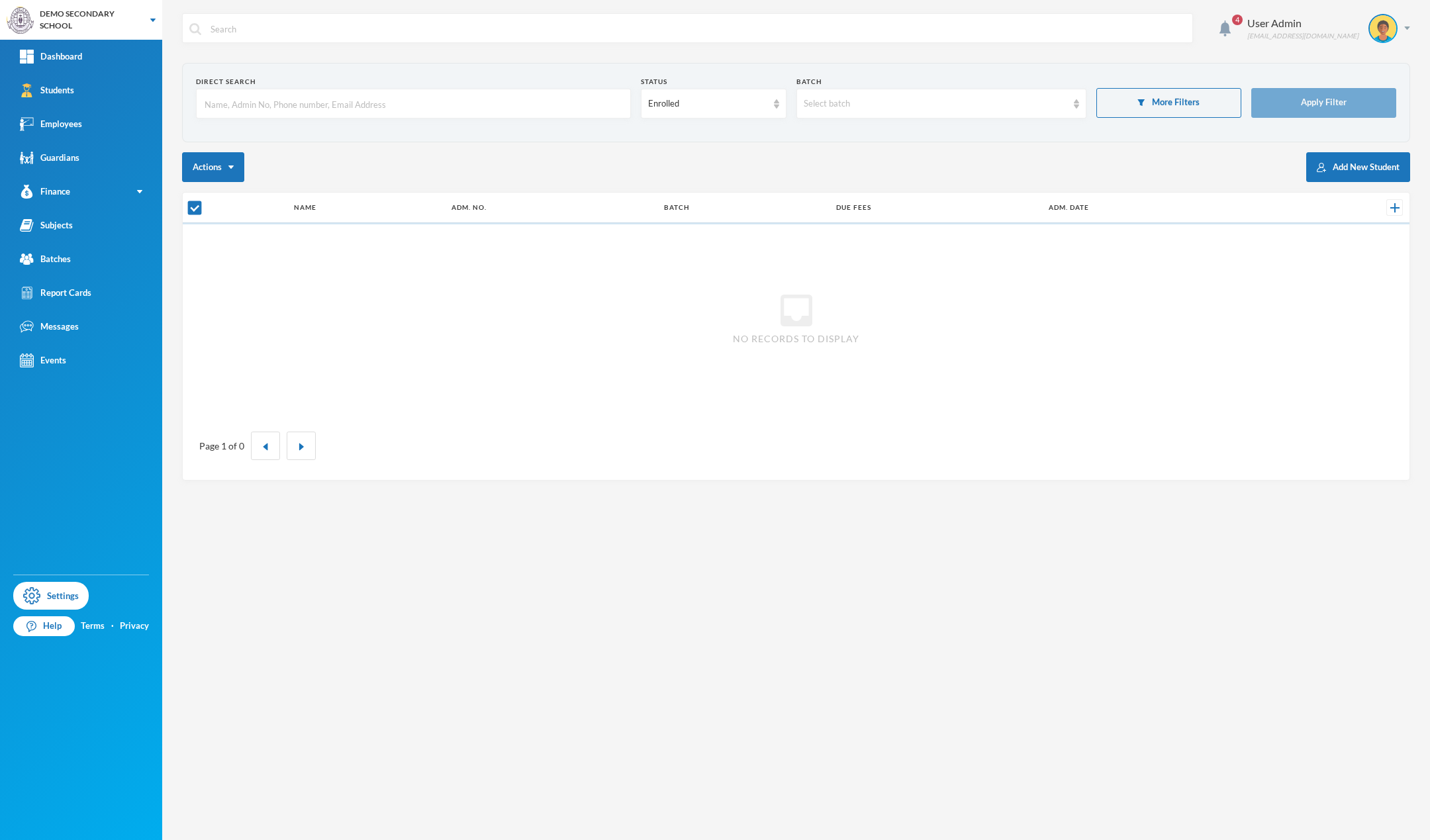
checkbox input "false"
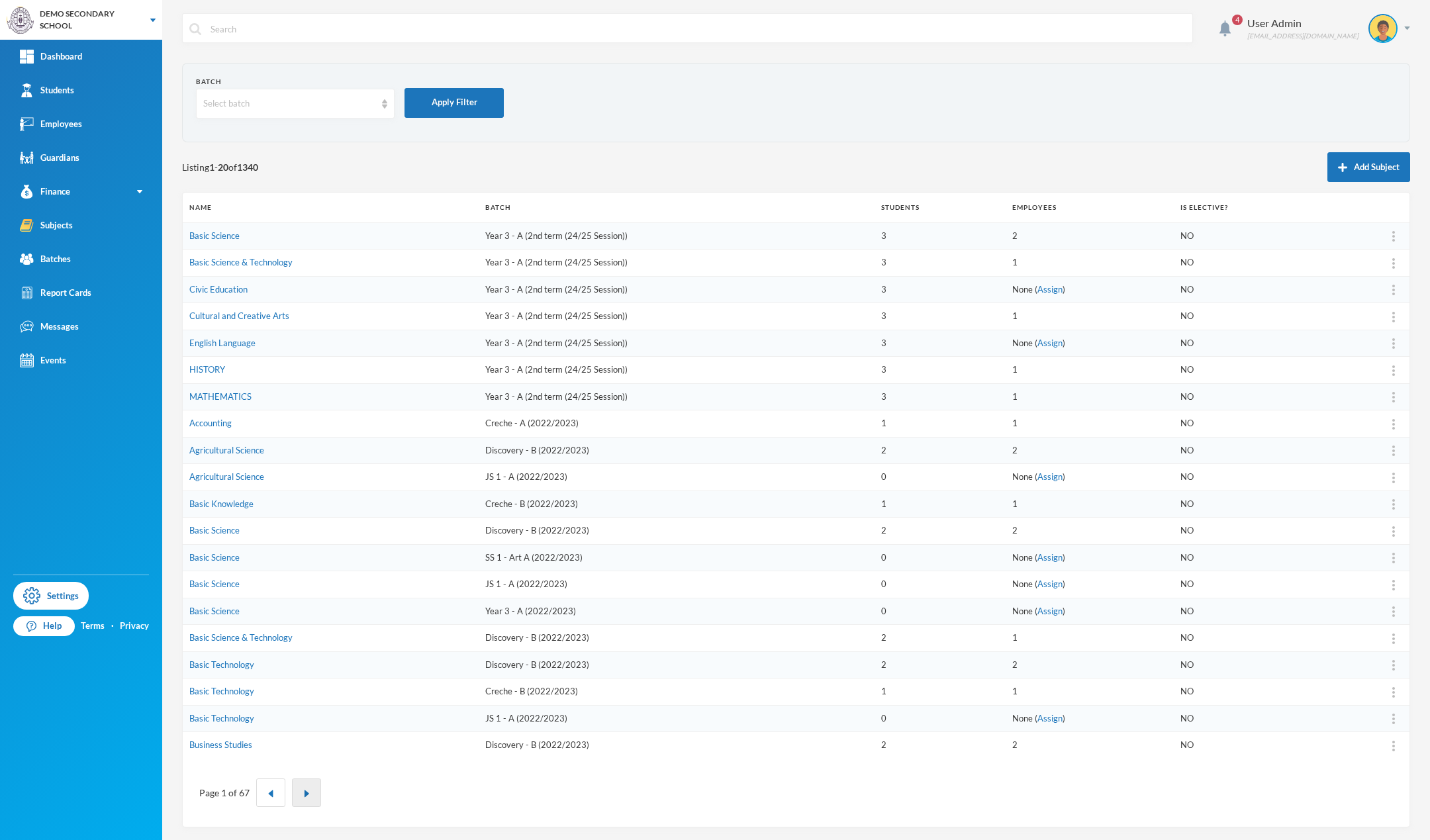
click at [303, 795] on img "button" at bounding box center [307, 794] width 8 height 8
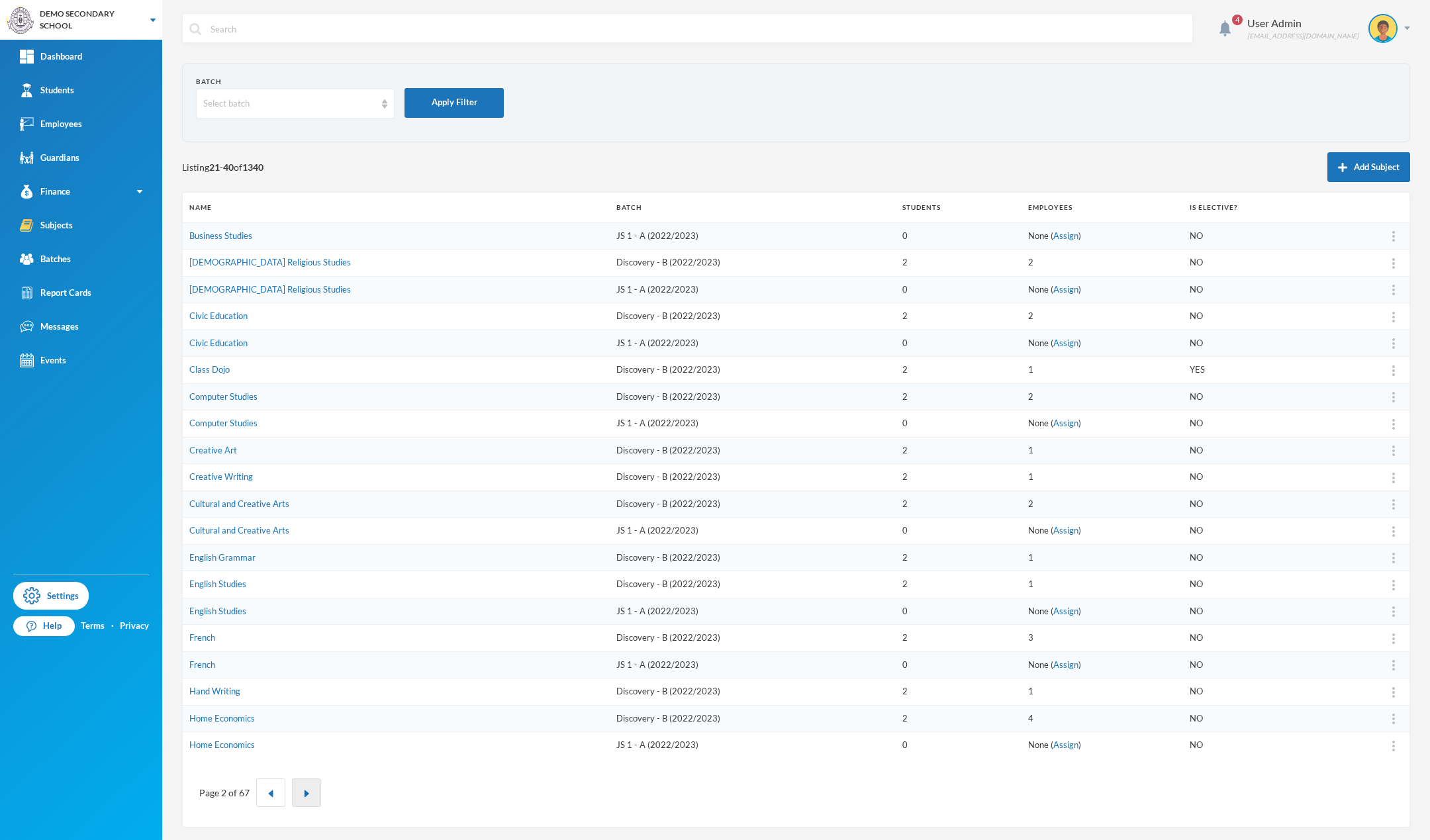
click at [303, 795] on img "button" at bounding box center [307, 794] width 8 height 8
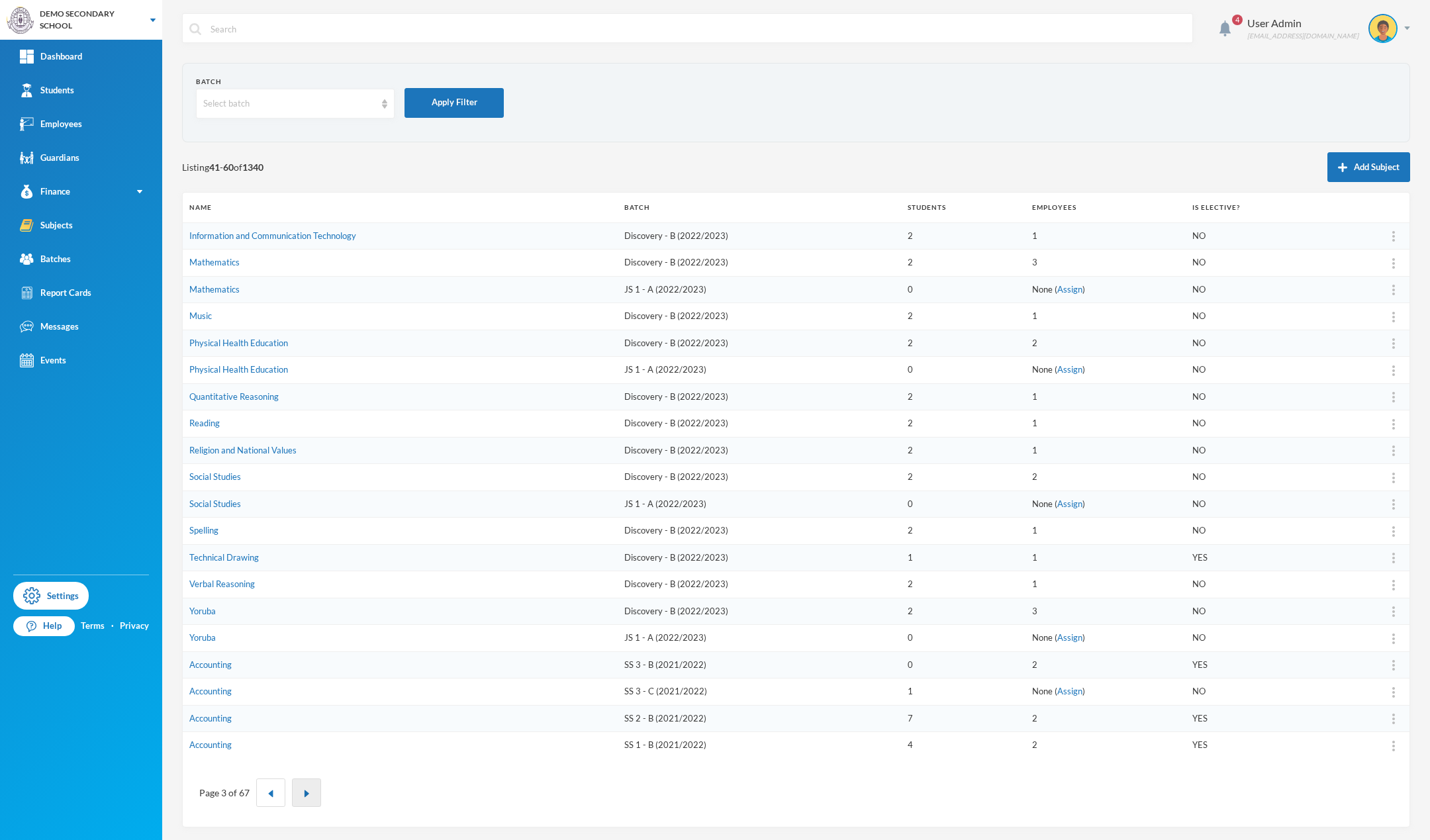
click at [303, 795] on img "button" at bounding box center [307, 794] width 8 height 8
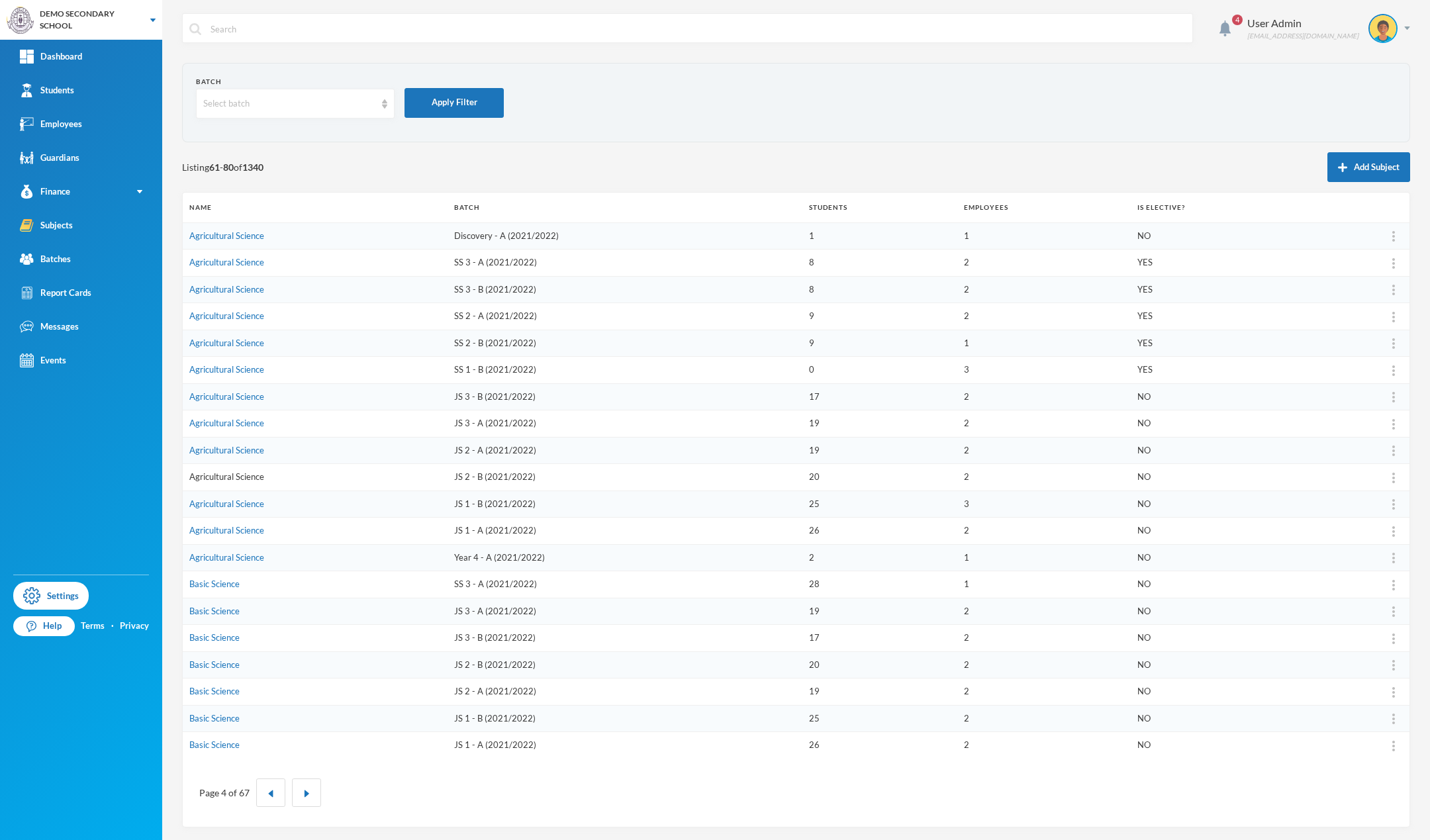
click at [223, 480] on link "Agricultural Science" at bounding box center [226, 477] width 75 height 11
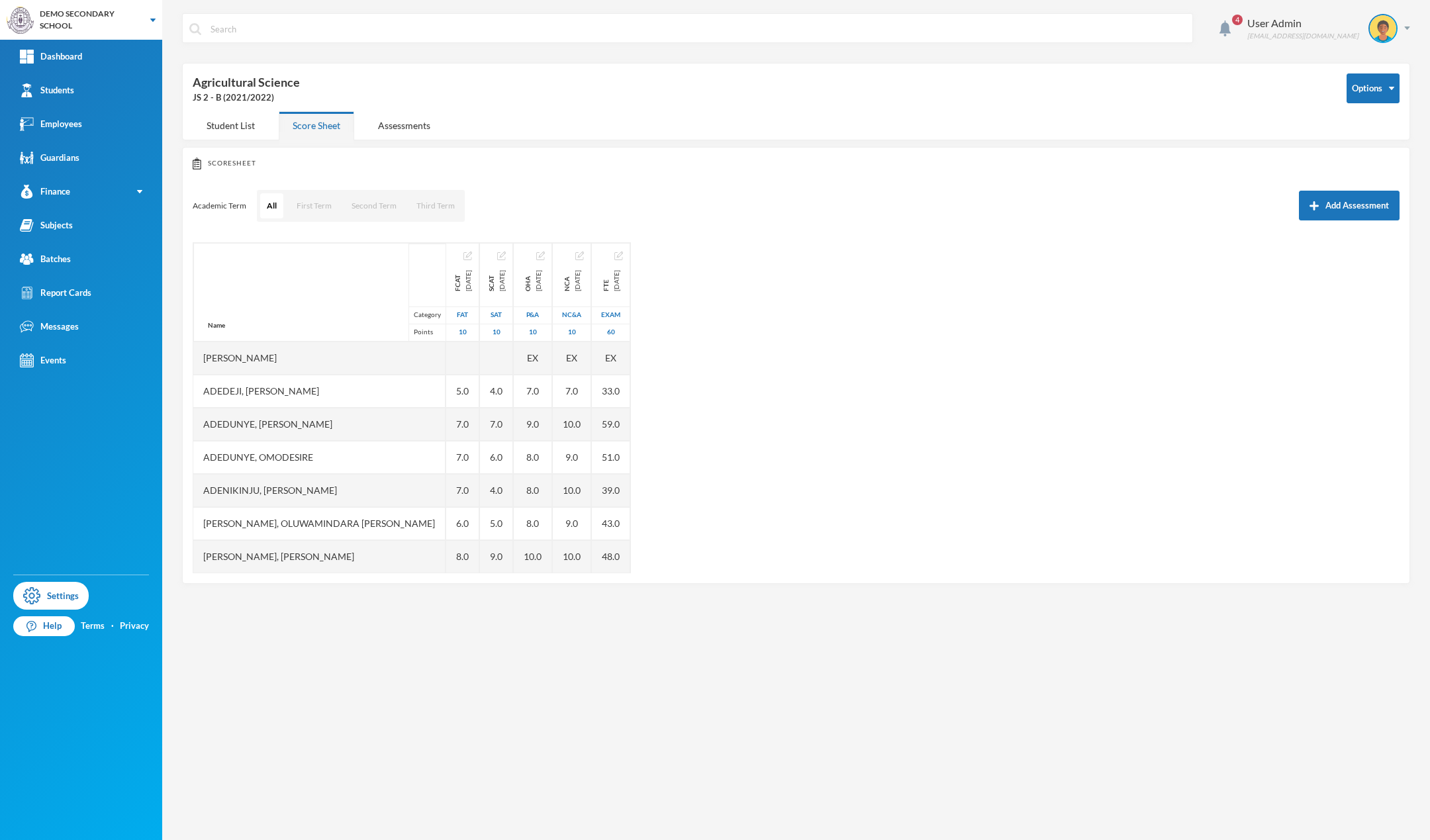
click at [1215, 180] on div "Scoresheet Academic Term All First Term Second Term Third Term Add Assessment N…" at bounding box center [796, 365] width 1228 height 437
click at [1157, 172] on div "Scoresheet Academic Term All First Term Second Term Third Term Add Assessment N…" at bounding box center [796, 365] width 1228 height 437
click at [1347, 205] on button "Add Assessment" at bounding box center [1349, 205] width 101 height 30
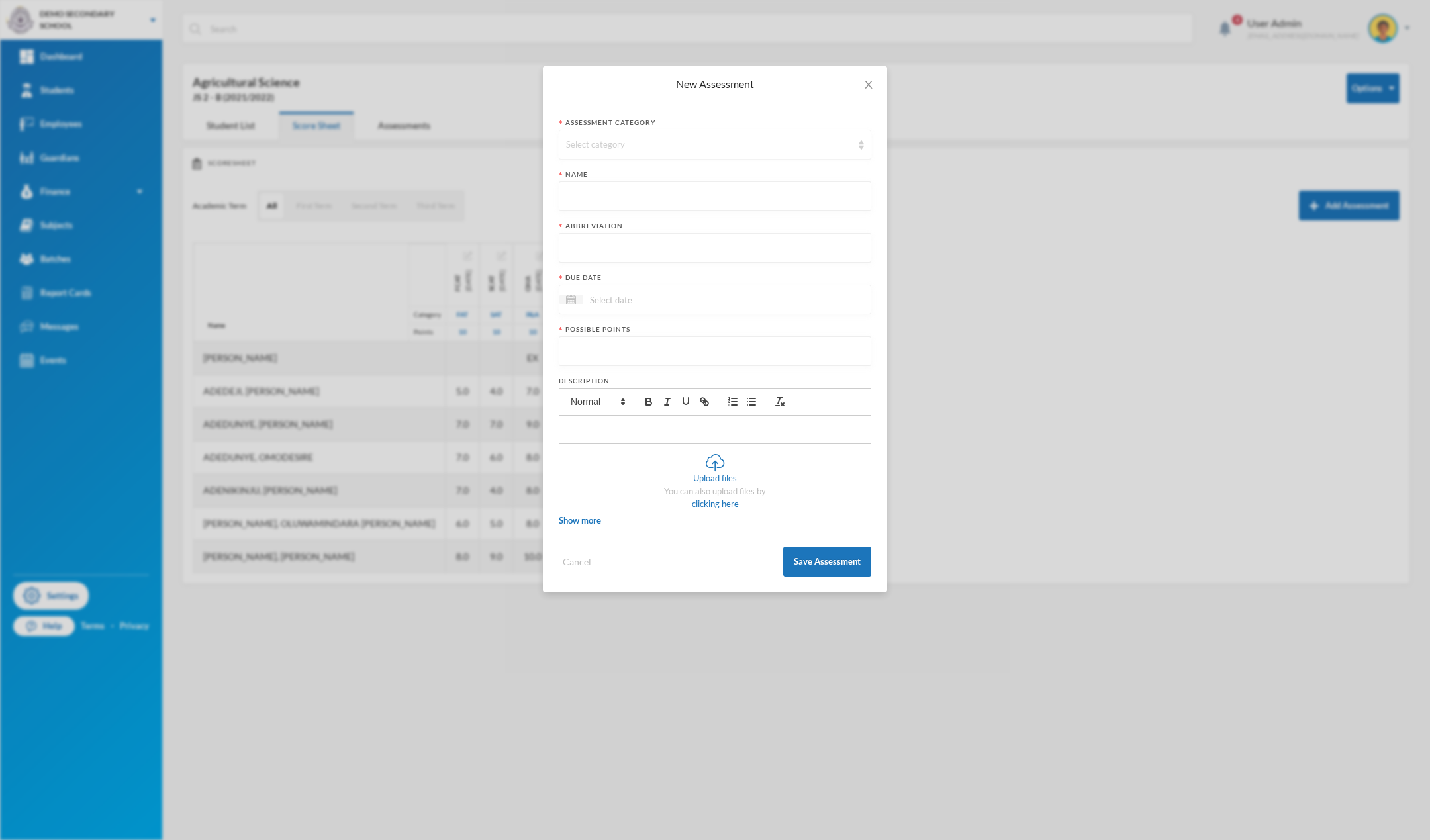
click at [662, 150] on div "Select category" at bounding box center [709, 145] width 286 height 13
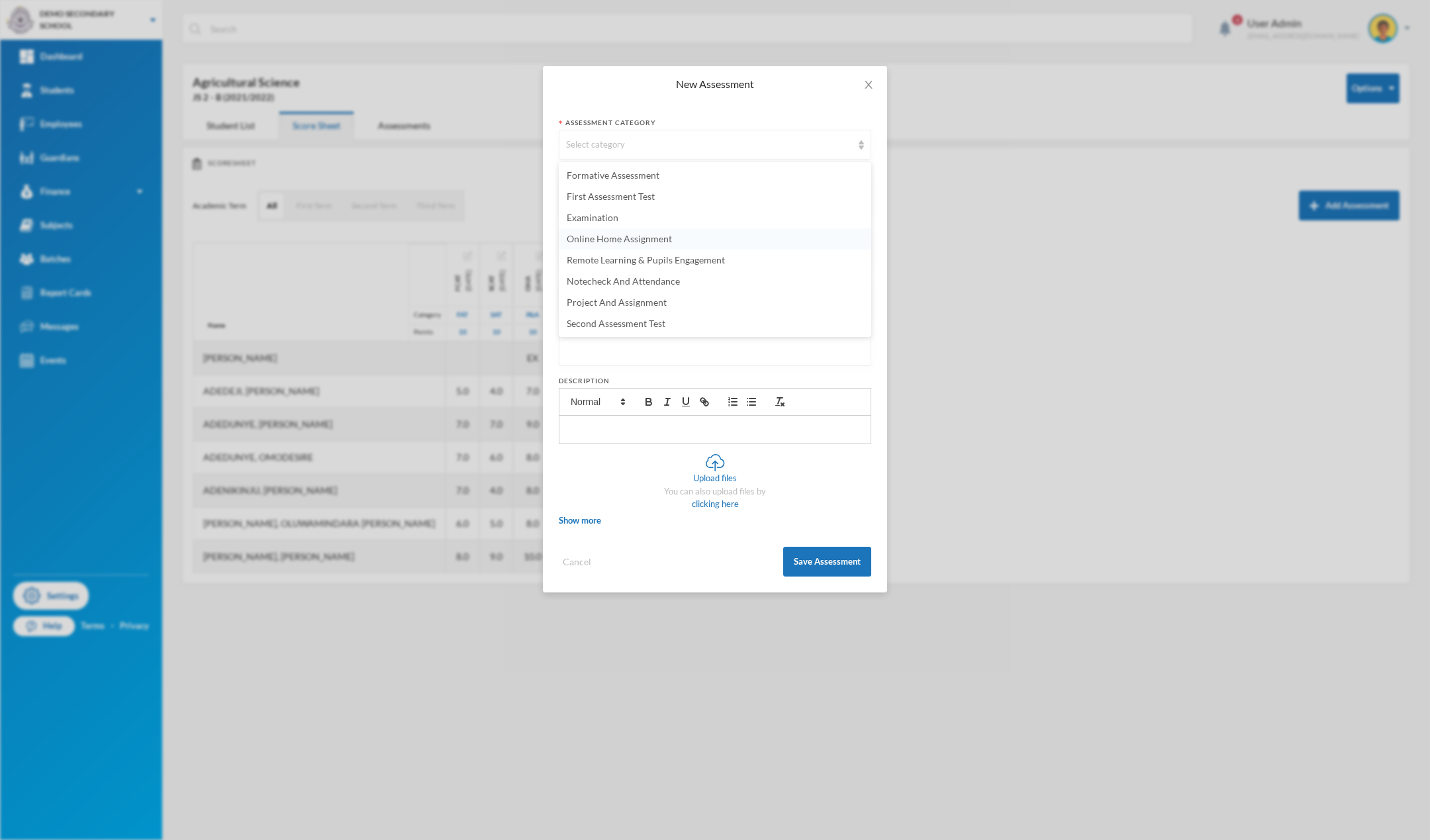
click at [606, 243] on span "Online Home Assignment" at bounding box center [619, 238] width 105 height 11
click at [602, 198] on input "text" at bounding box center [715, 197] width 298 height 30
type input "Name 5 living"
click at [631, 244] on input "text" at bounding box center [715, 248] width 298 height 30
type input "NMY"
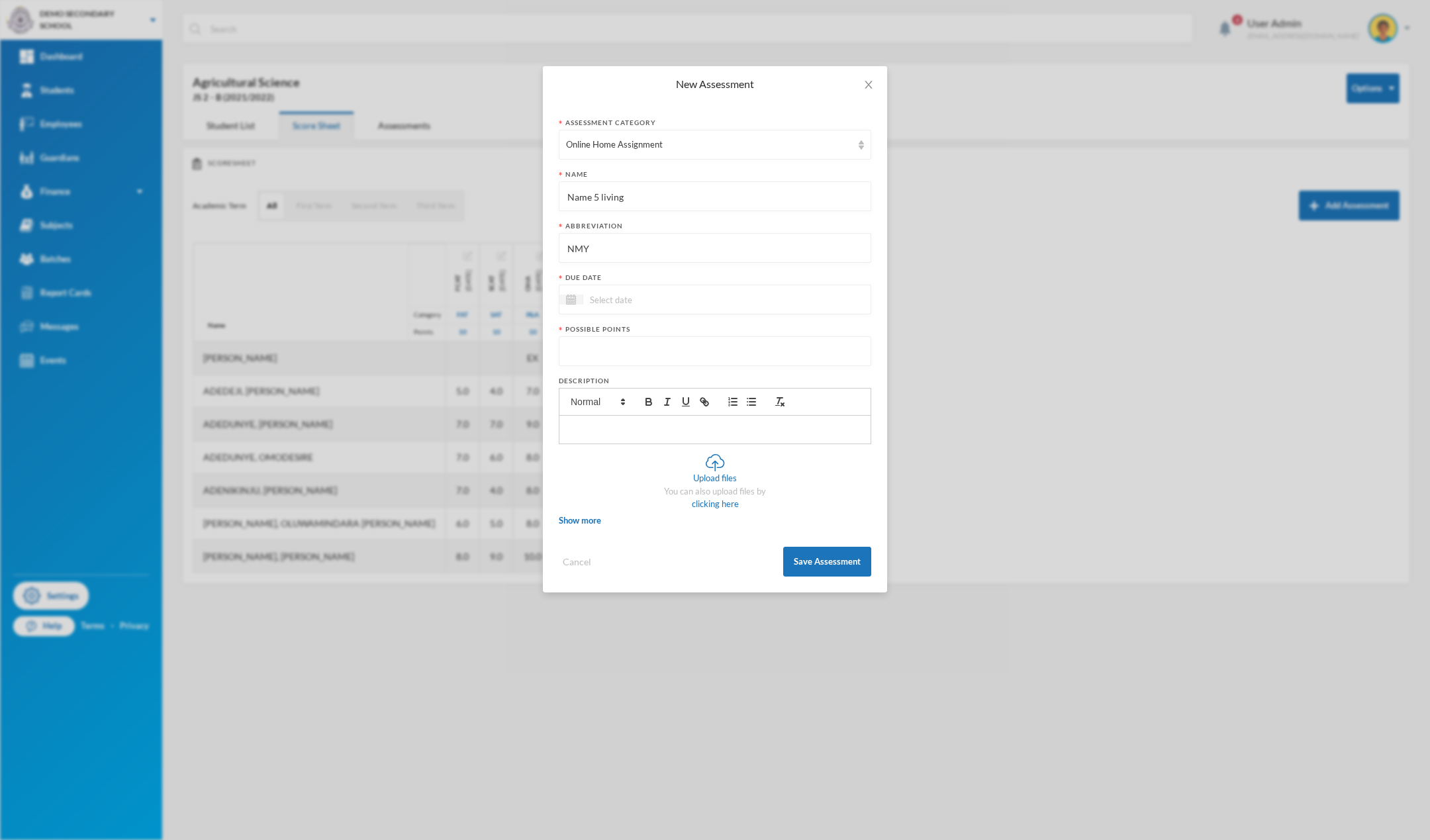
click at [619, 304] on input at bounding box center [638, 300] width 111 height 15
click at [638, 444] on div "20" at bounding box center [642, 443] width 22 height 21
type input "[DATE]"
click at [622, 356] on input "number" at bounding box center [715, 351] width 298 height 30
type input "100"
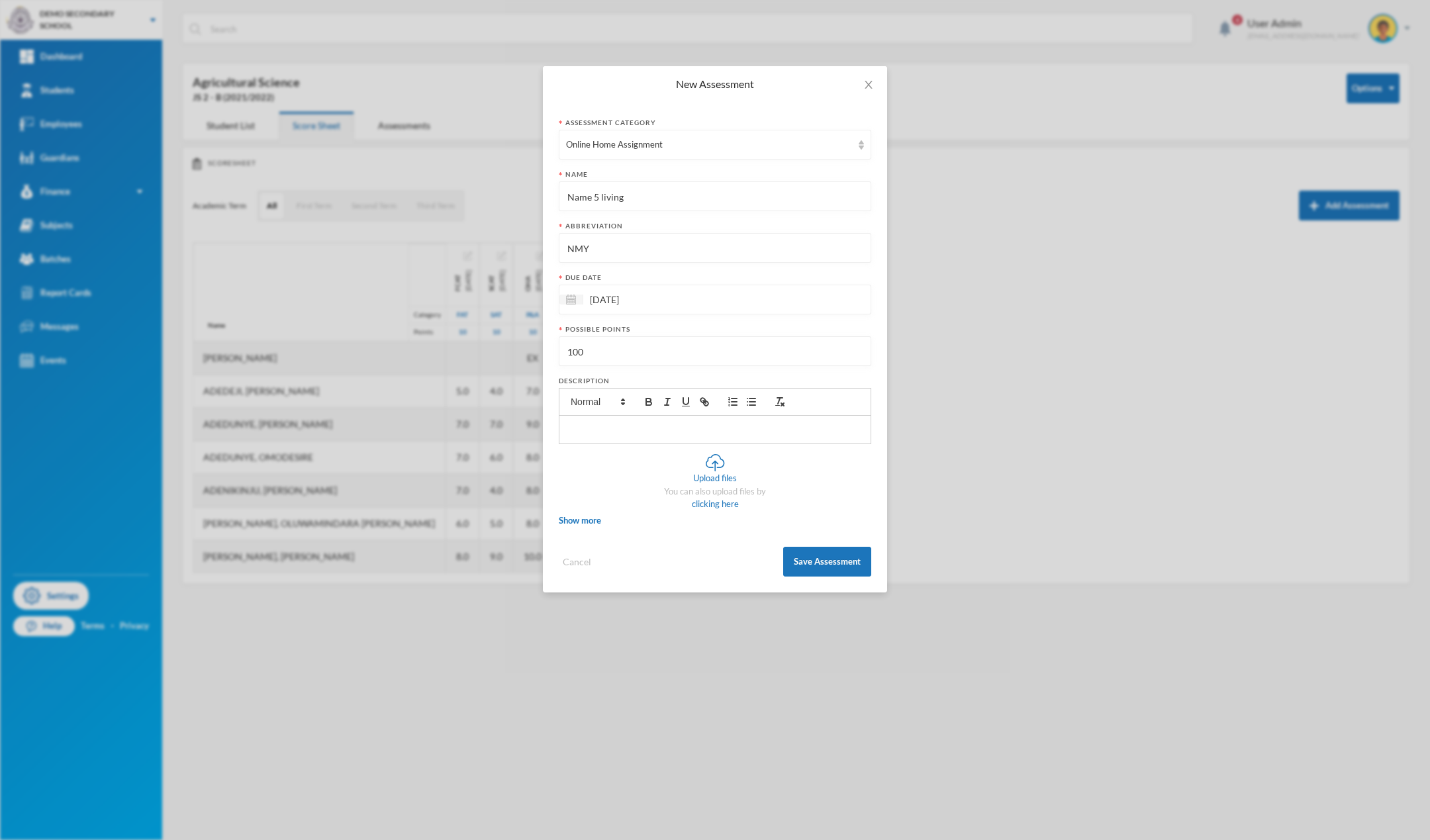
click at [602, 431] on p at bounding box center [715, 430] width 292 height 12
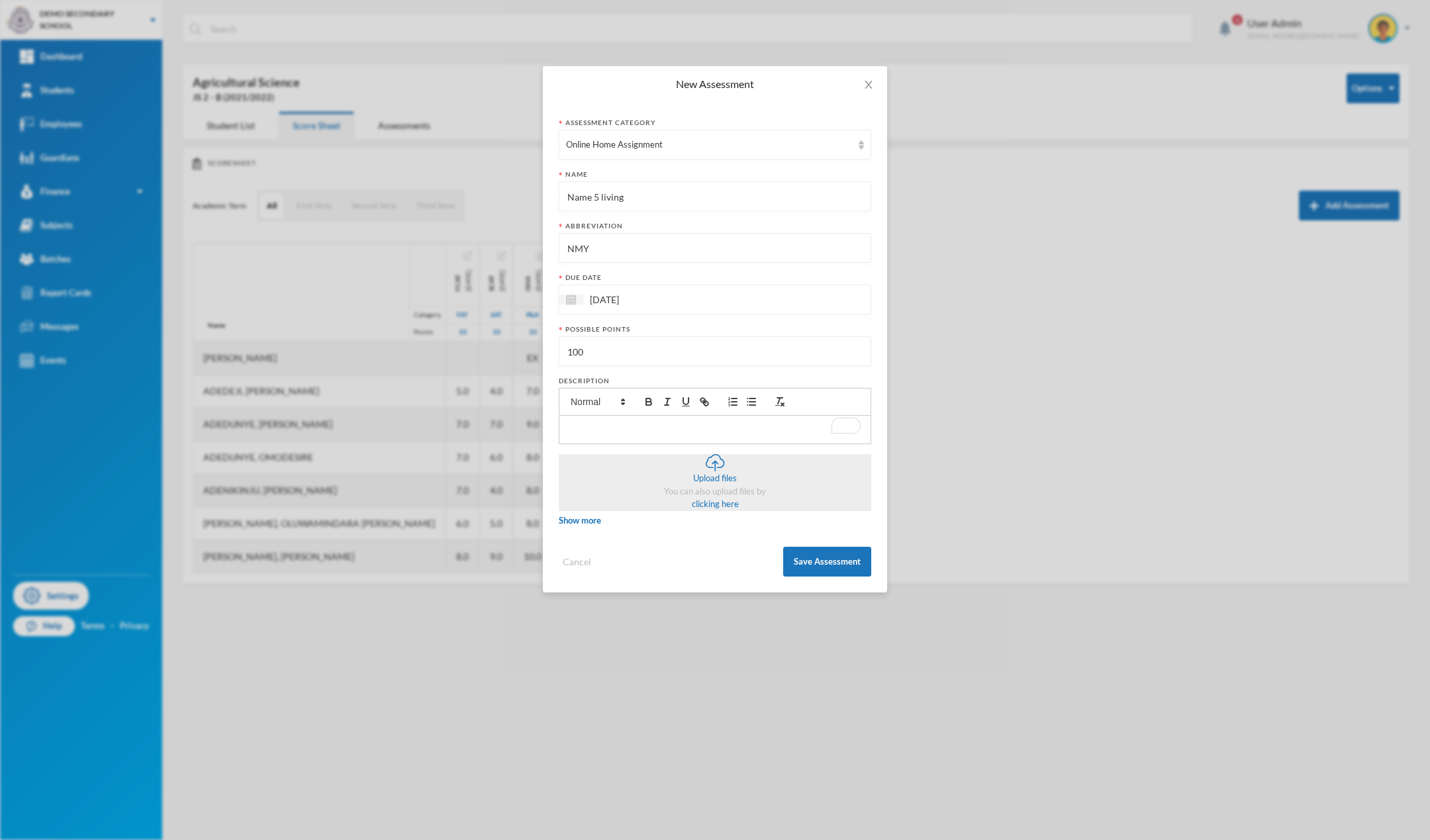
click at [722, 479] on div "Upload files" at bounding box center [715, 479] width 44 height 13
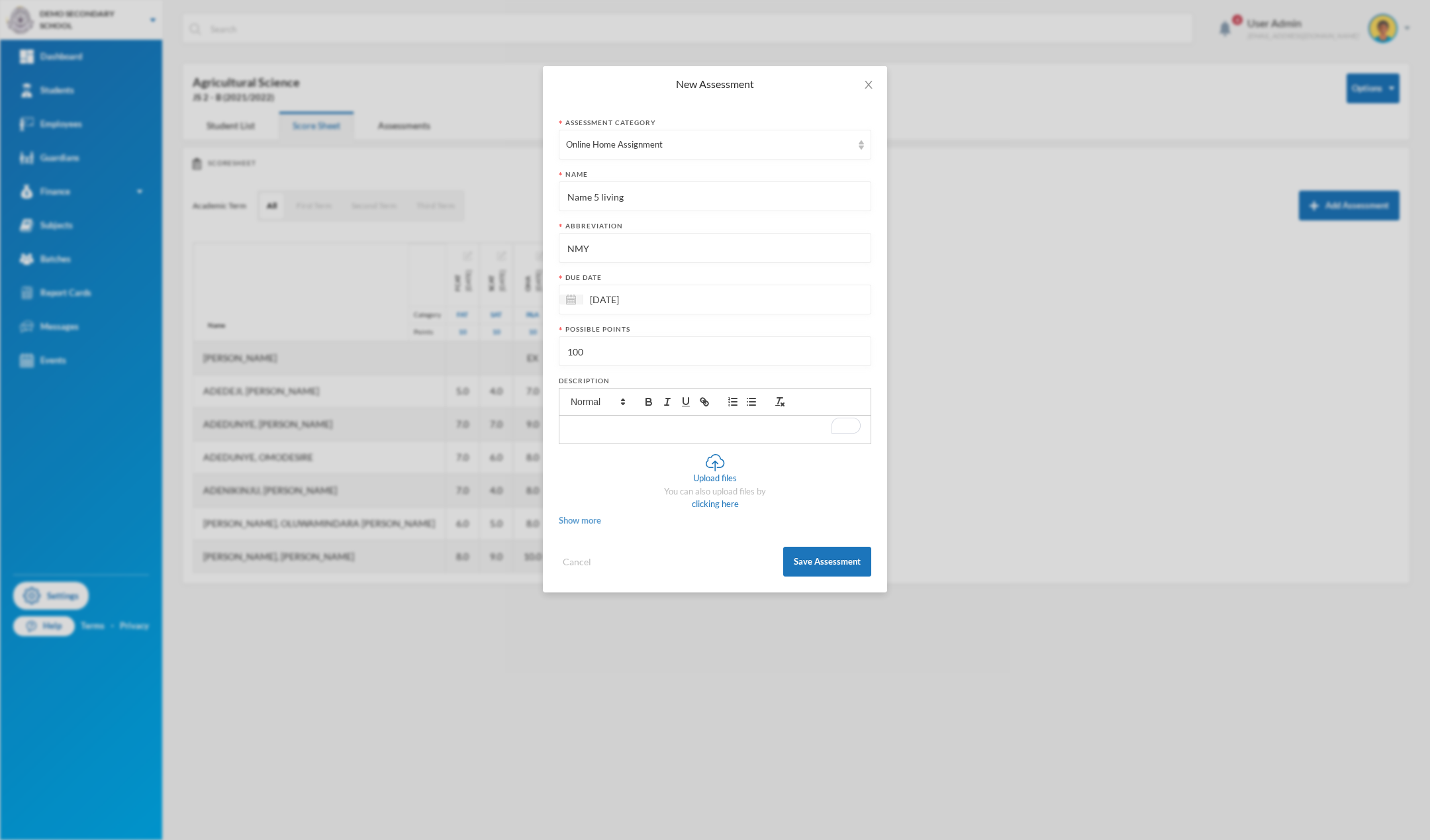
click at [583, 521] on span "Show more" at bounding box center [581, 521] width 43 height 11
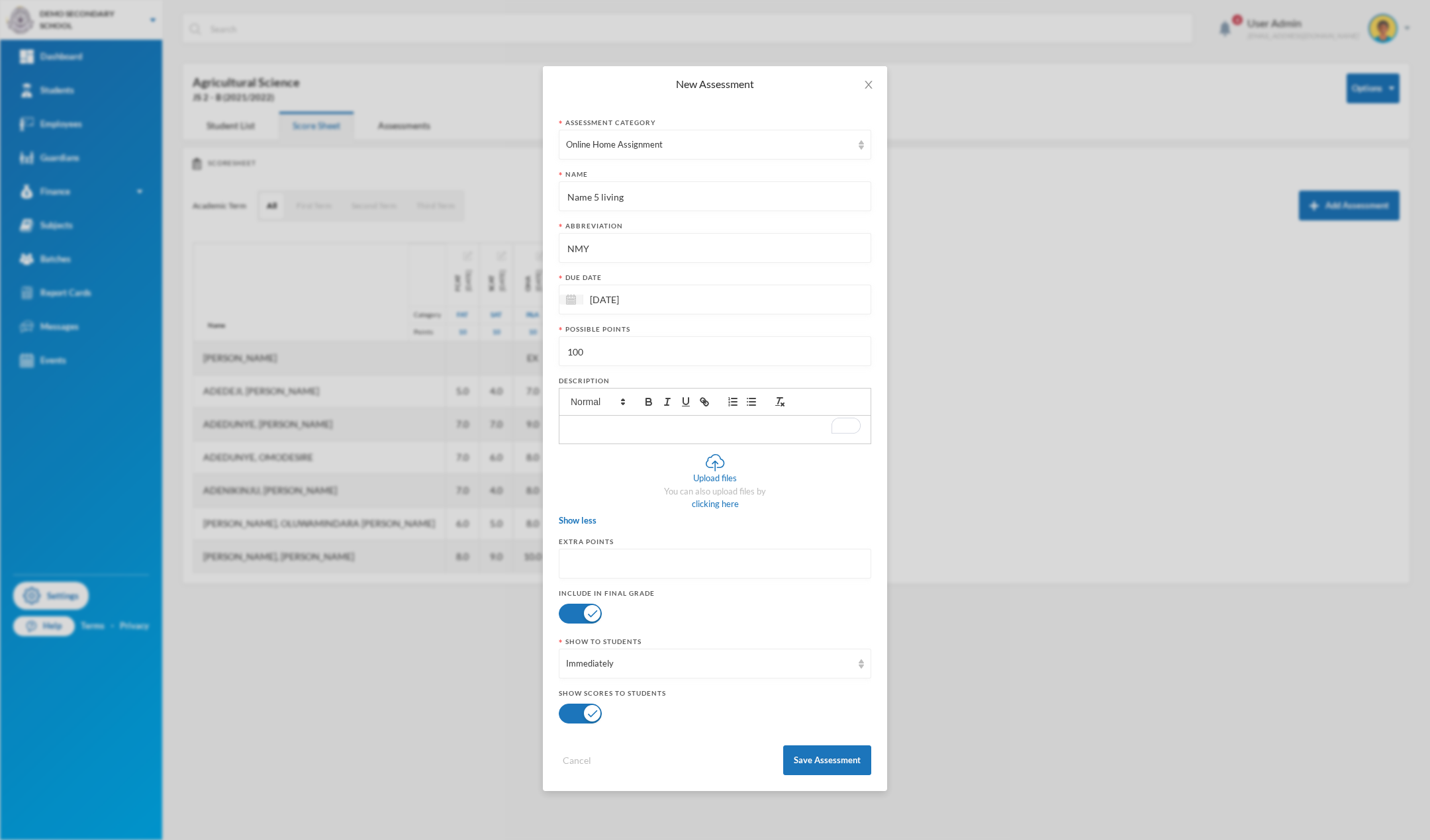
click at [611, 568] on input "number" at bounding box center [715, 564] width 298 height 30
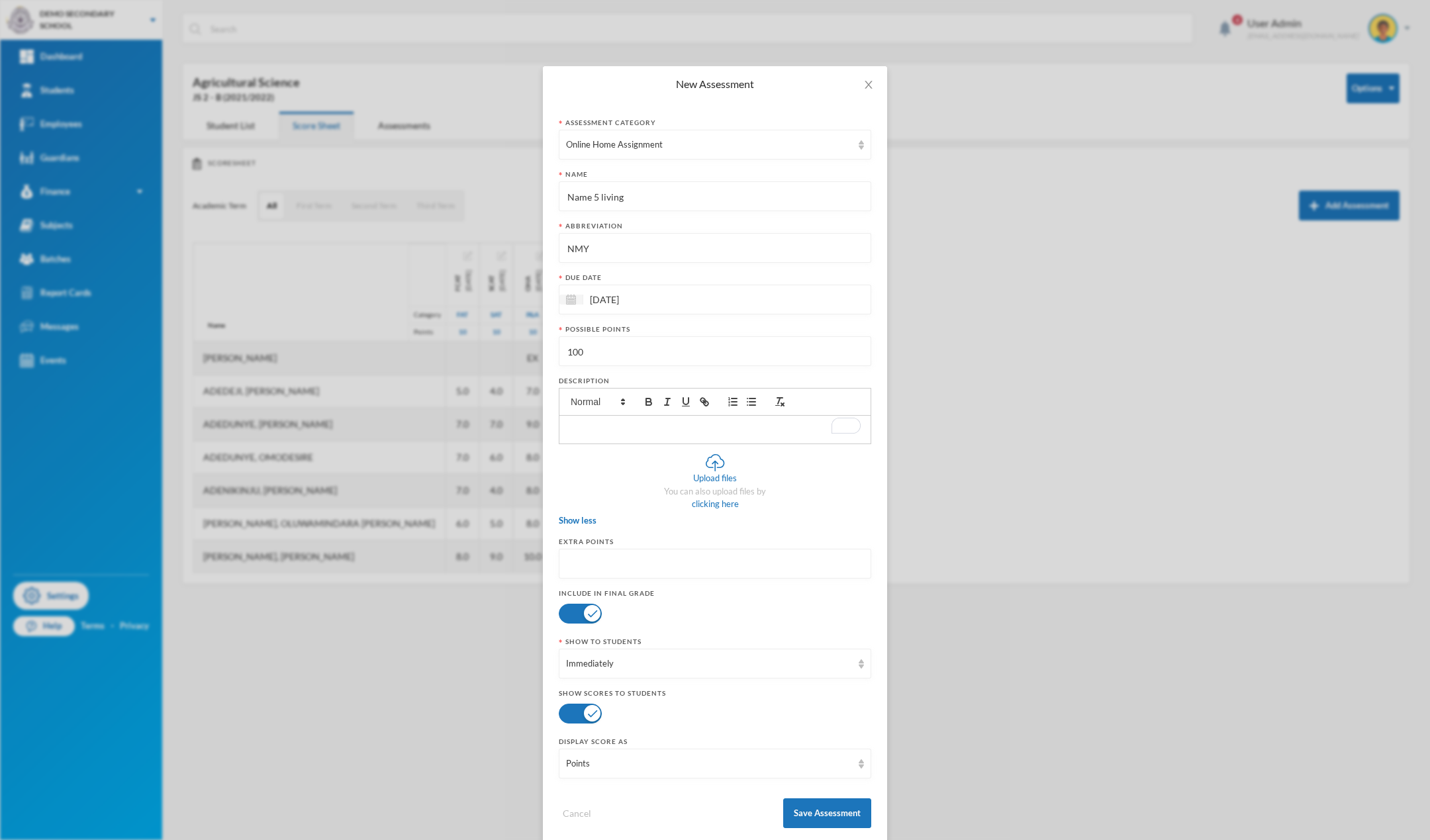
click at [571, 616] on button "button" at bounding box center [581, 614] width 43 height 20
drag, startPoint x: 560, startPoint y: 643, endPoint x: 749, endPoint y: 646, distance: 189.0
click at [749, 646] on div "Show To Students" at bounding box center [715, 642] width 312 height 10
click at [630, 664] on div "Immediately" at bounding box center [709, 664] width 286 height 13
click at [683, 791] on div "Cancel Save Assessment" at bounding box center [715, 809] width 312 height 40
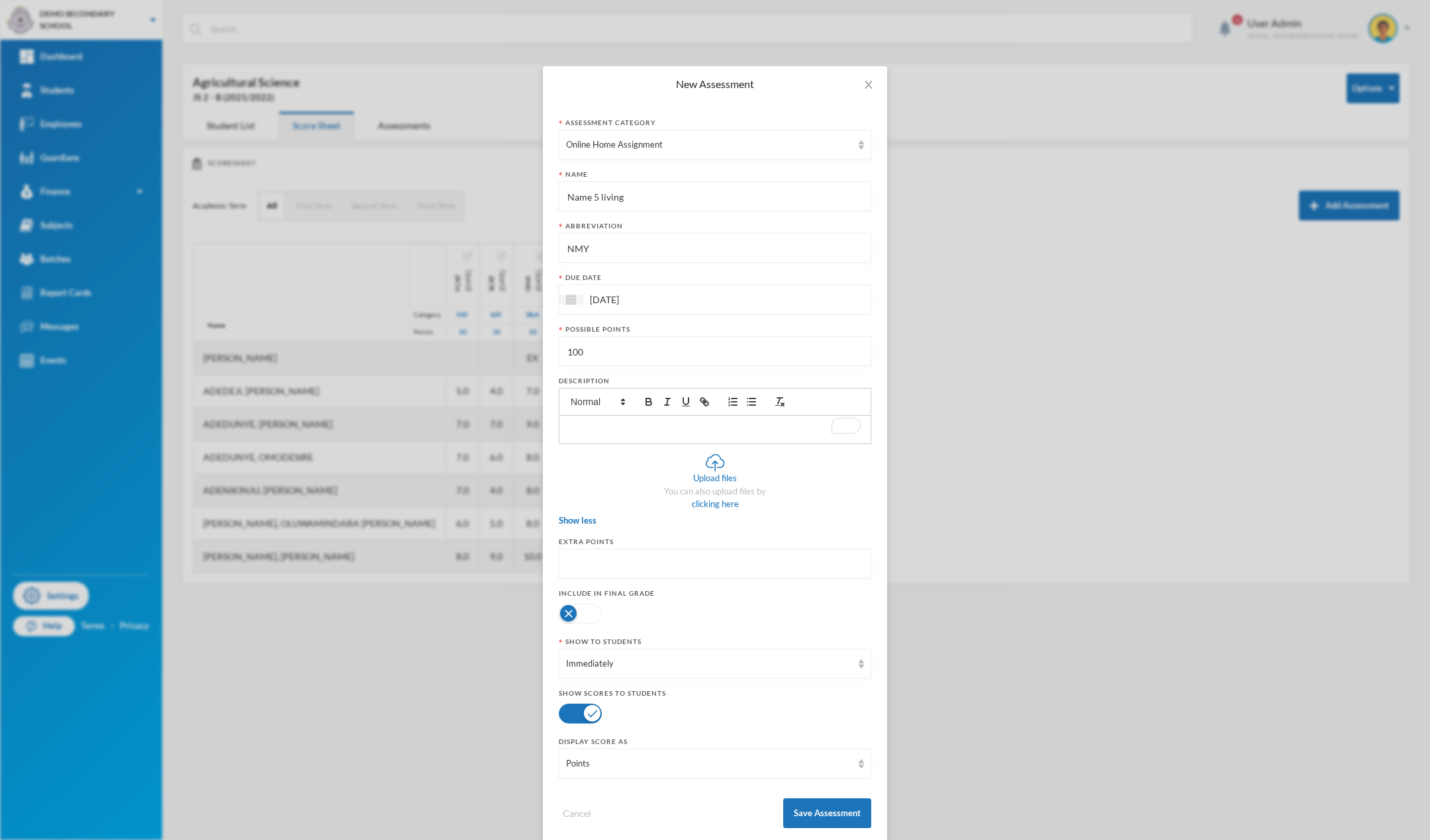
click at [683, 791] on div "Cancel Save Assessment" at bounding box center [715, 809] width 312 height 40
click at [661, 765] on div "Points" at bounding box center [709, 764] width 286 height 13
click at [863, 81] on icon "icon: close" at bounding box center [869, 85] width 11 height 11
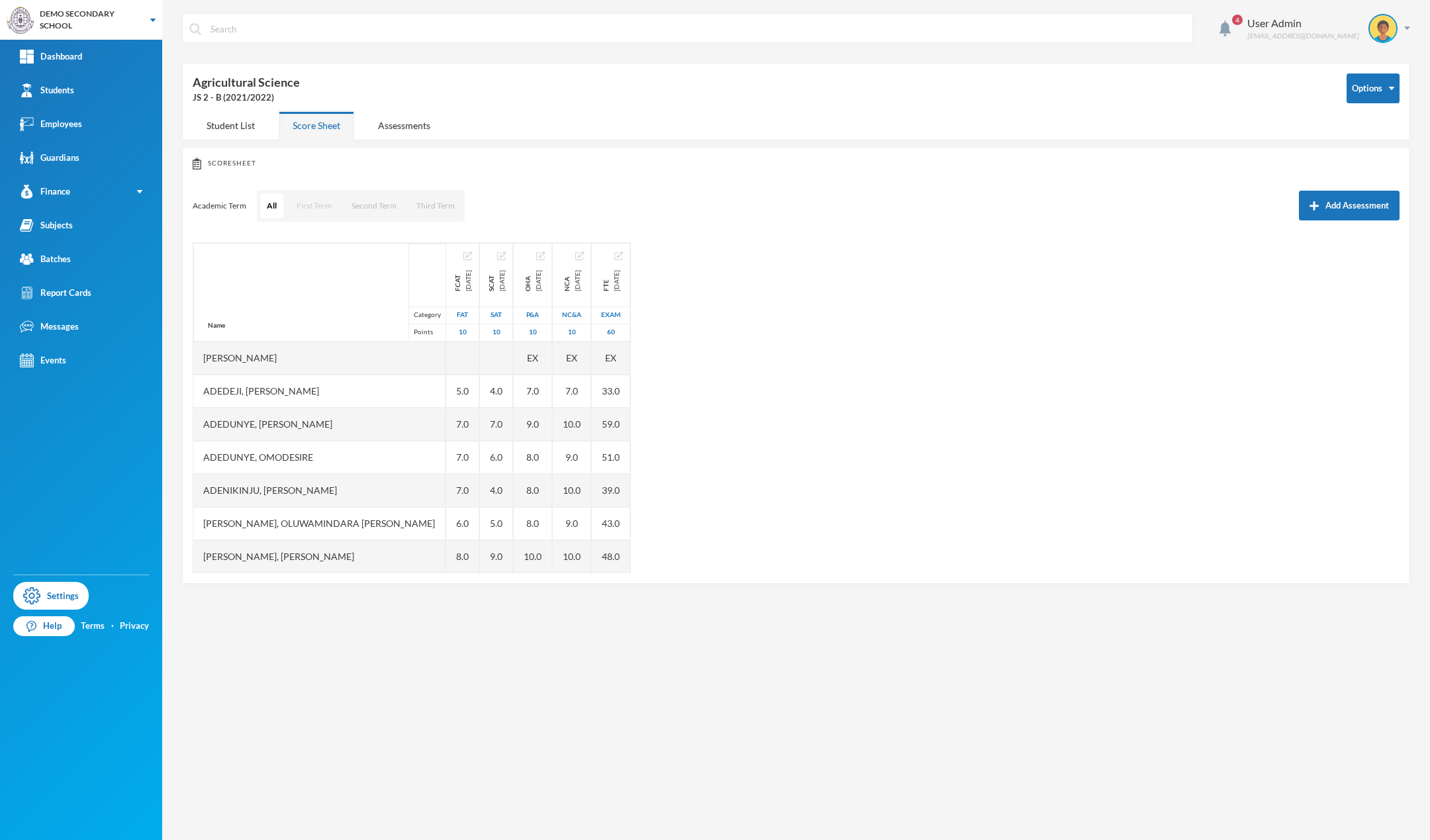
click at [306, 210] on button "First Term" at bounding box center [314, 206] width 49 height 25
click at [376, 206] on button "Second Term" at bounding box center [374, 206] width 59 height 25
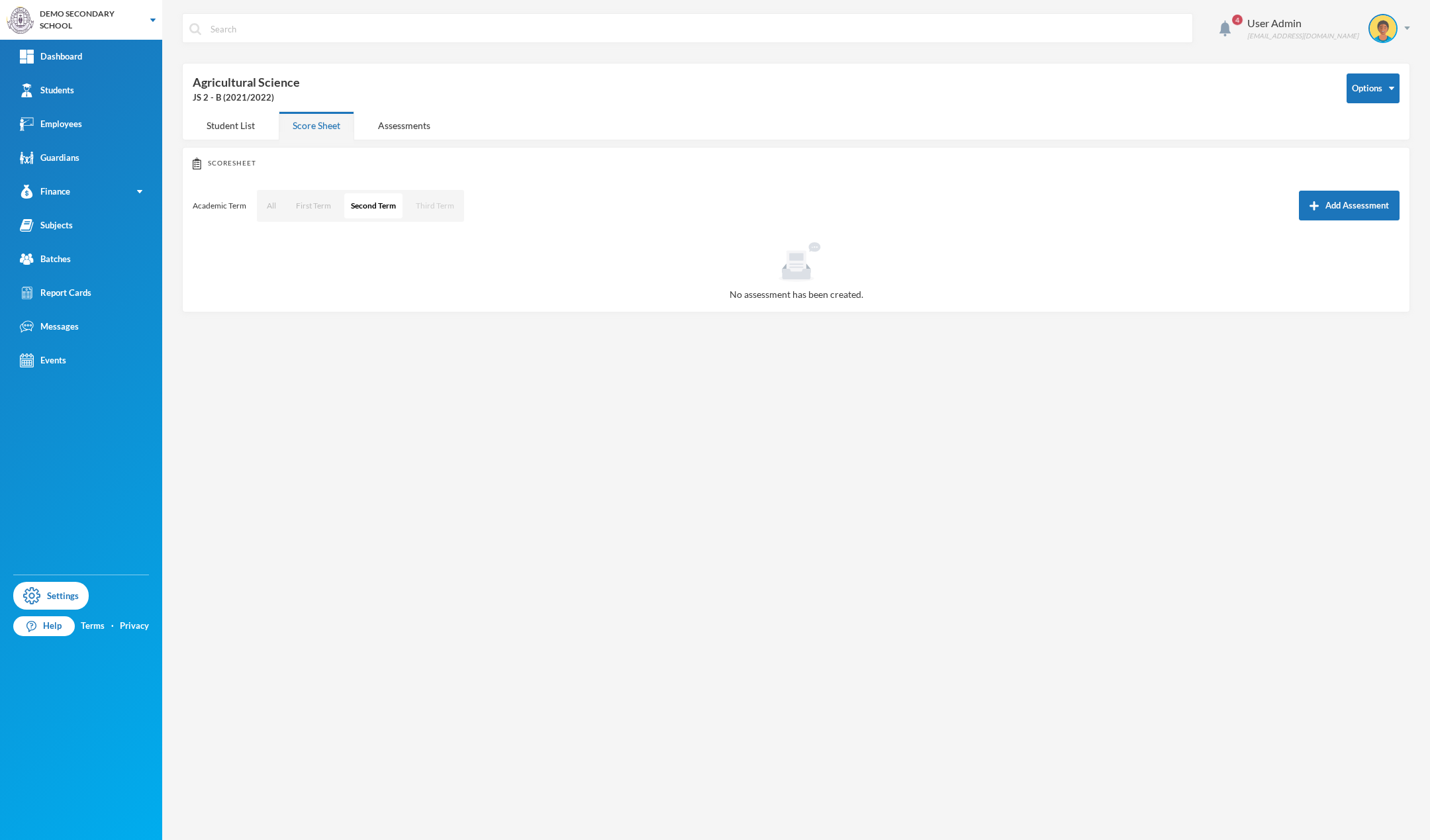
click at [447, 216] on button "Third Term" at bounding box center [435, 206] width 52 height 25
click at [272, 208] on button "All" at bounding box center [272, 206] width 23 height 25
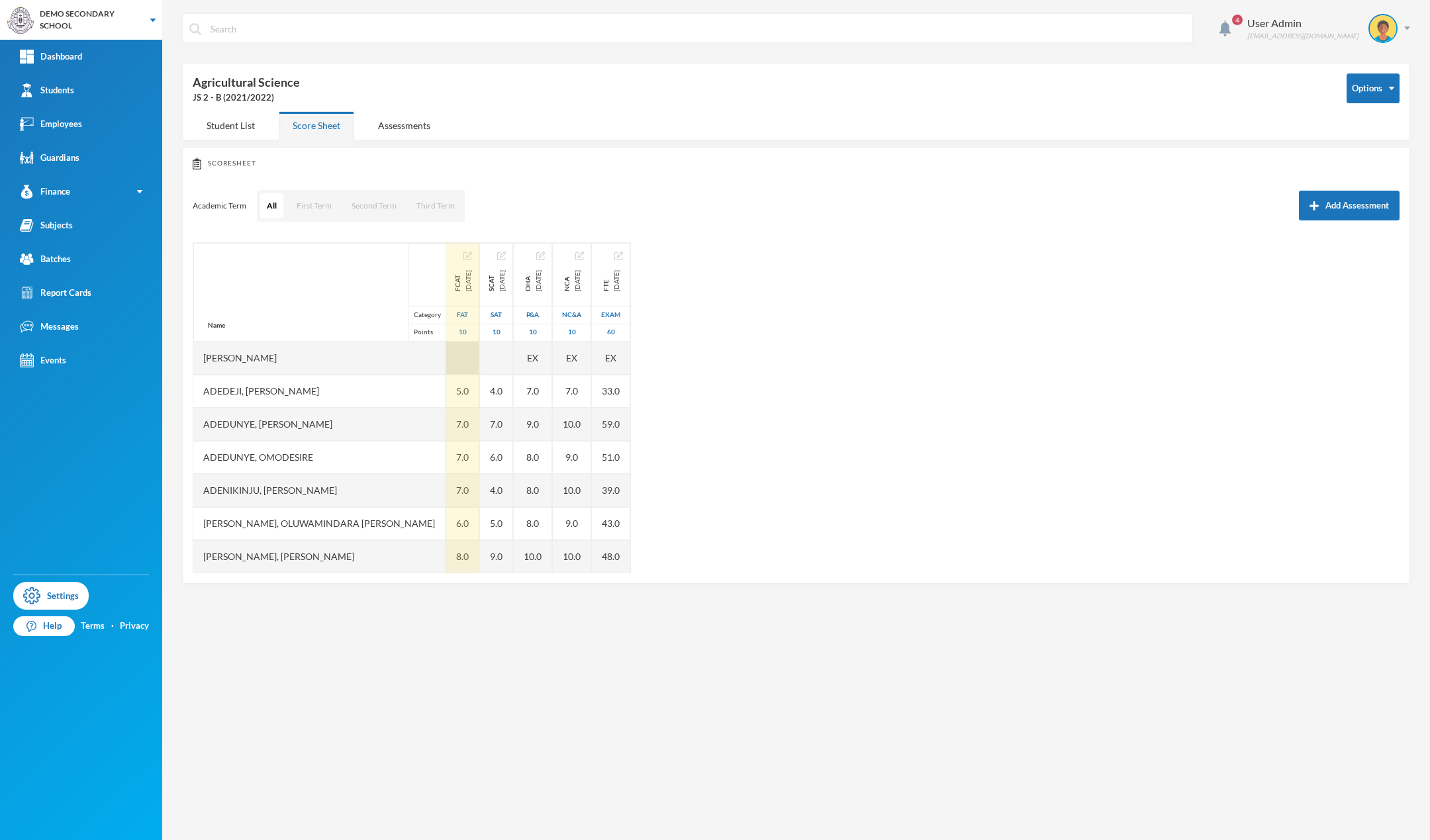
click at [446, 361] on div at bounding box center [463, 358] width 33 height 33
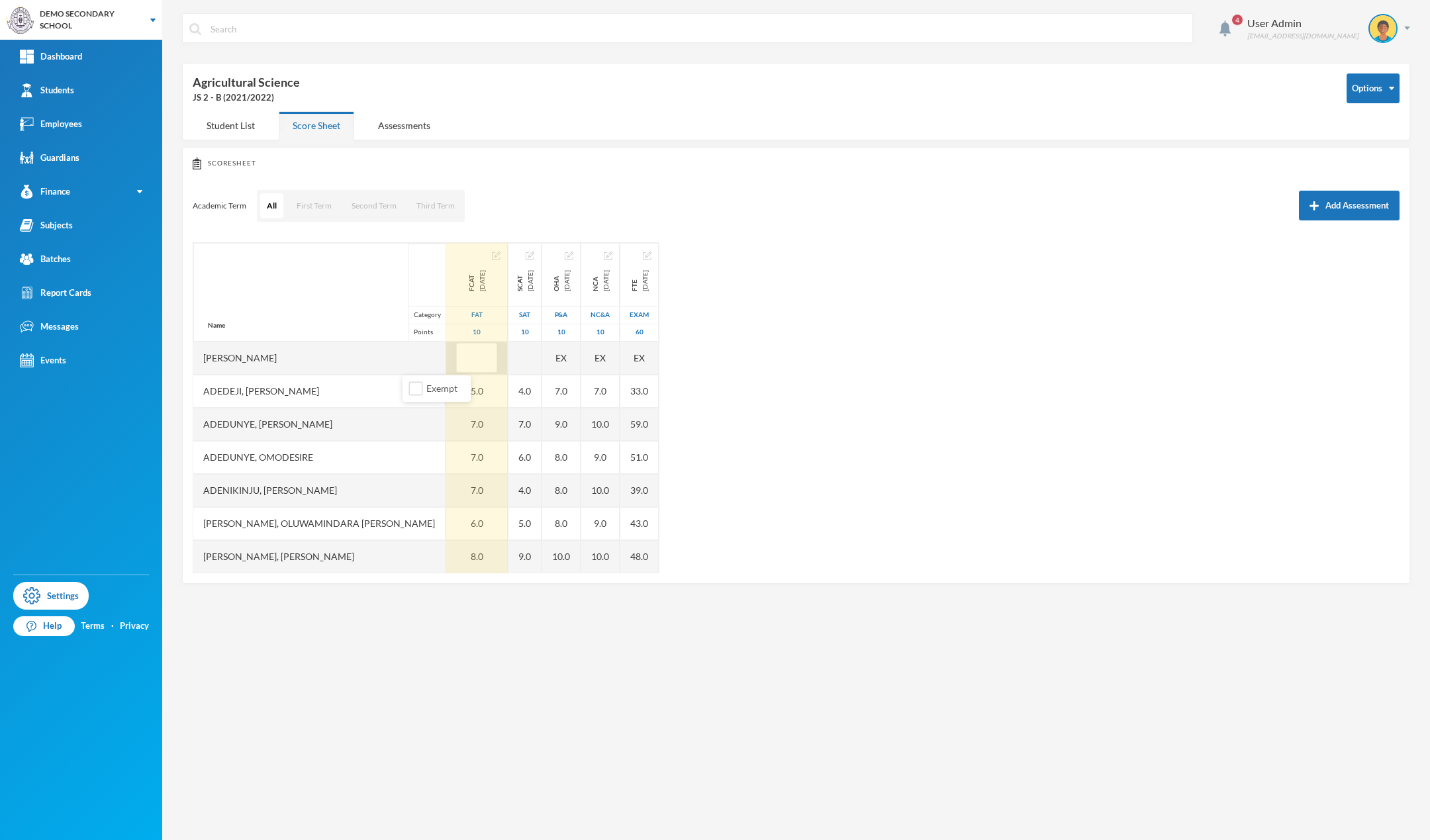
type input "3"
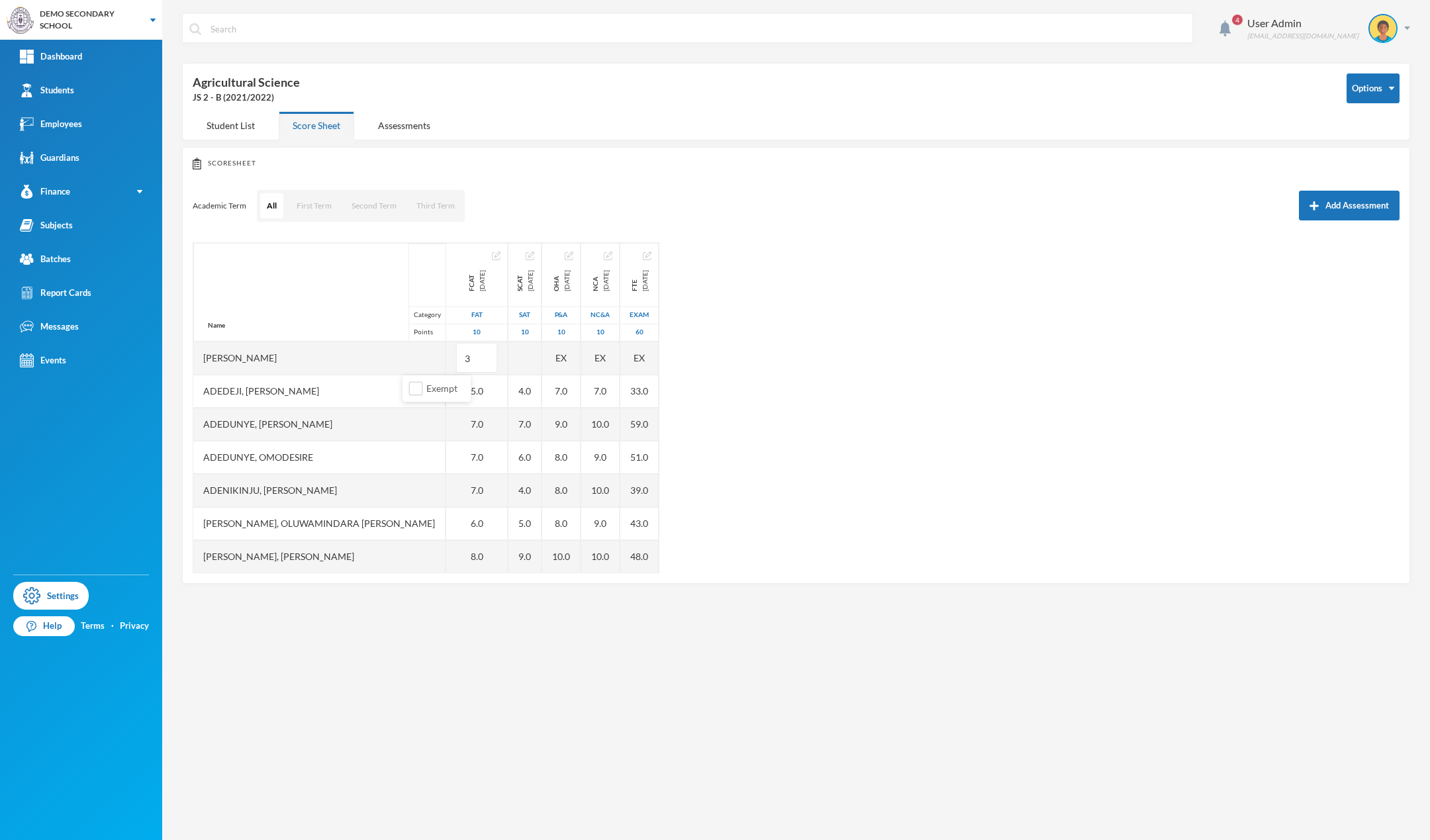
click at [722, 327] on div "Name Category Points [PERSON_NAME] [PERSON_NAME], [PERSON_NAME], [PERSON_NAME] …" at bounding box center [796, 407] width 1207 height 331
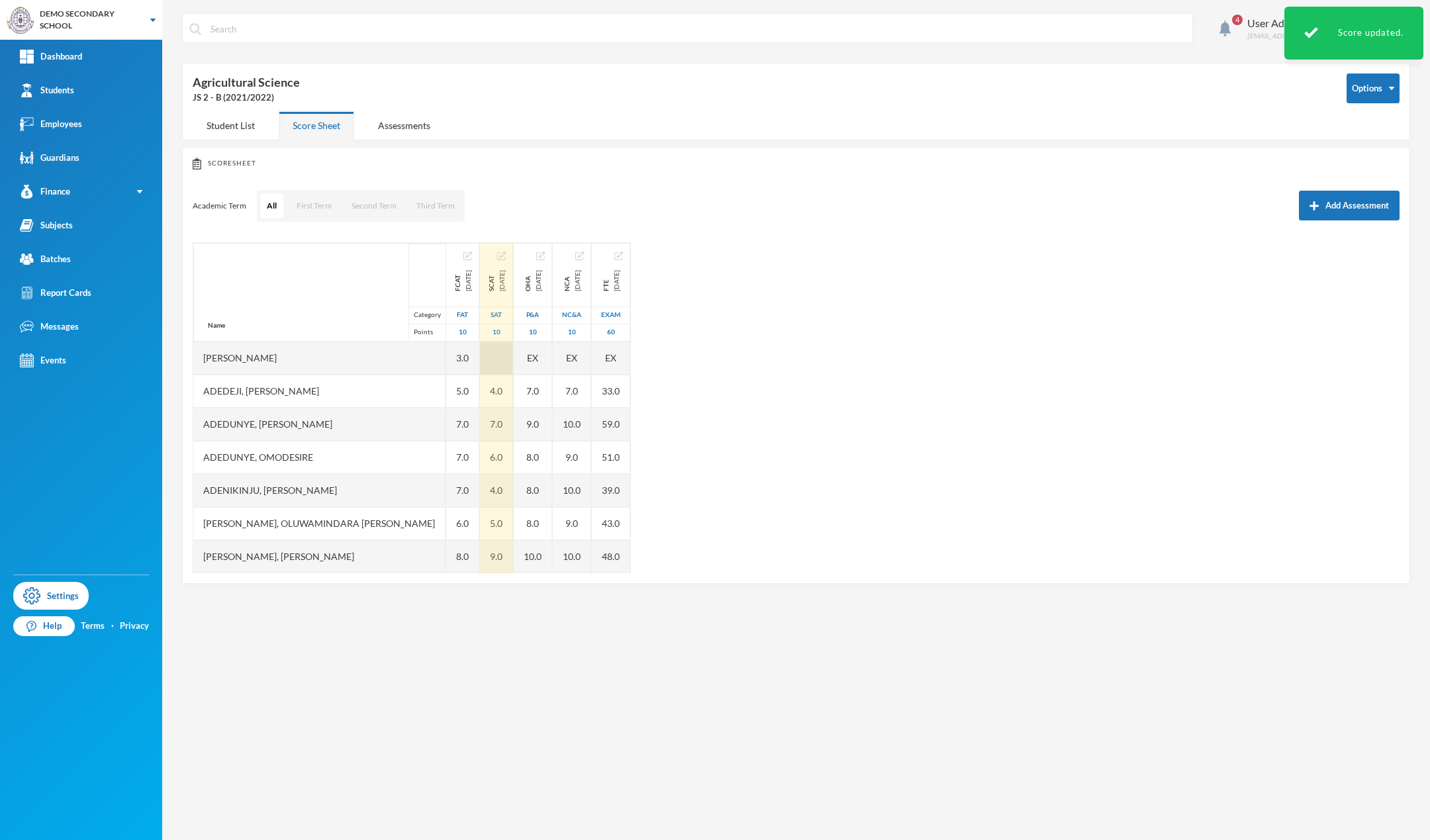
click at [480, 361] on div at bounding box center [497, 358] width 33 height 33
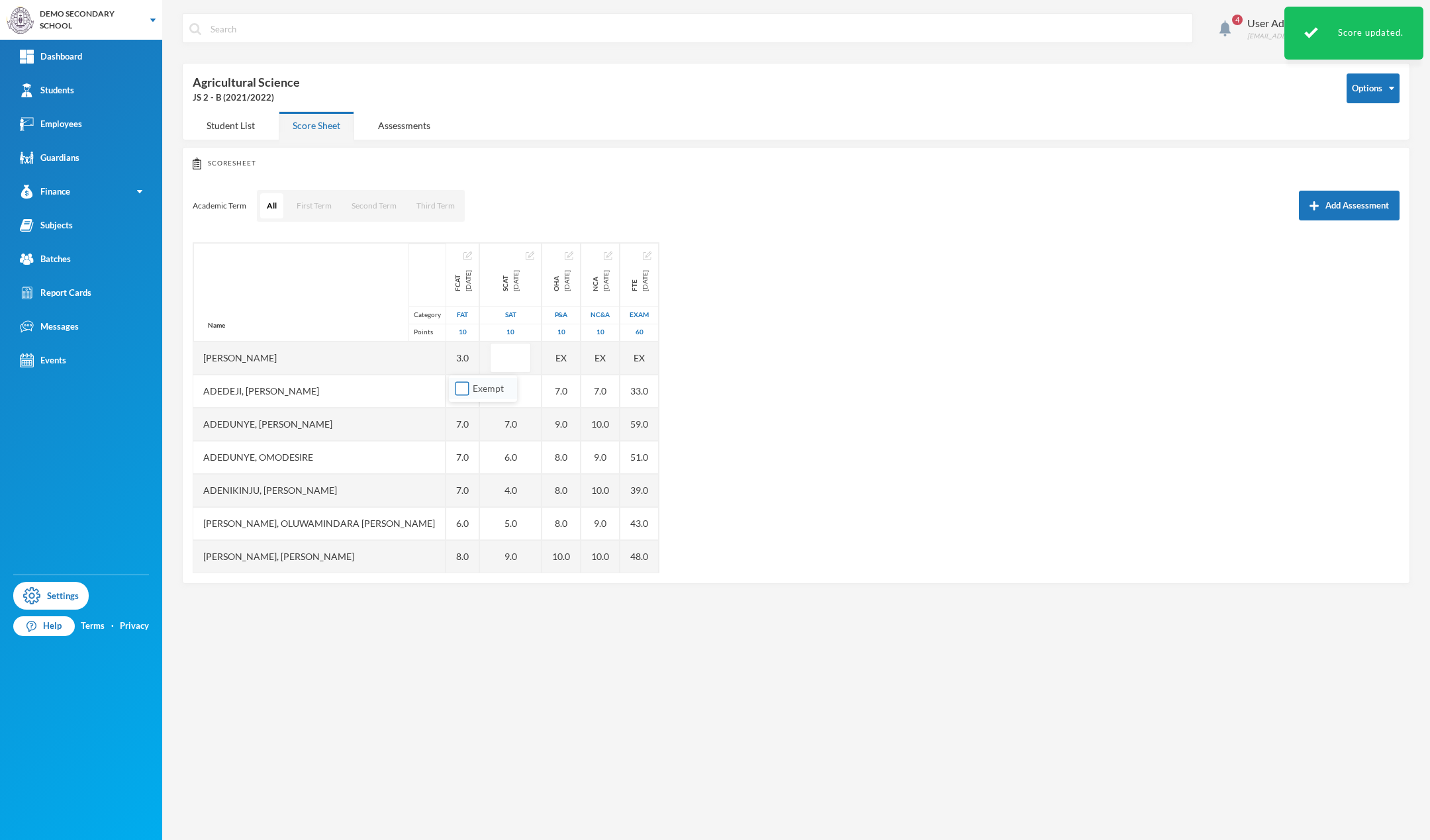
click at [461, 390] on input "Exempt" at bounding box center [462, 389] width 14 height 14
checkbox input "true"
click at [656, 381] on div "Name Category Points [PERSON_NAME] [PERSON_NAME], [PERSON_NAME], [PERSON_NAME] …" at bounding box center [796, 407] width 1207 height 331
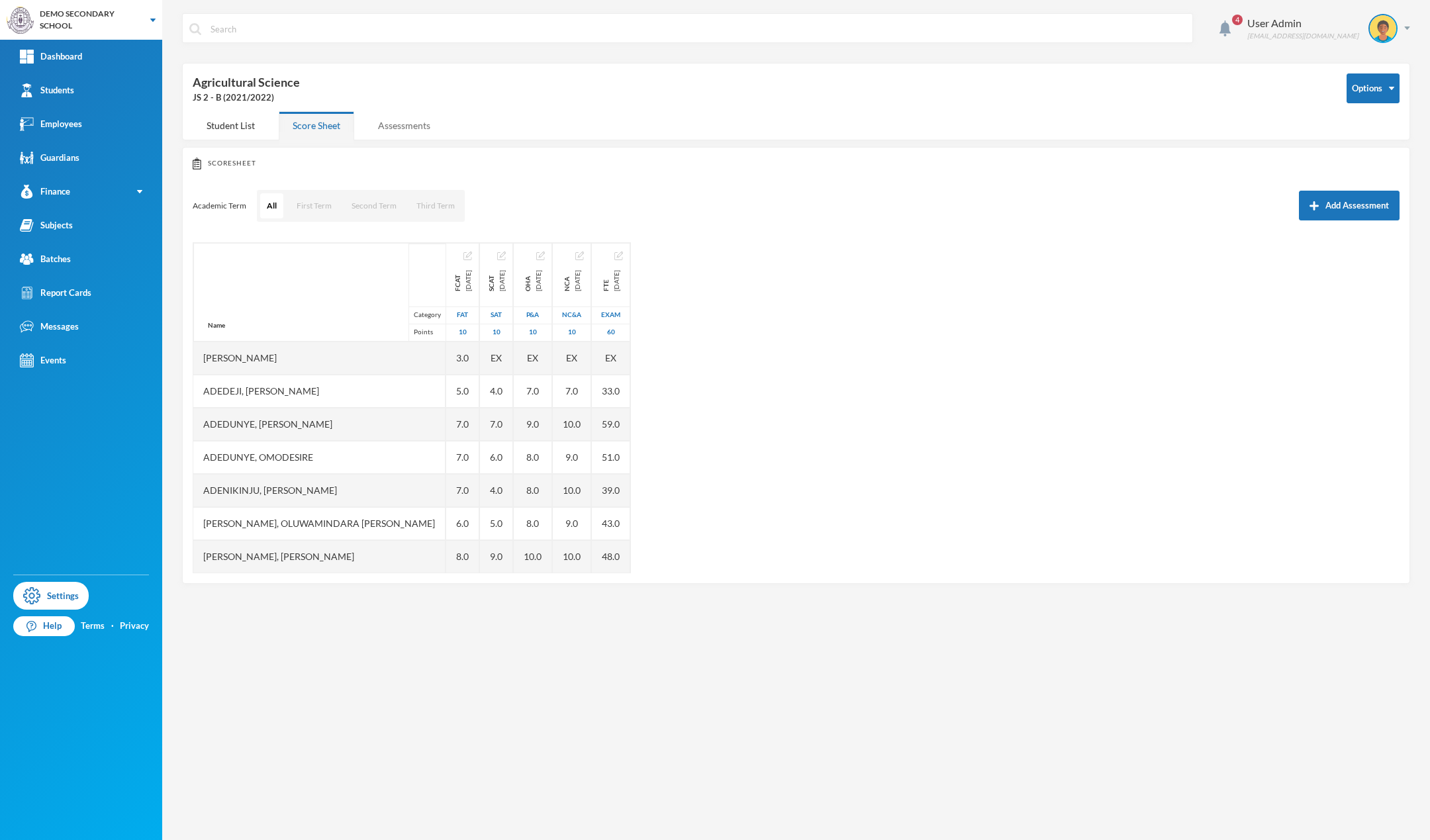
click at [410, 135] on div "Assessments" at bounding box center [404, 125] width 80 height 29
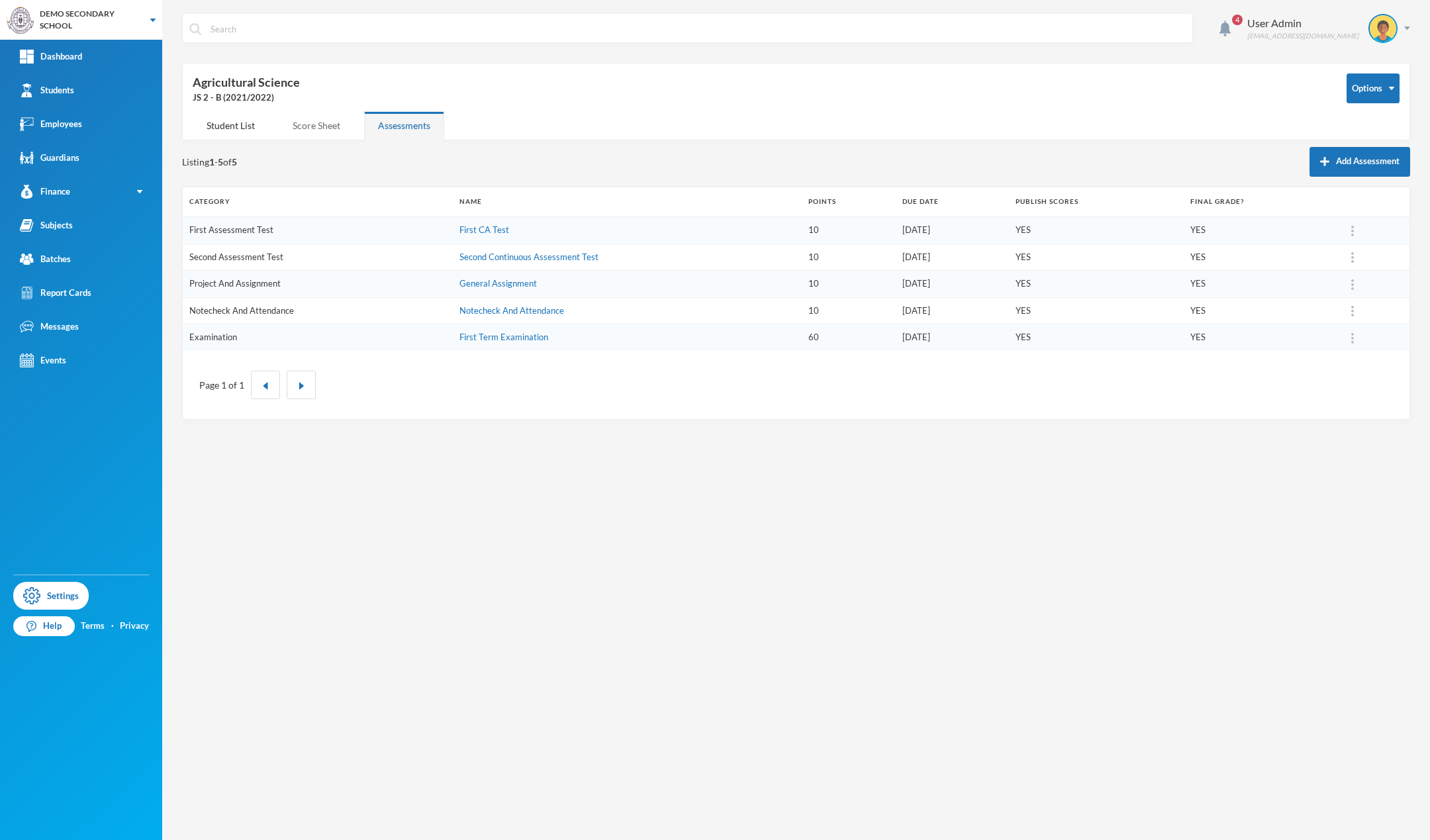
click at [320, 130] on div "Score Sheet" at bounding box center [316, 125] width 75 height 29
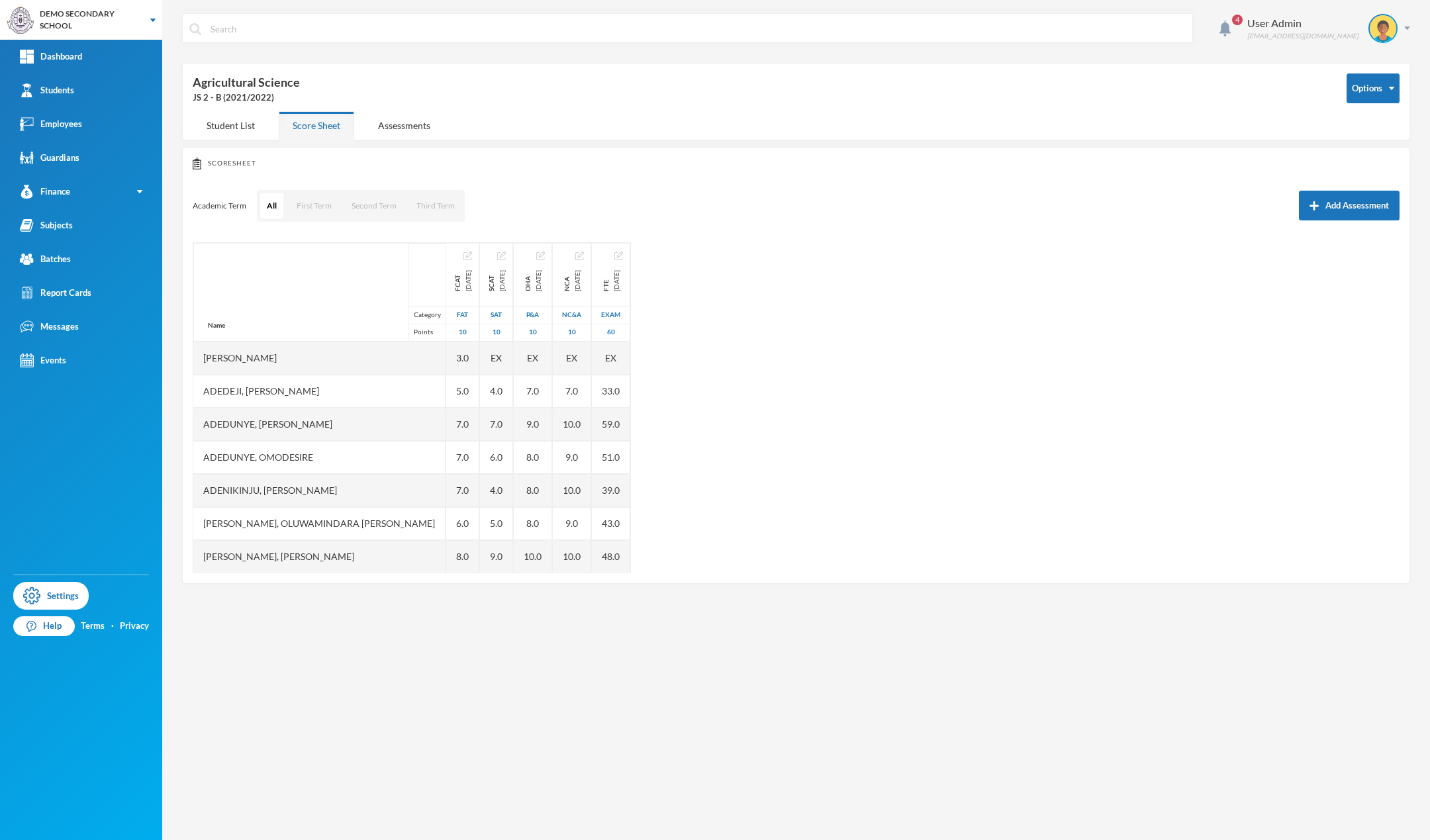
click at [1225, 104] on div "JS 2 - B (2021/2022)" at bounding box center [760, 98] width 1134 height 13
click at [1351, 161] on button "Edit Subject" at bounding box center [1353, 160] width 53 height 24
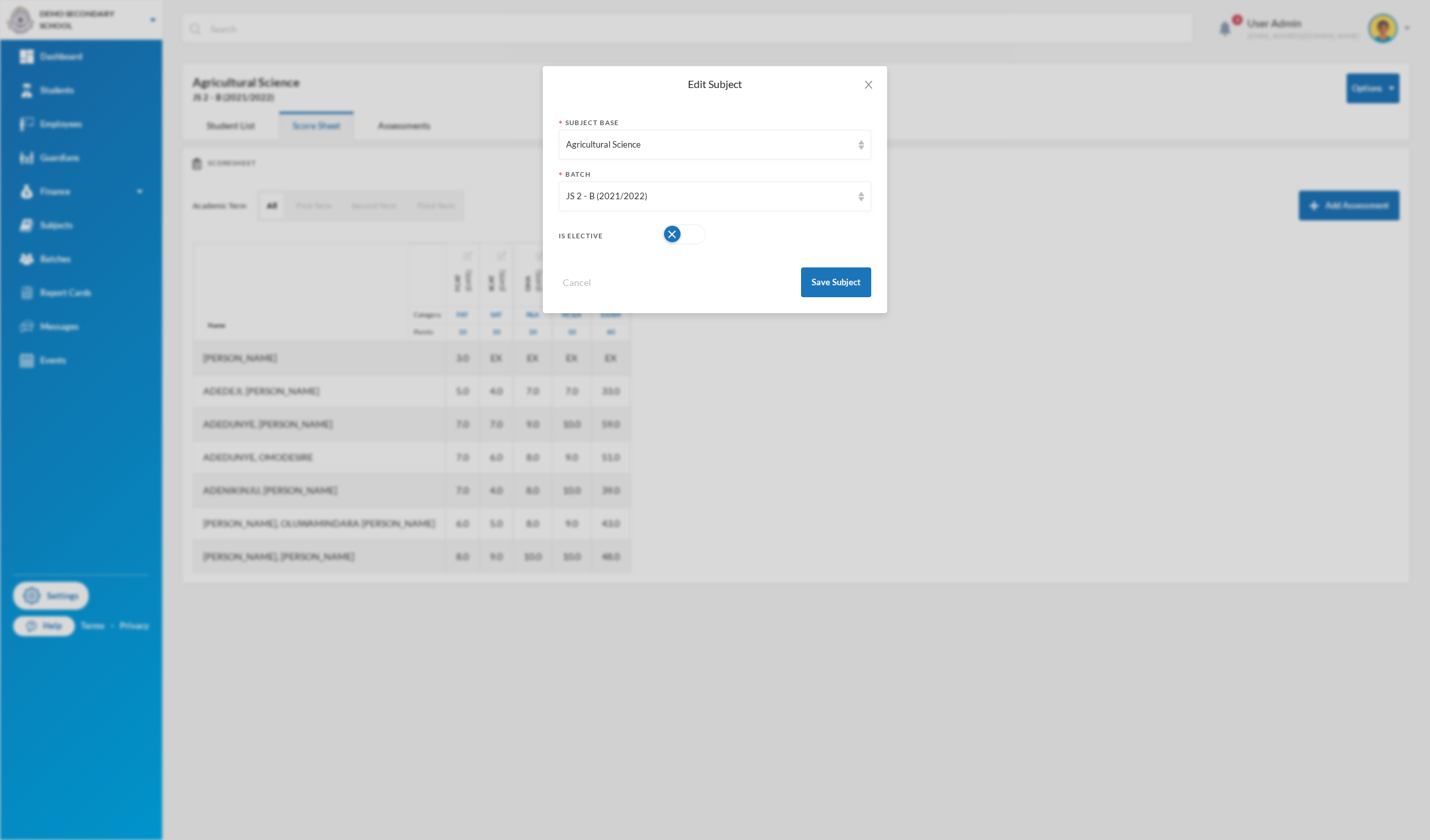
click at [669, 239] on button "button" at bounding box center [684, 234] width 43 height 20
click at [835, 285] on button "Save Subject" at bounding box center [836, 282] width 70 height 30
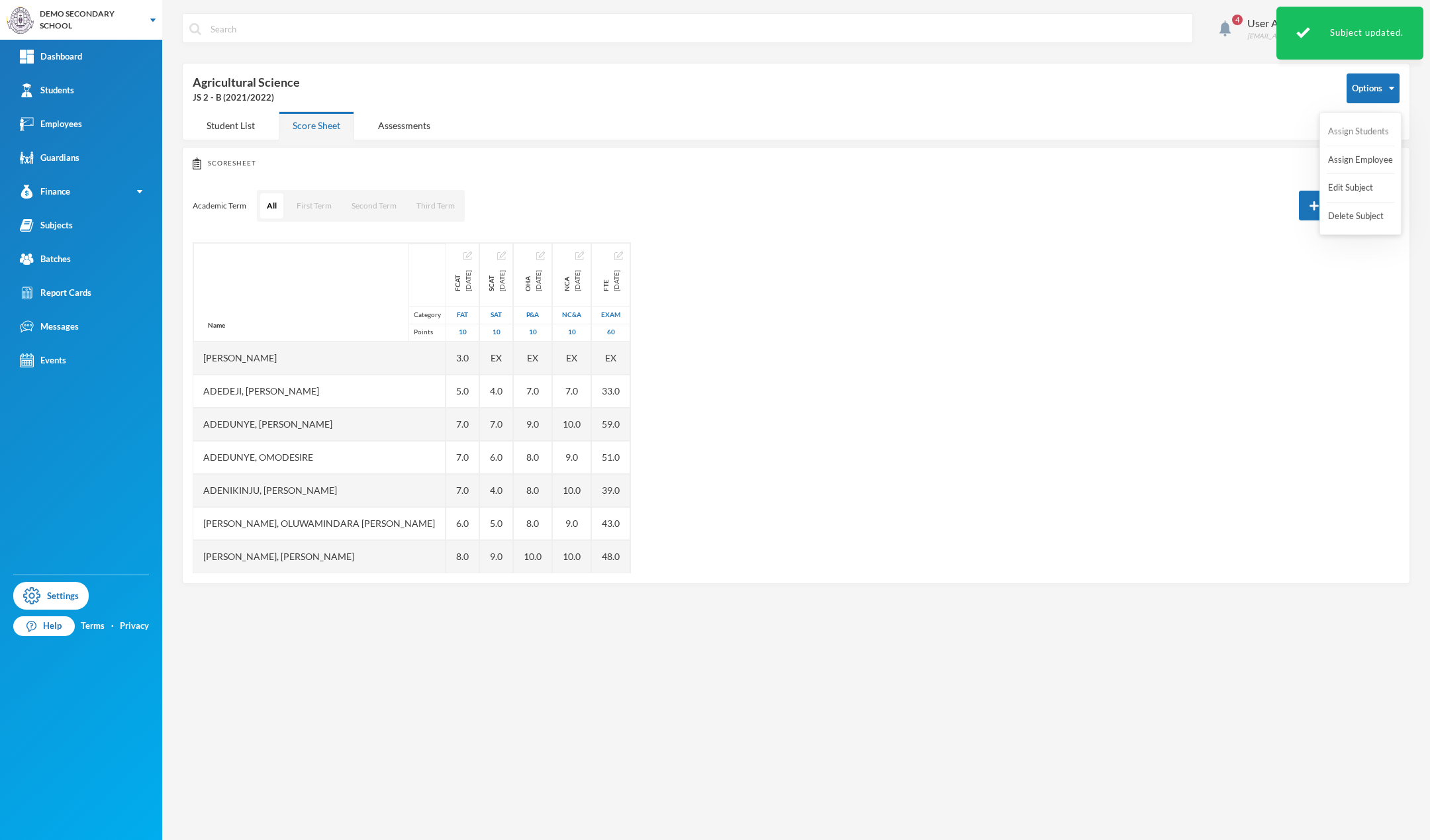
click at [1358, 139] on button "Assign Students" at bounding box center [1358, 132] width 63 height 24
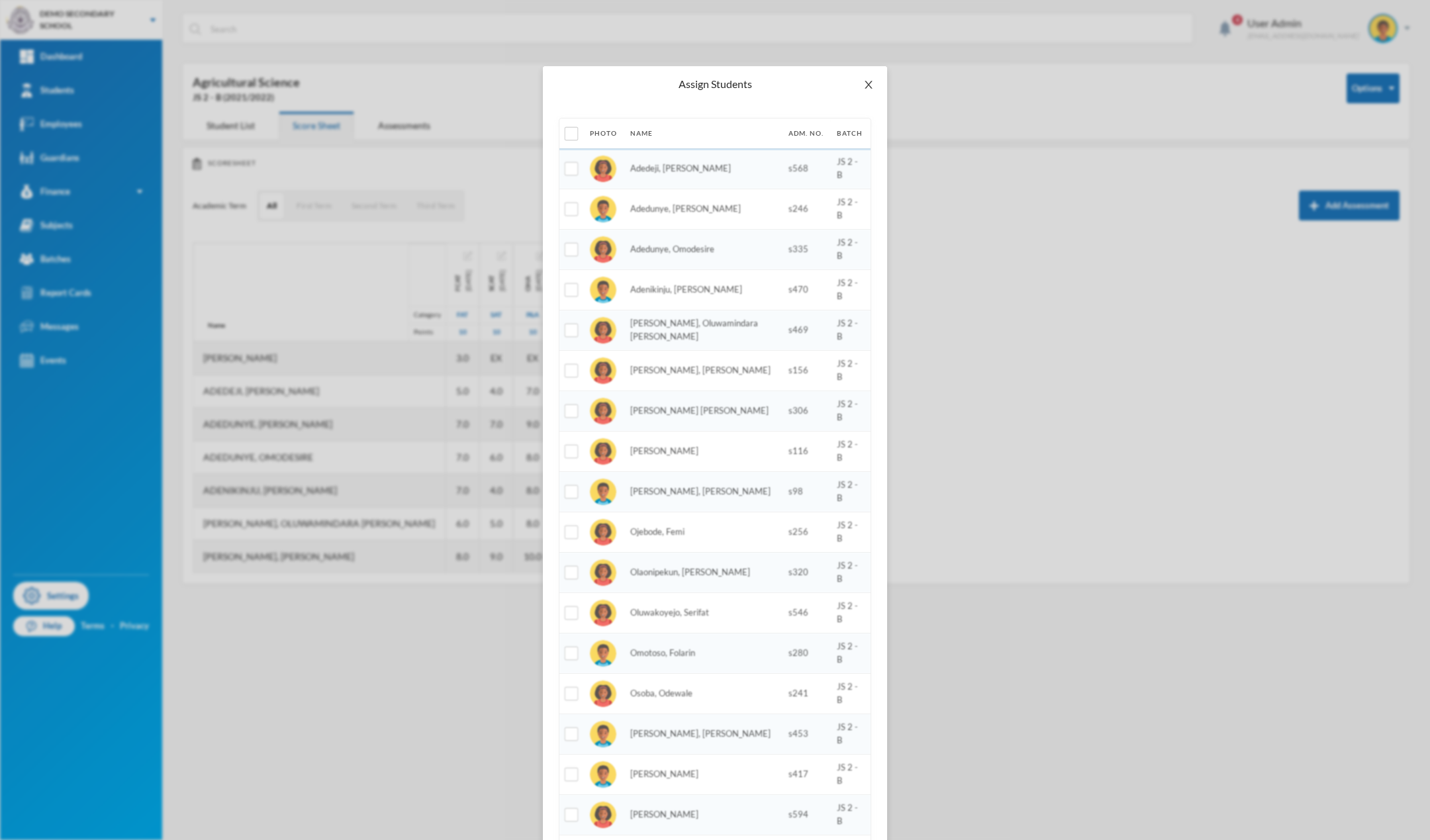
click at [868, 83] on icon "icon: close" at bounding box center [869, 85] width 11 height 11
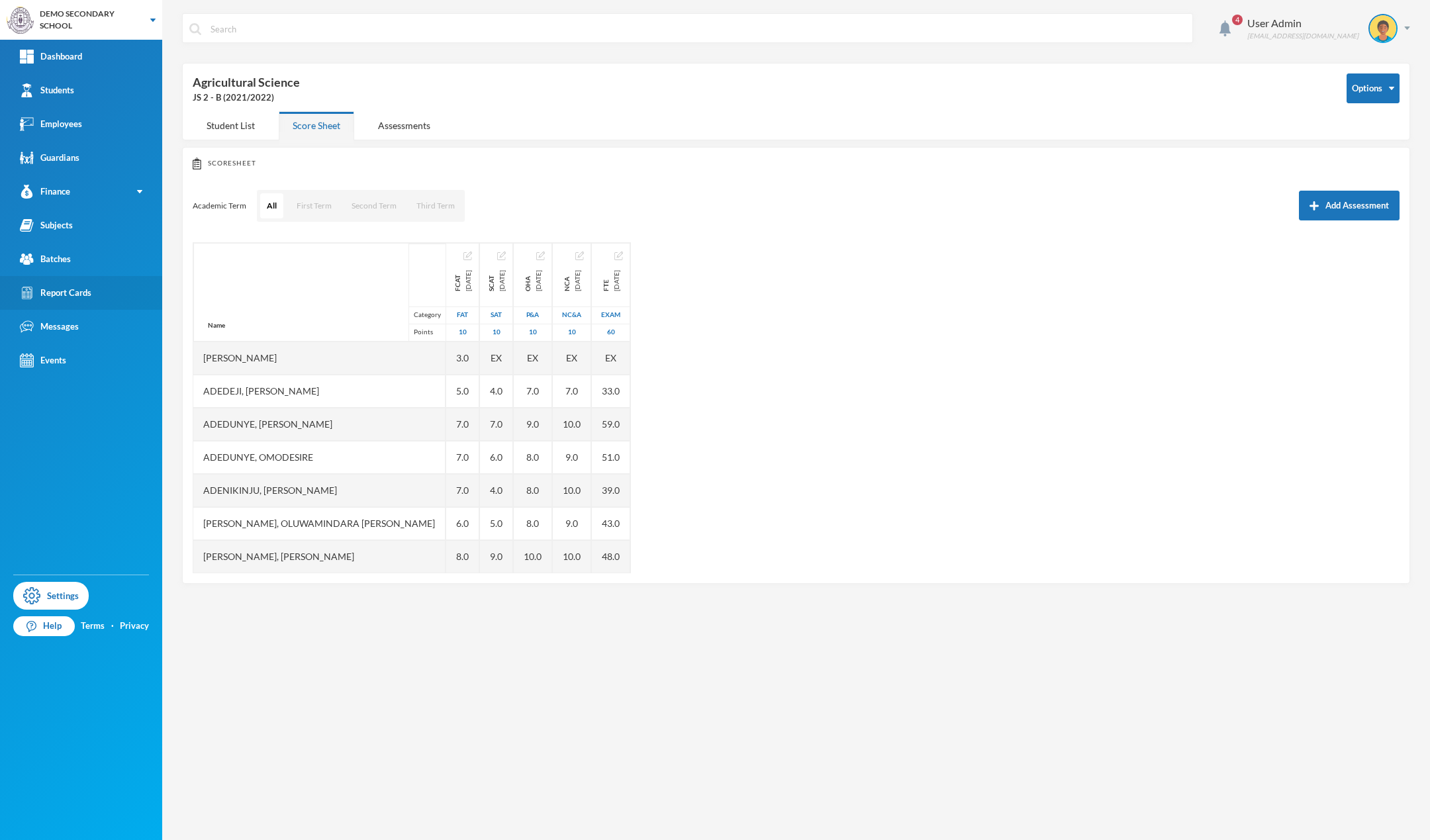
click at [73, 297] on div "Report Cards" at bounding box center [55, 293] width 71 height 14
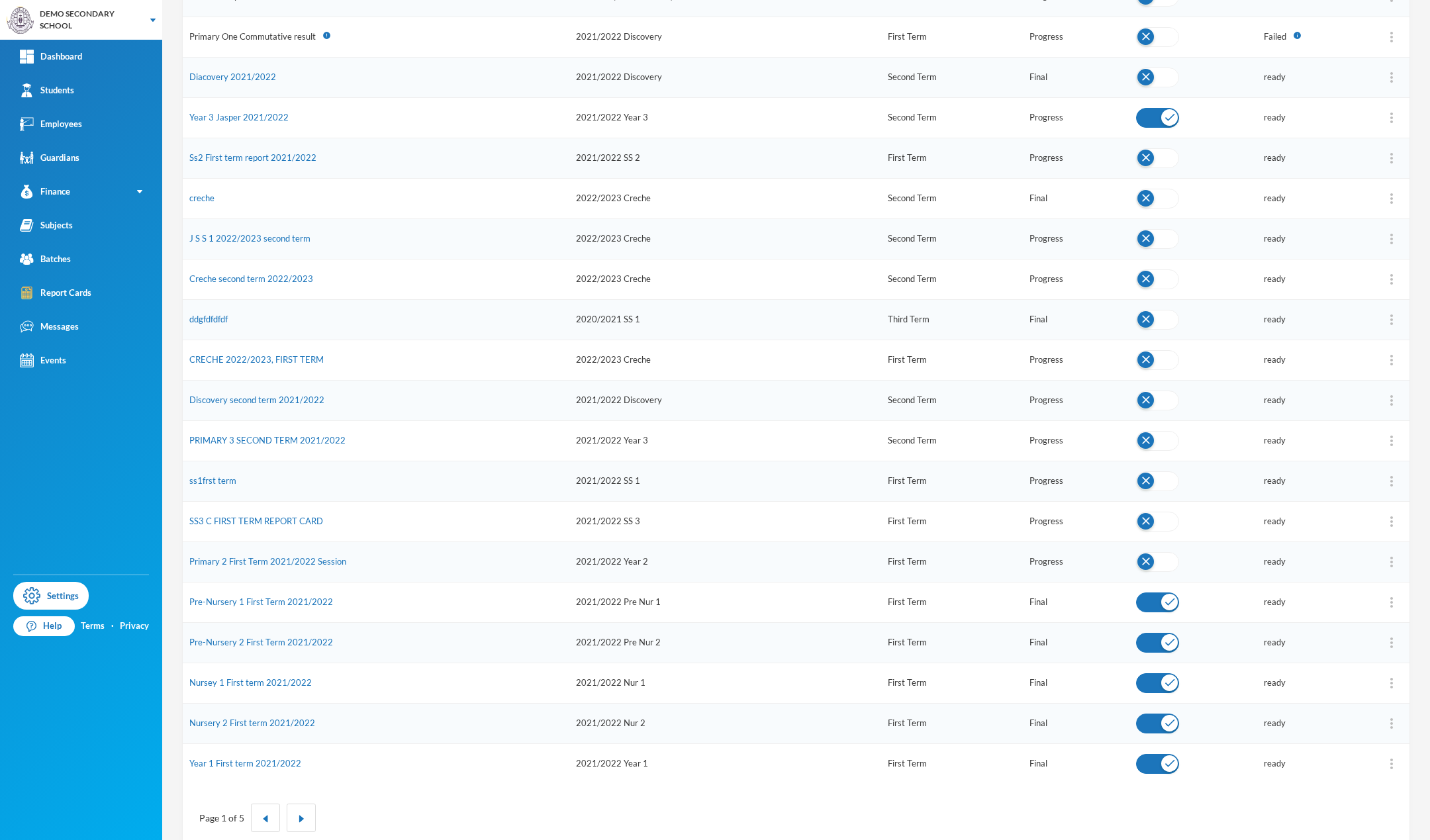
scroll to position [247, 0]
click at [298, 811] on button "button" at bounding box center [302, 817] width 29 height 29
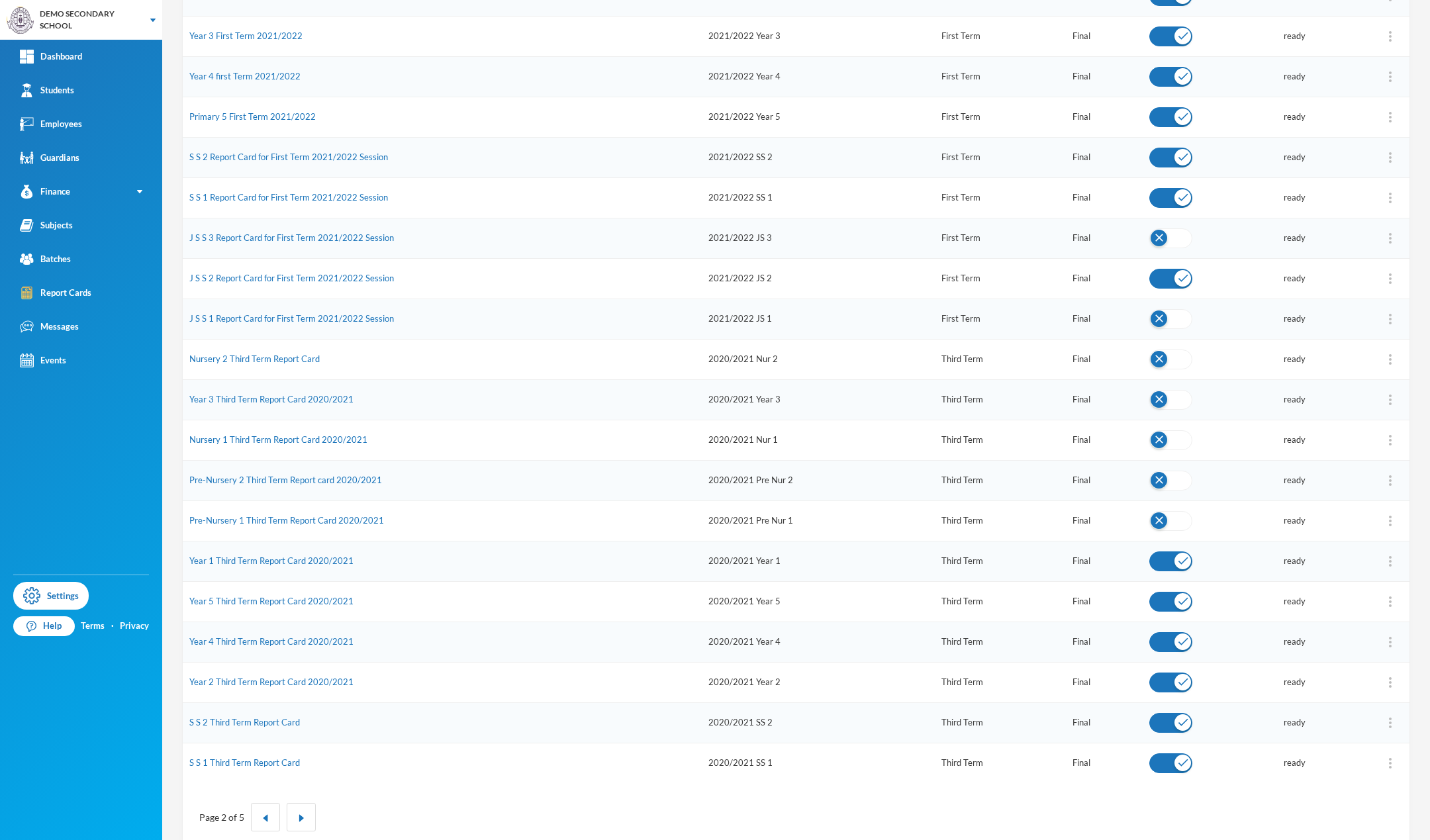
drag, startPoint x: 1417, startPoint y: 220, endPoint x: 1429, endPoint y: 218, distance: 12.2
click at [1429, 218] on div "4 User Admin [EMAIL_ADDRESS][DOMAIN_NAME] Date Created Apply Filter Listing 21 …" at bounding box center [796, 420] width 1268 height 840
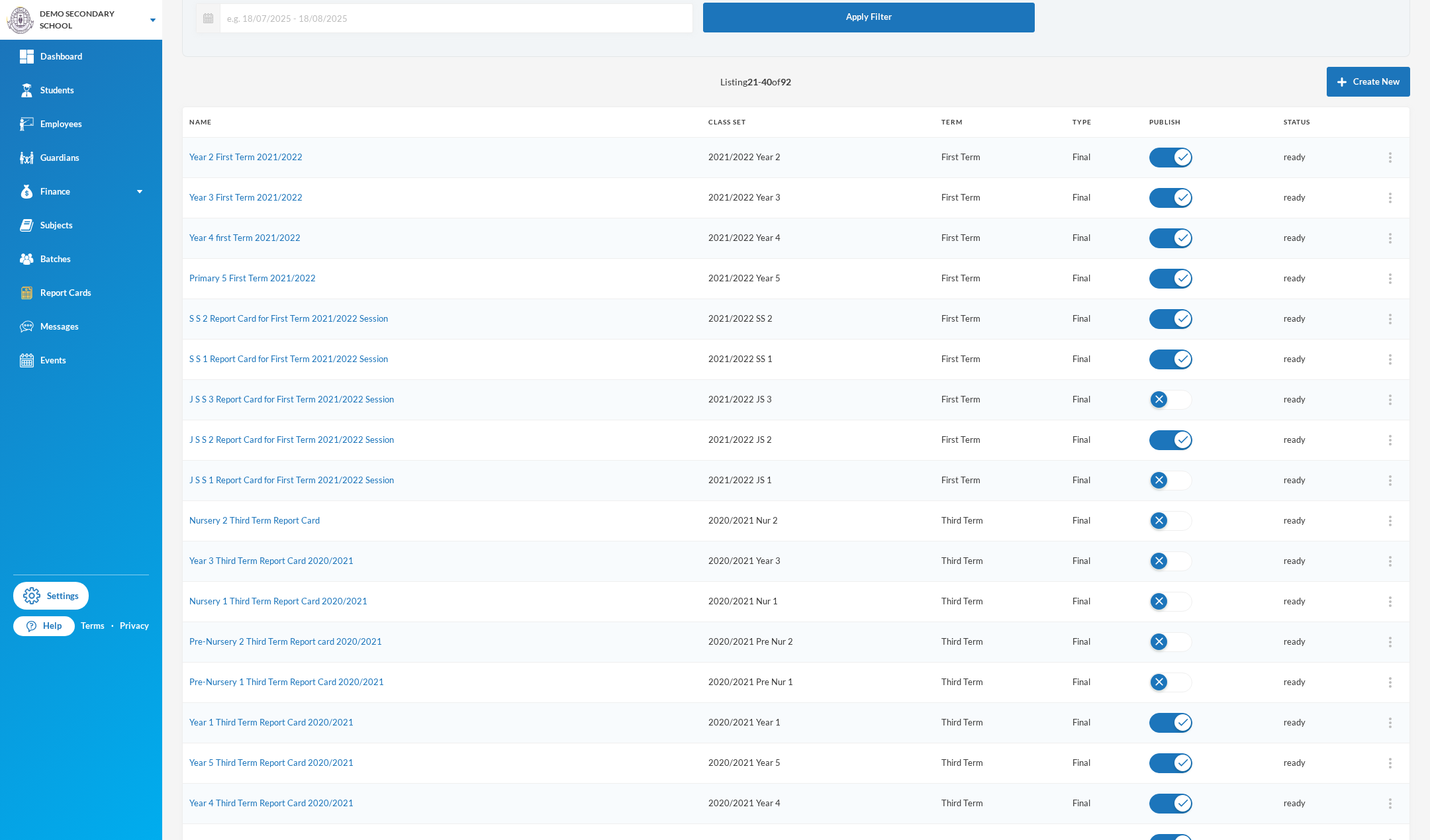
scroll to position [49, 0]
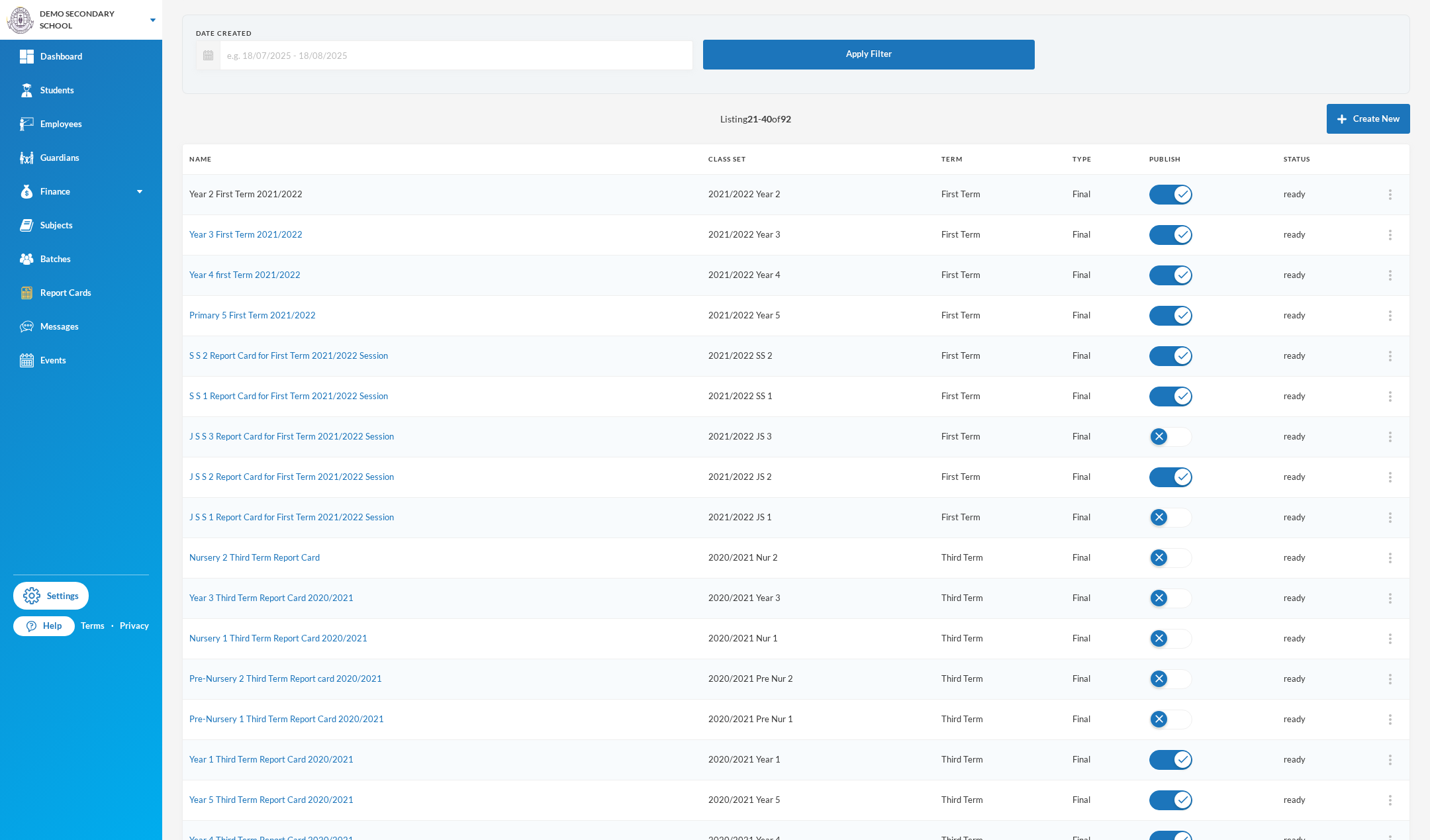
click at [290, 196] on link "Year 2 First Term 2021/2022" at bounding box center [246, 194] width 113 height 11
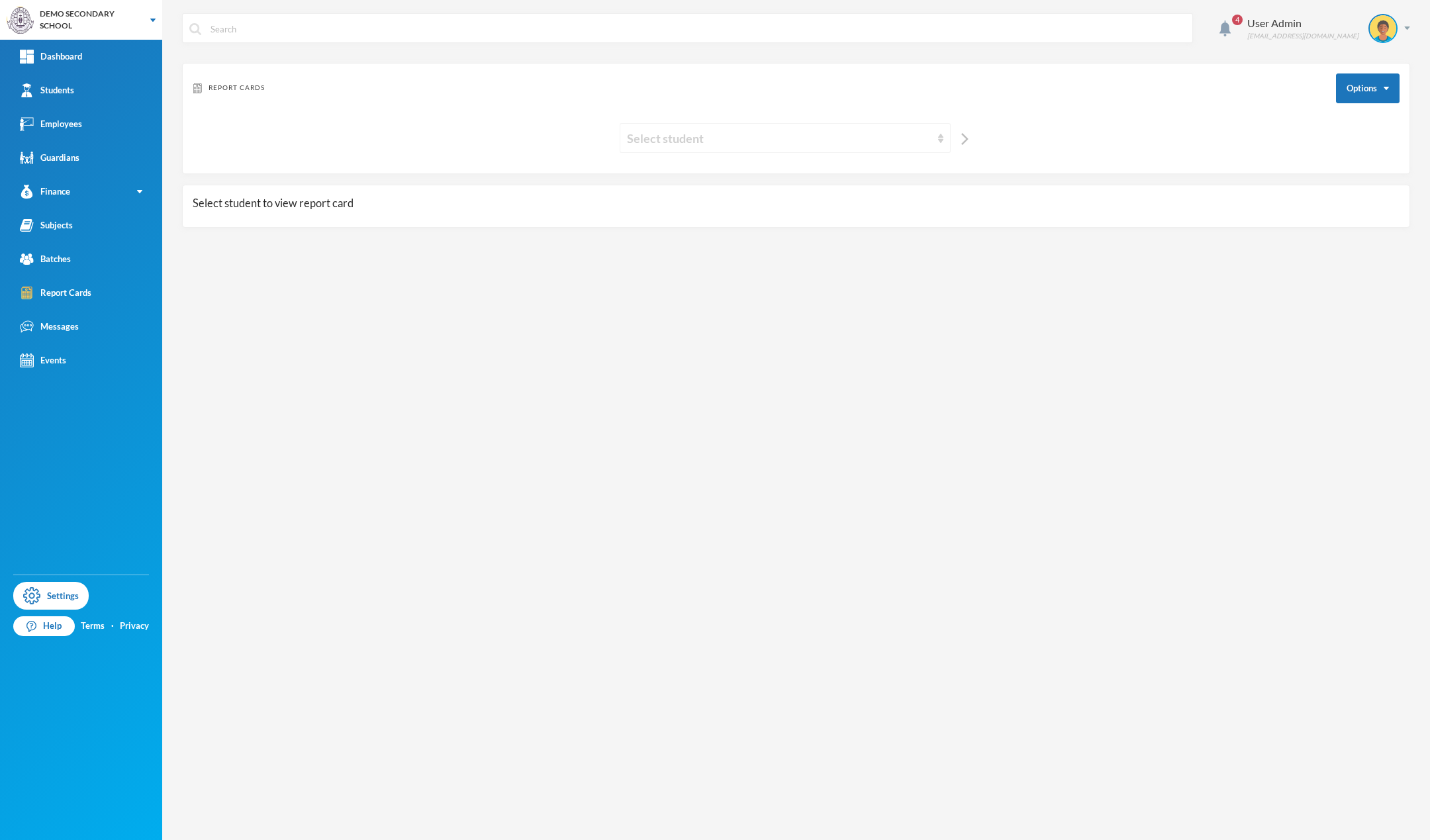
click at [712, 136] on div "Select student" at bounding box center [780, 138] width 305 height 19
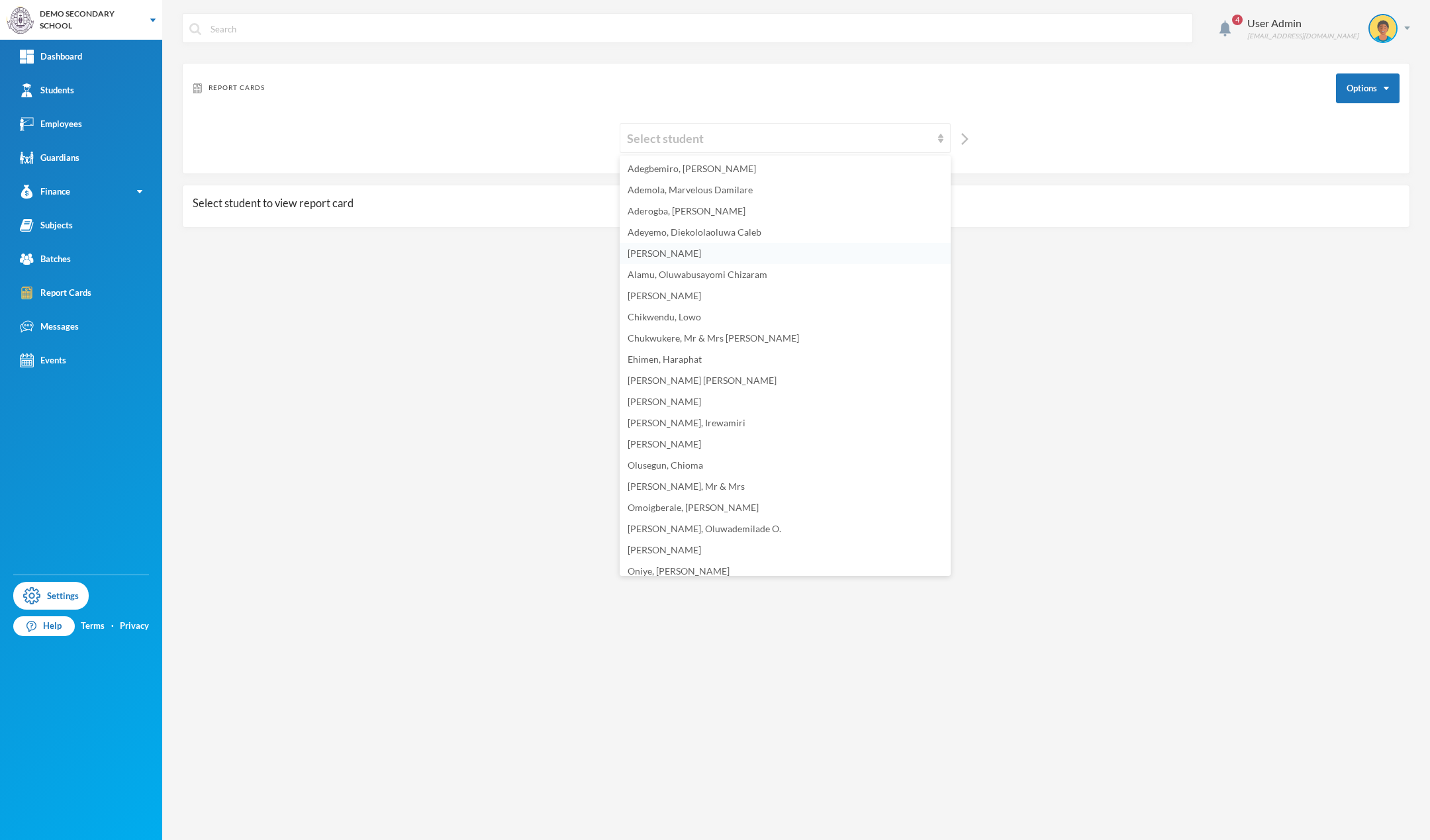
click at [683, 260] on li "[PERSON_NAME]" at bounding box center [785, 254] width 331 height 21
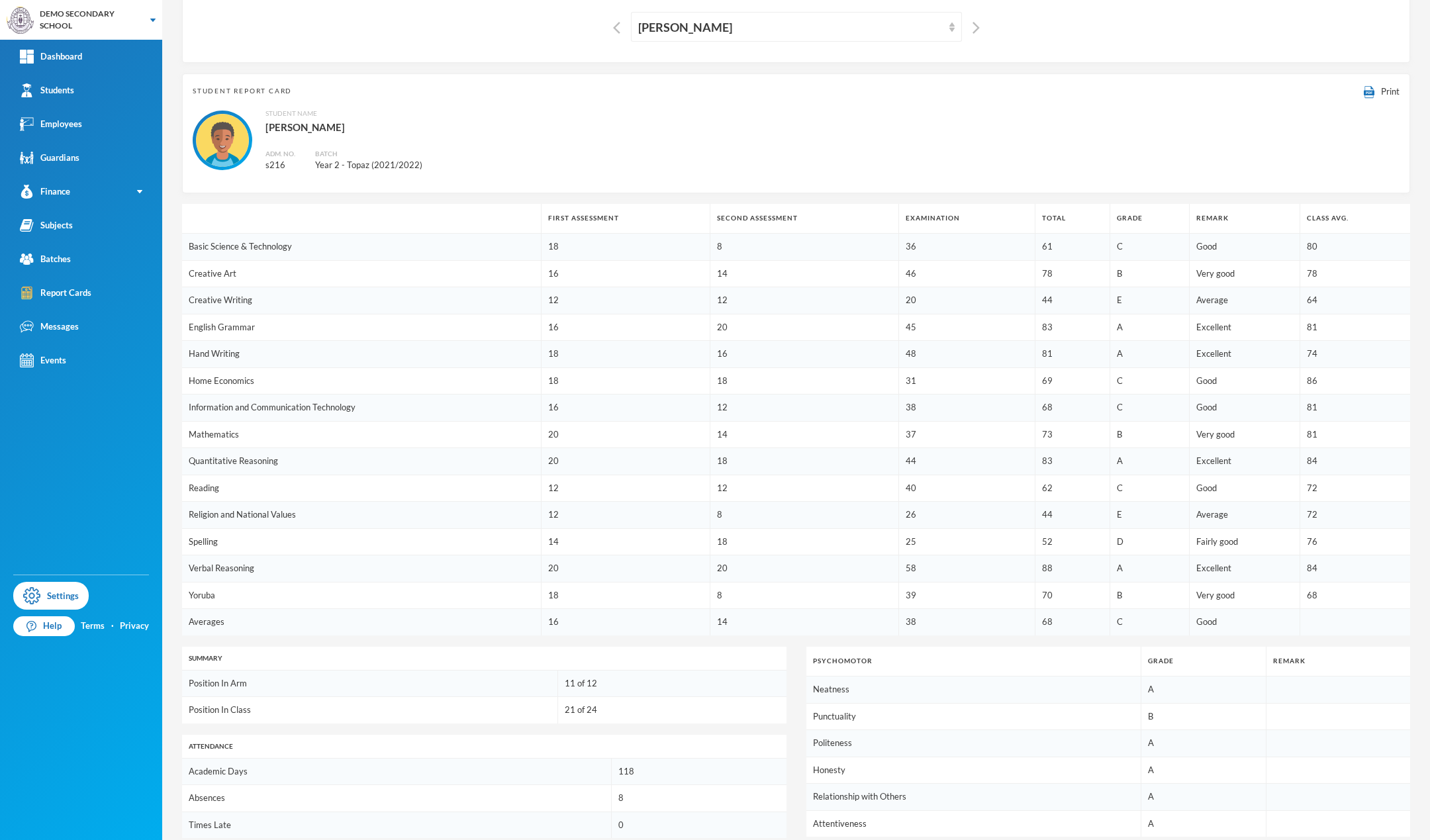
scroll to position [266, 0]
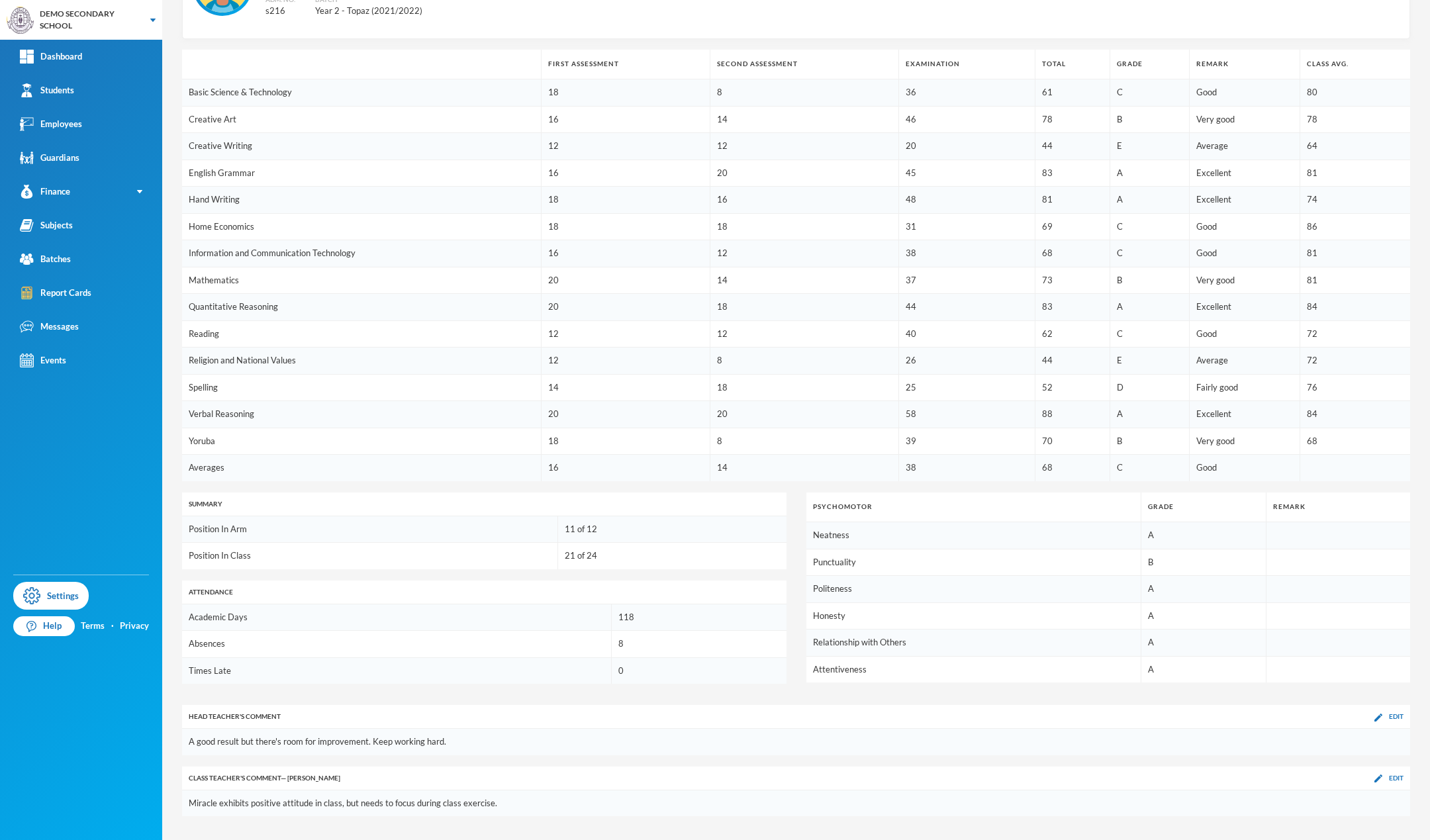
drag, startPoint x: 226, startPoint y: 743, endPoint x: 397, endPoint y: 760, distance: 171.8
click at [397, 760] on div "First Assessment Second Assessment Examination Total Grade Remark Class Avg. Ba…" at bounding box center [796, 433] width 1228 height 789
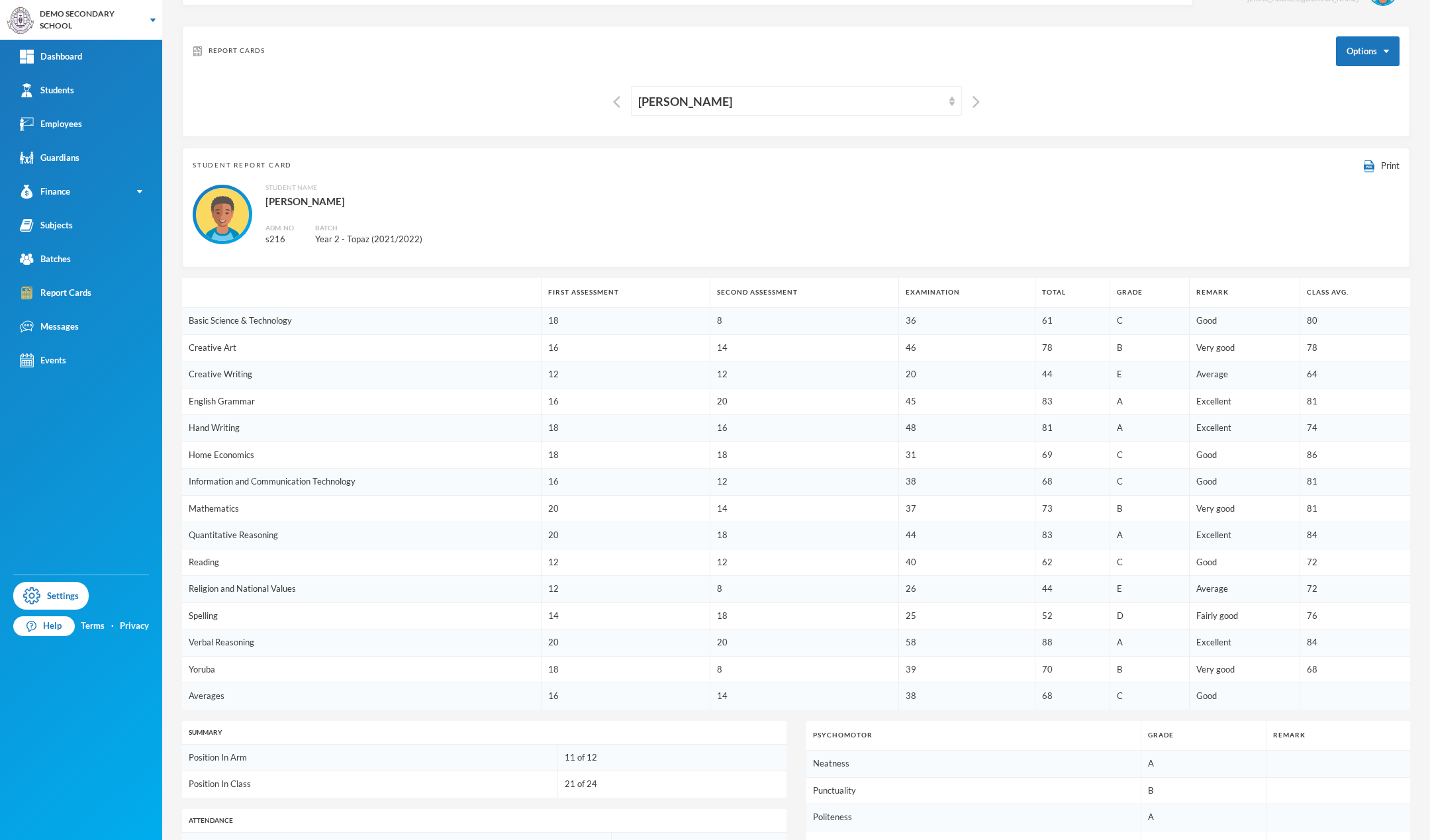
scroll to position [10, 0]
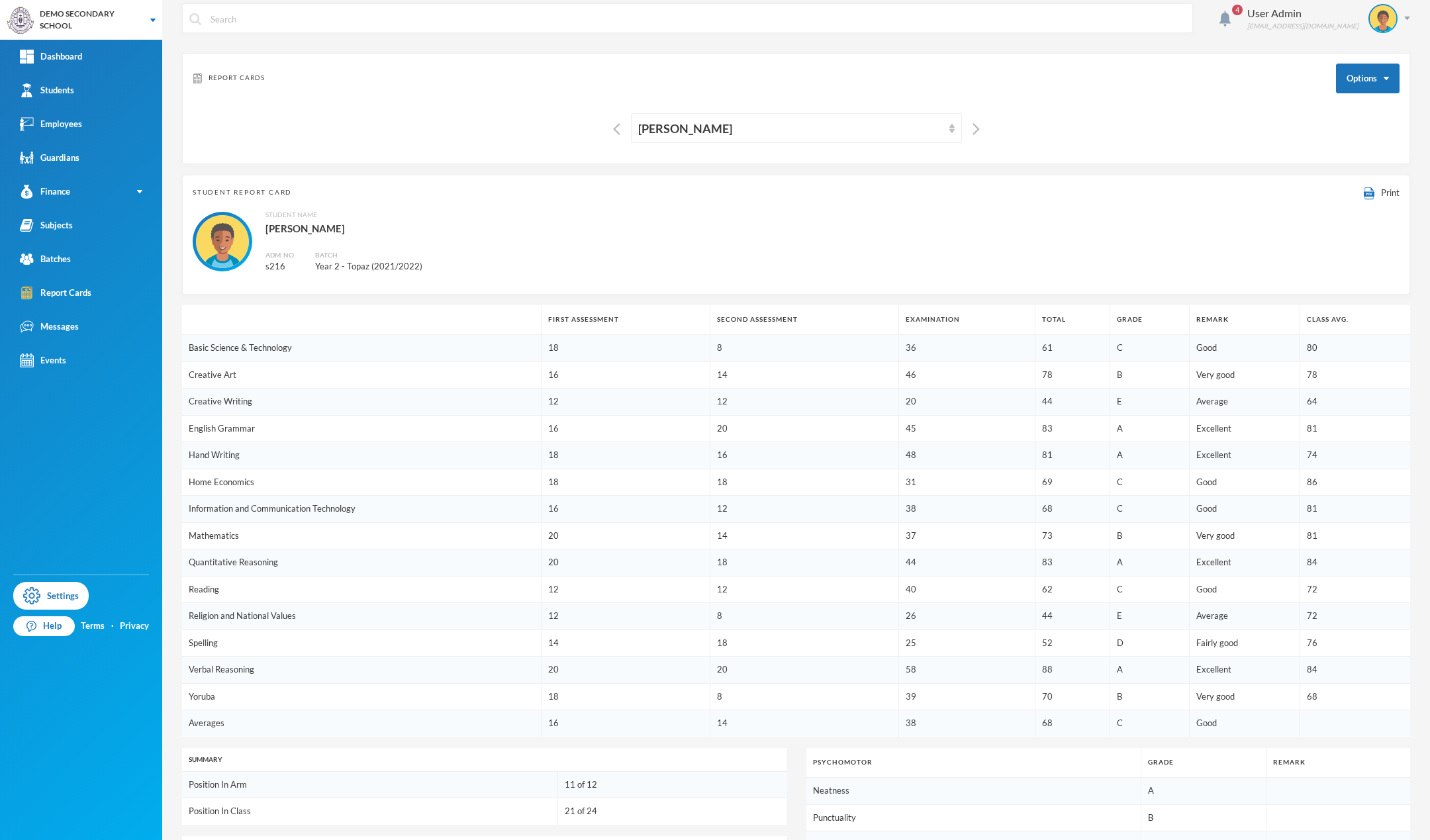
click at [1205, 152] on div "Report Cards Options [PERSON_NAME]" at bounding box center [796, 108] width 1228 height 111
click at [1349, 74] on button "Options" at bounding box center [1367, 78] width 63 height 30
click at [1307, 236] on button "Report Card (Year 2 - Emerald (2021/2022))" at bounding box center [1302, 234] width 173 height 24
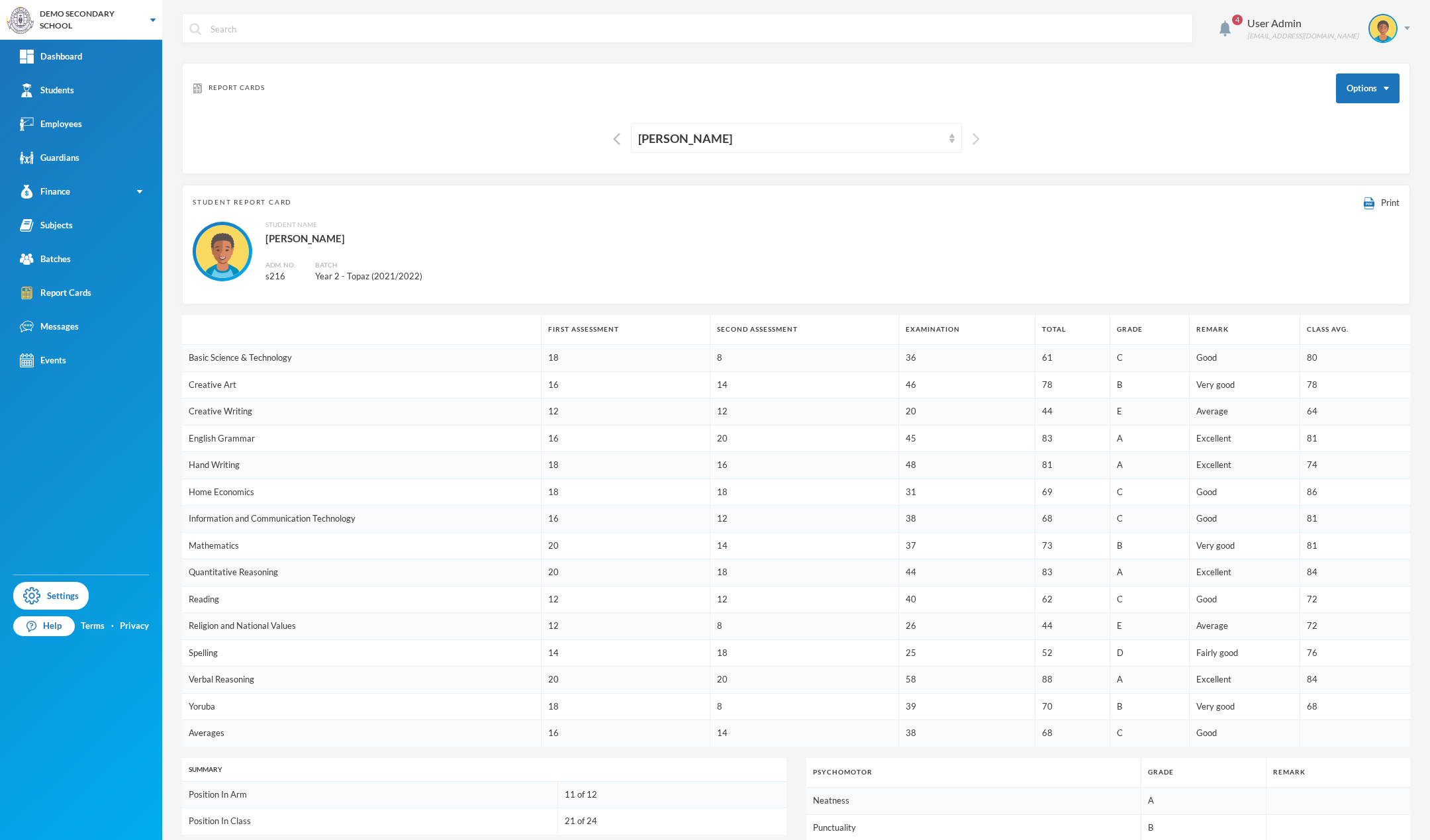
click at [973, 135] on img "button" at bounding box center [976, 139] width 7 height 12
click at [973, 134] on img "button" at bounding box center [976, 139] width 7 height 12
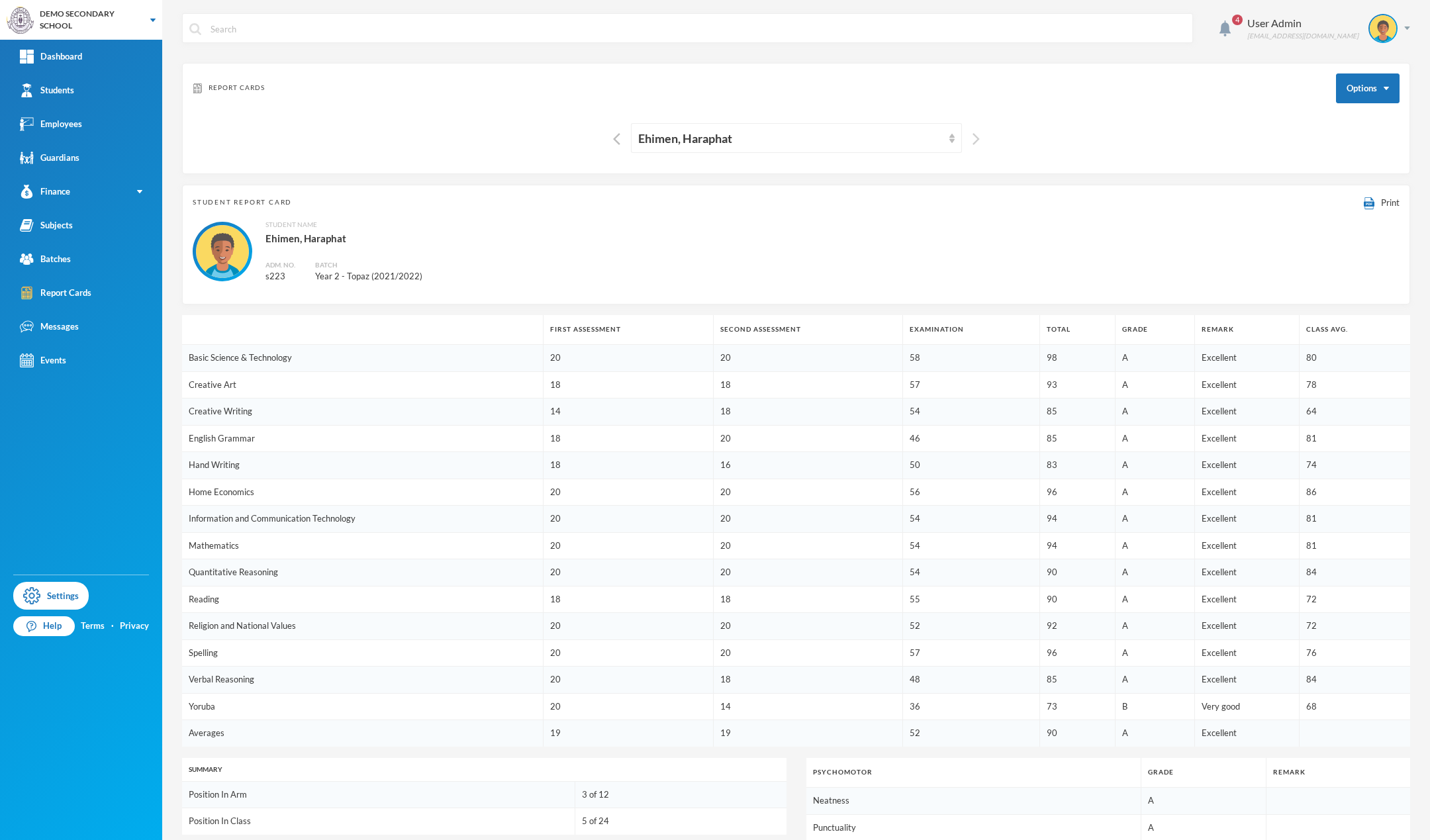
click at [973, 134] on img "button" at bounding box center [976, 139] width 7 height 12
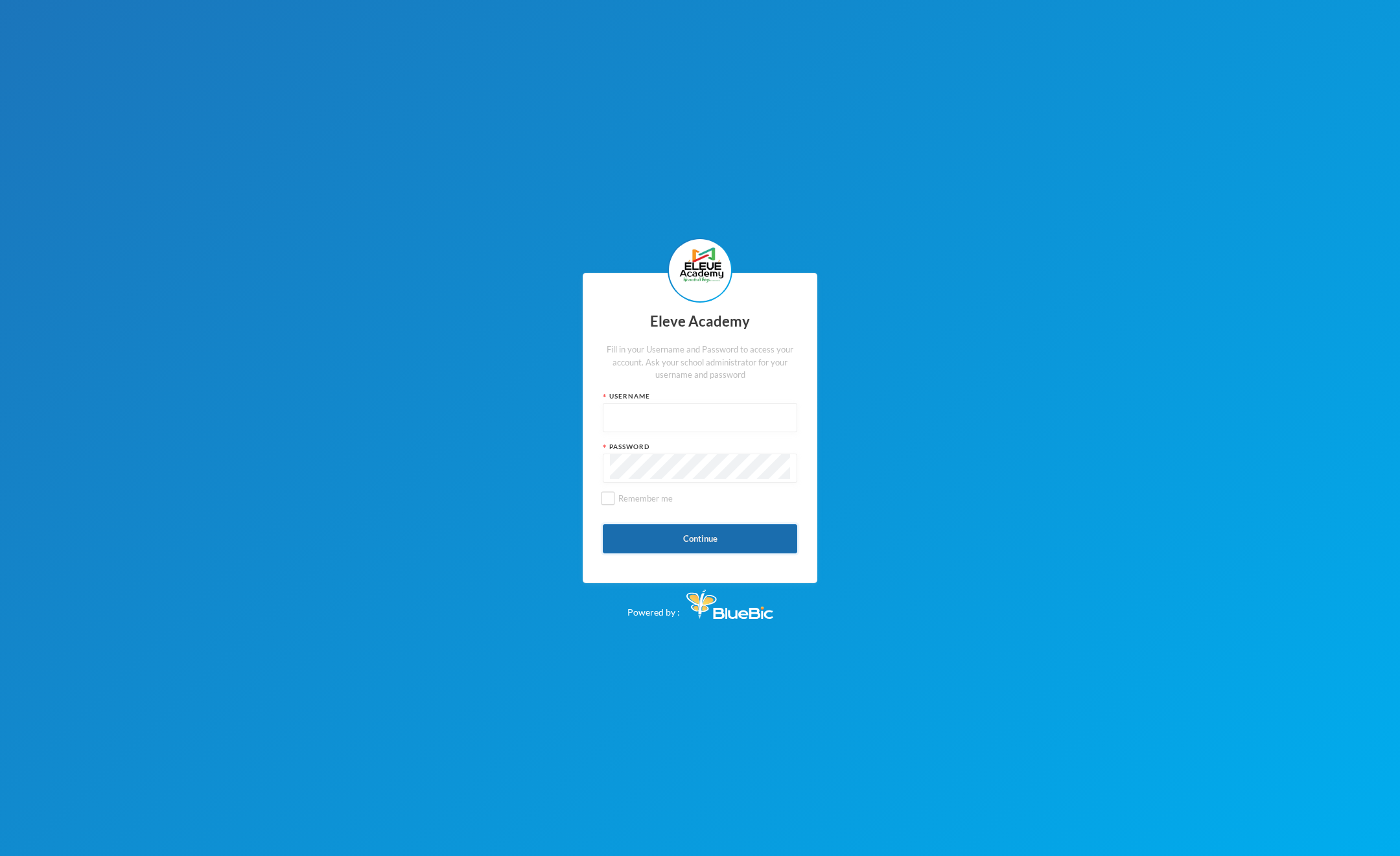
type input "admin"
click at [753, 541] on button "Continue" at bounding box center [700, 539] width 194 height 29
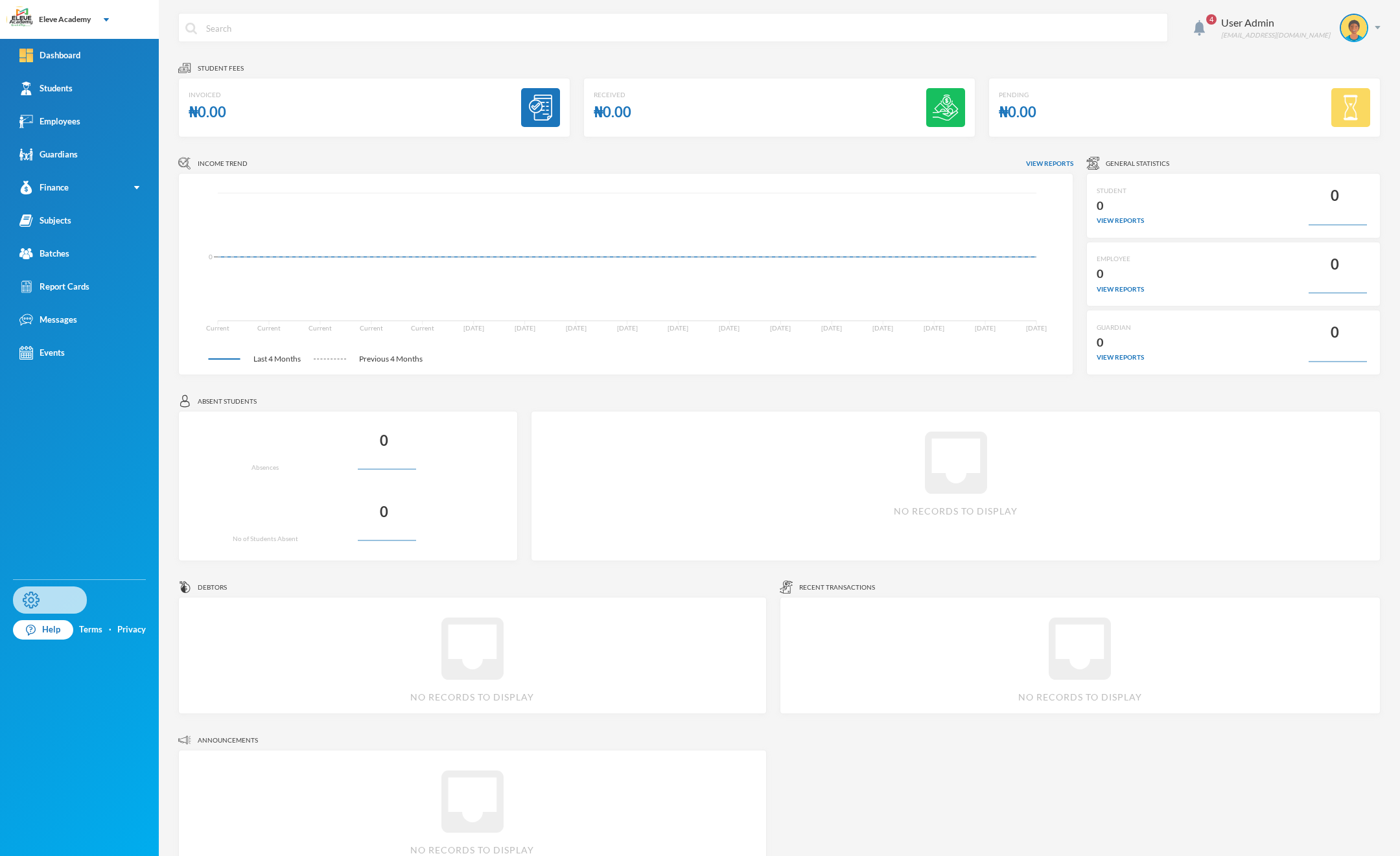
click at [48, 607] on link "Settings" at bounding box center [50, 600] width 74 height 27
